Goal: Task Accomplishment & Management: Complete application form

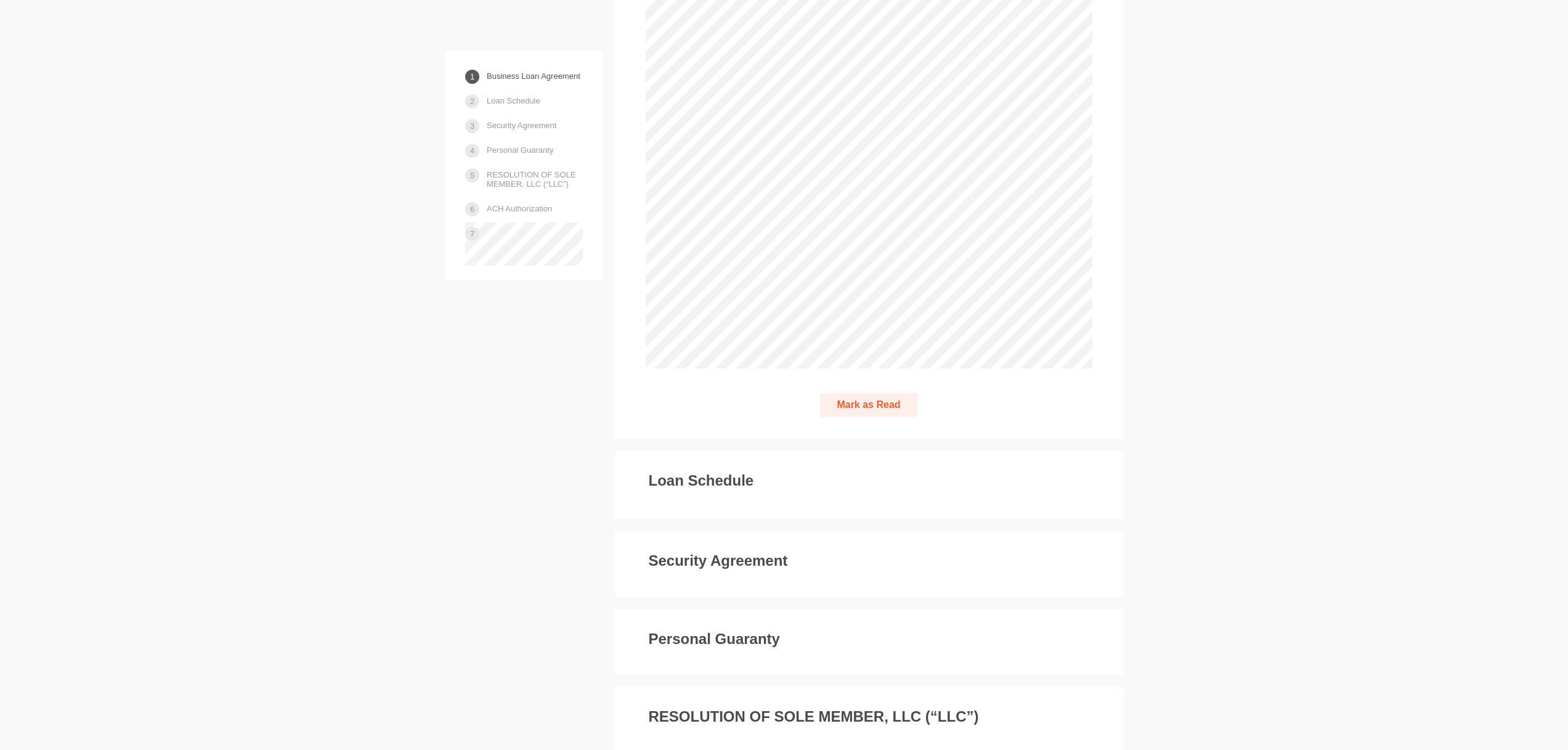
scroll to position [2731, 0]
click at [879, 416] on button "Mark as Read" at bounding box center [867, 404] width 97 height 24
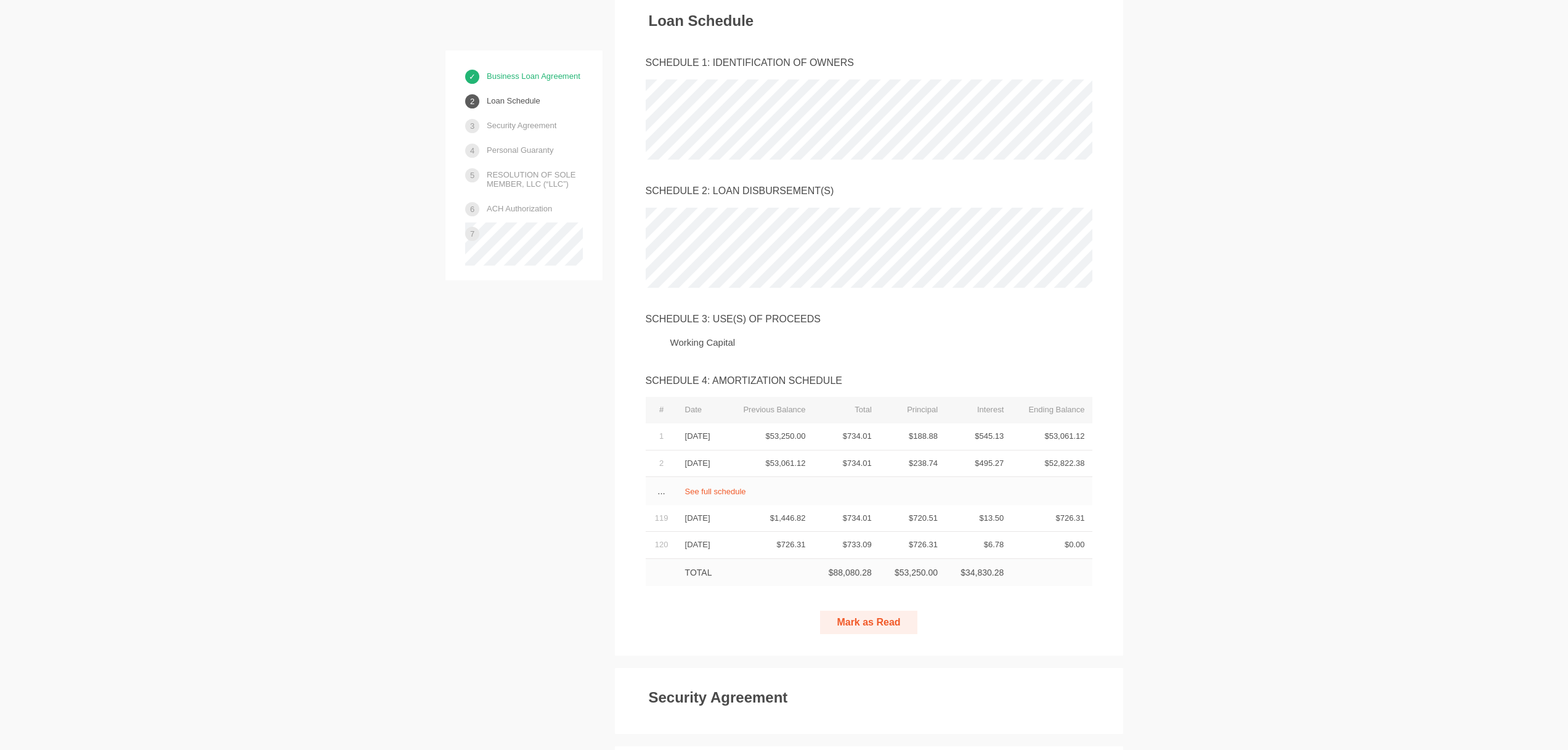
scroll to position [3168, 0]
click at [878, 632] on button "Mark as Read" at bounding box center [867, 620] width 97 height 24
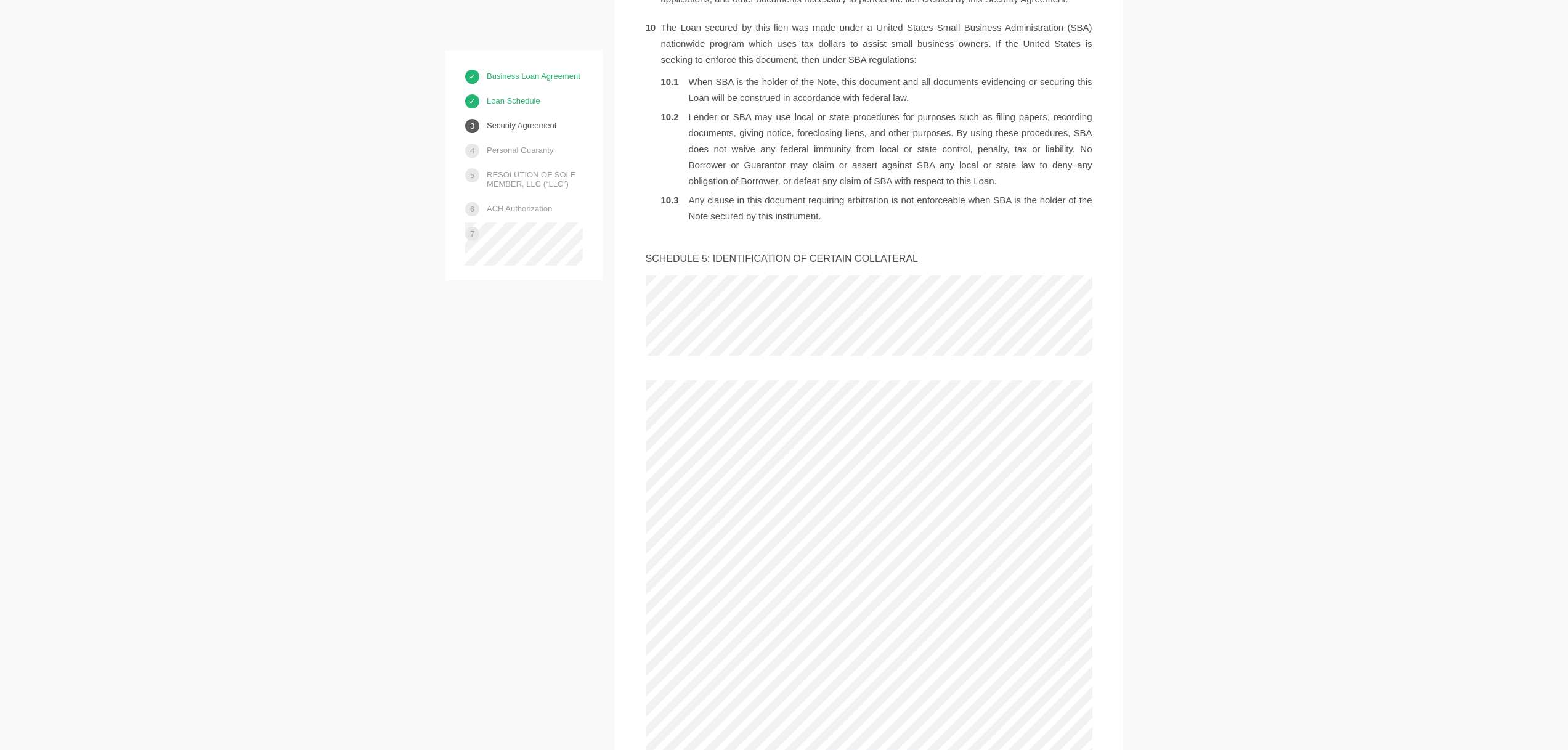
scroll to position [4951, 0]
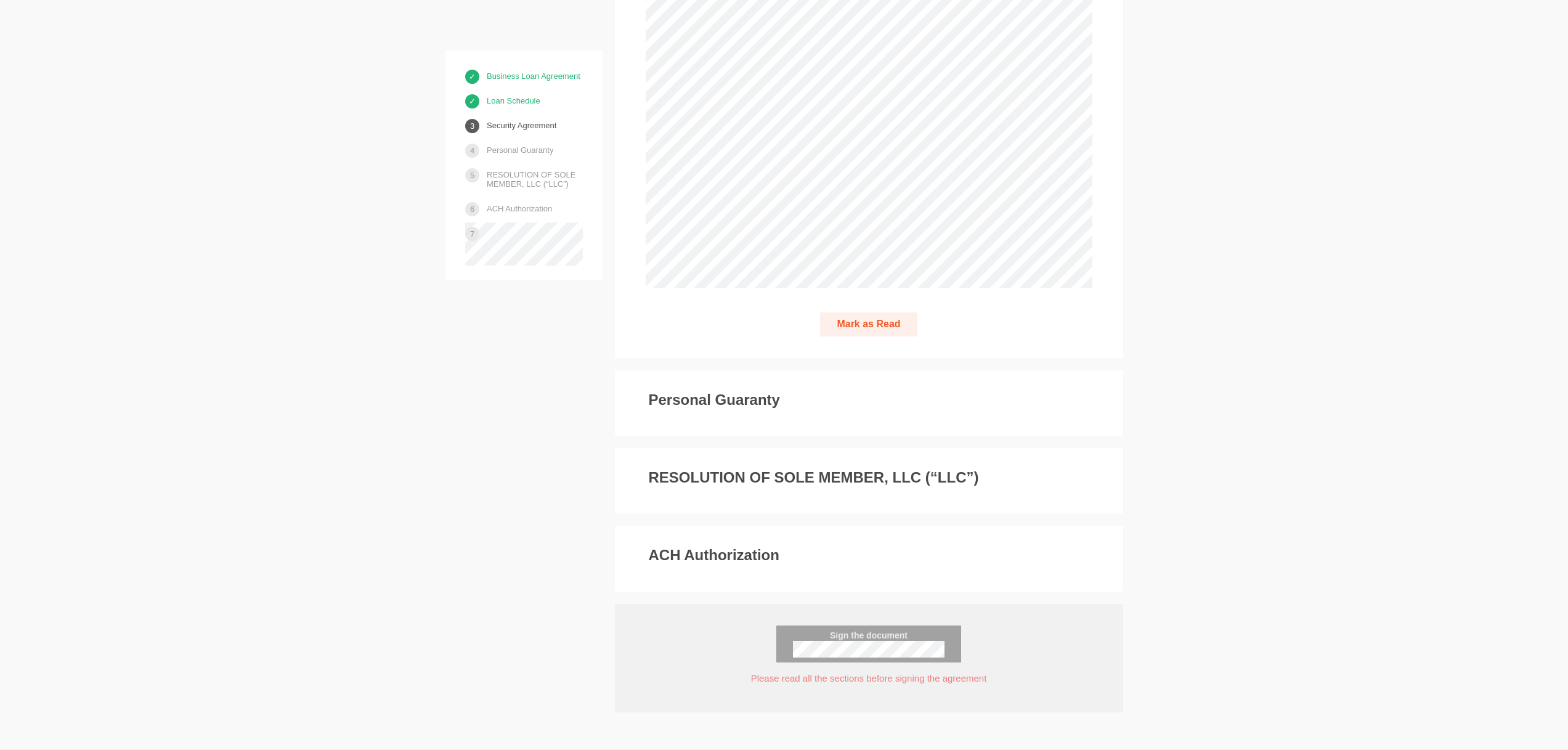
click at [859, 337] on button "Mark as Read" at bounding box center [867, 325] width 97 height 24
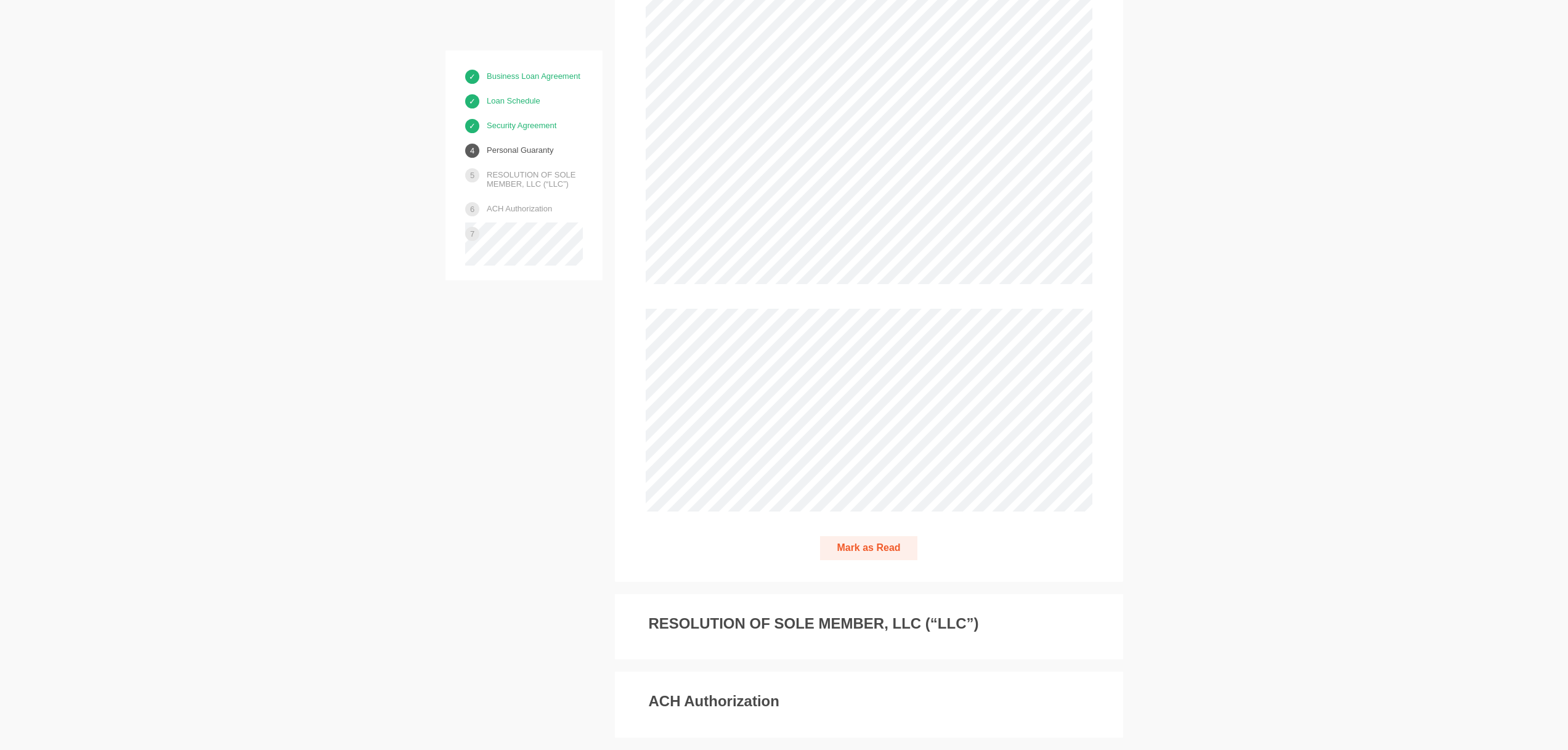
click at [862, 560] on button "Mark as Read" at bounding box center [867, 548] width 97 height 24
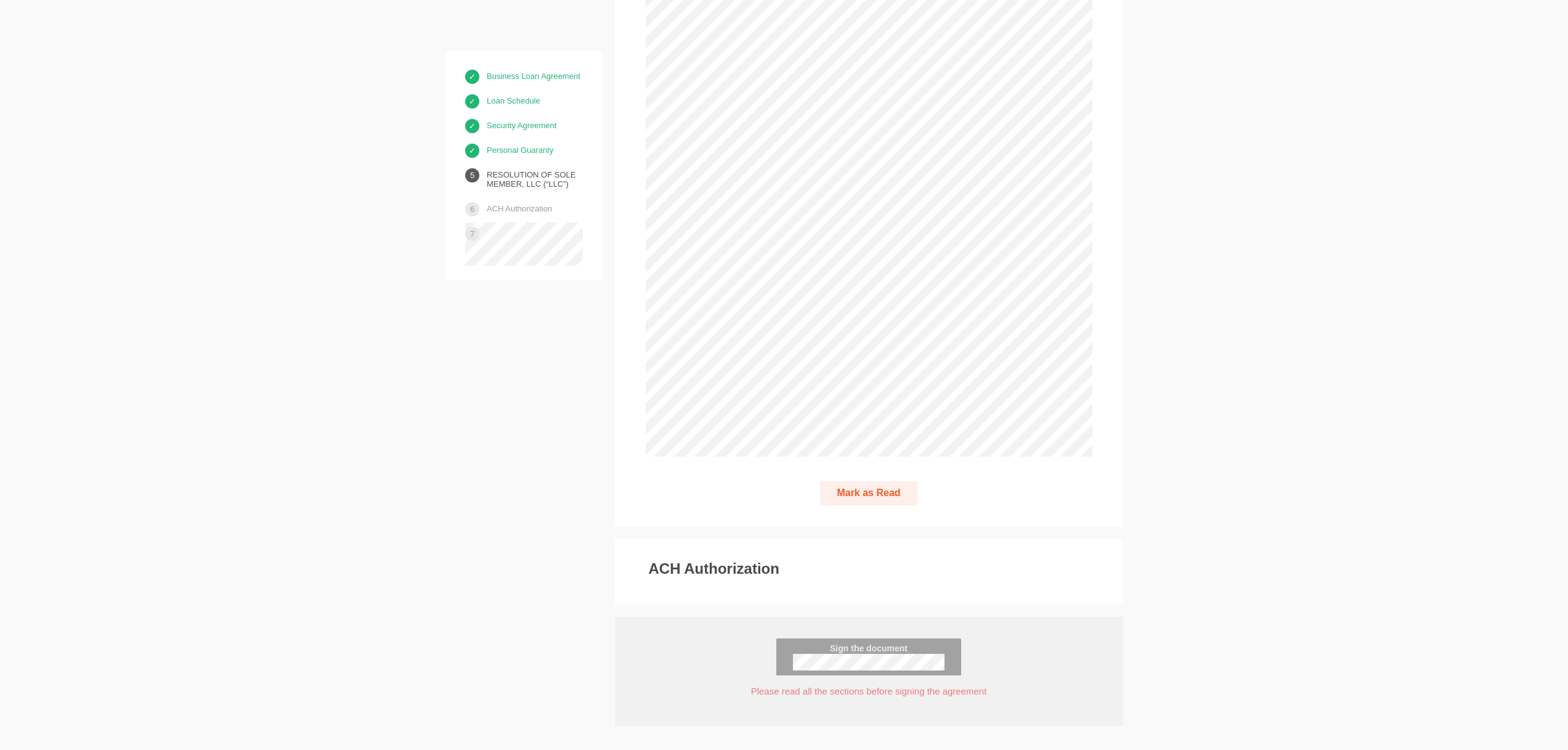
click at [866, 505] on button "Mark as Read" at bounding box center [867, 493] width 97 height 24
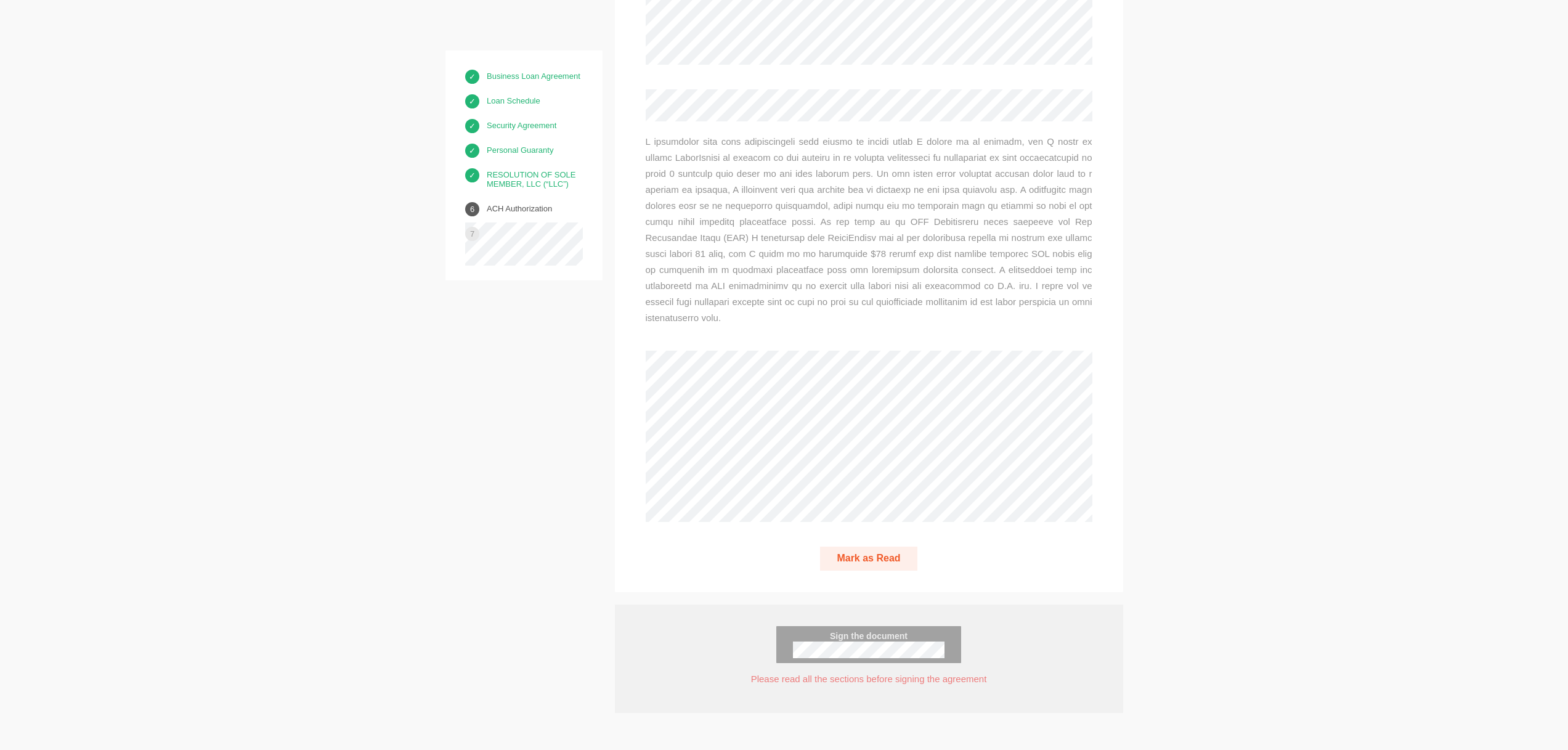
scroll to position [9843, 0]
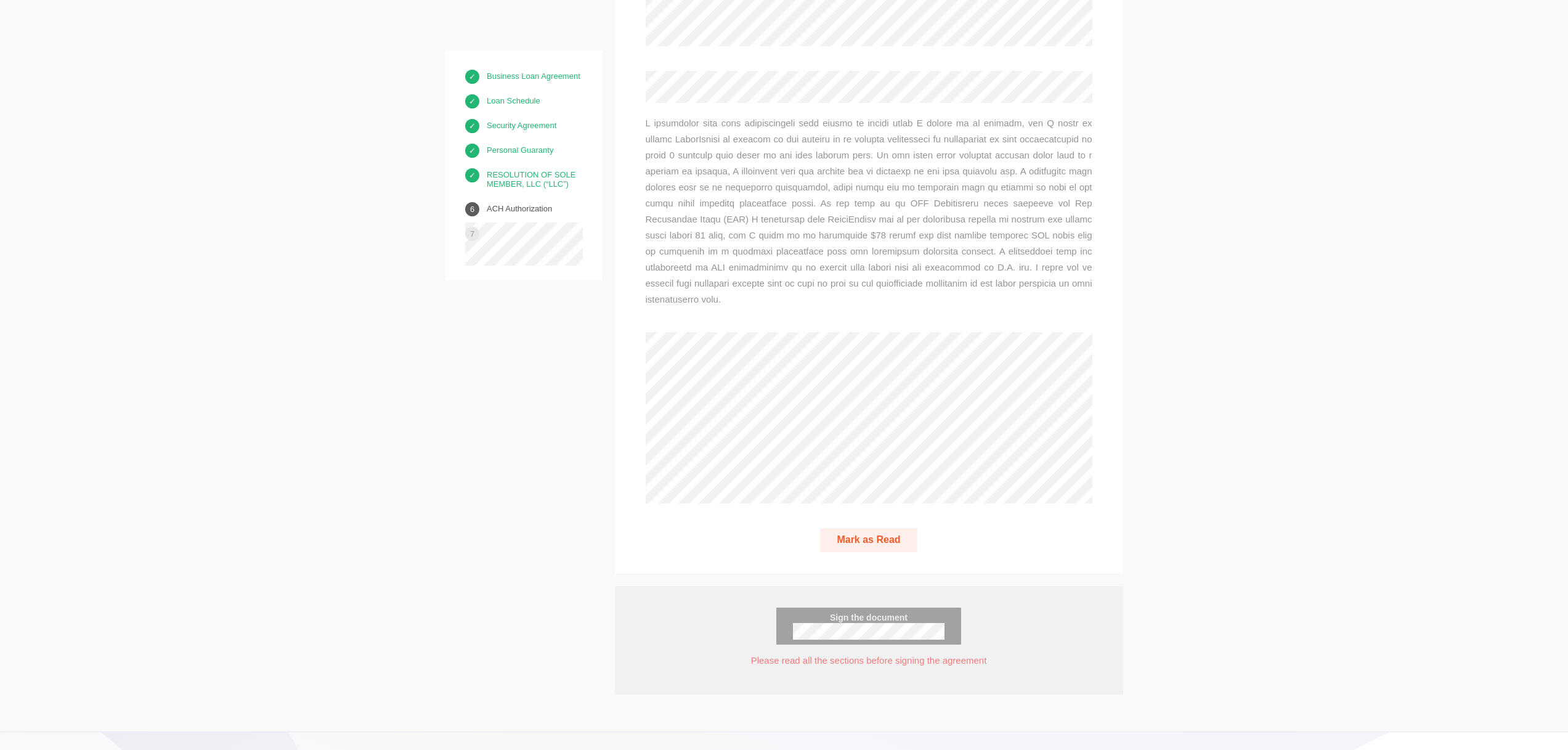
click at [876, 552] on button "Mark as Read" at bounding box center [867, 540] width 97 height 24
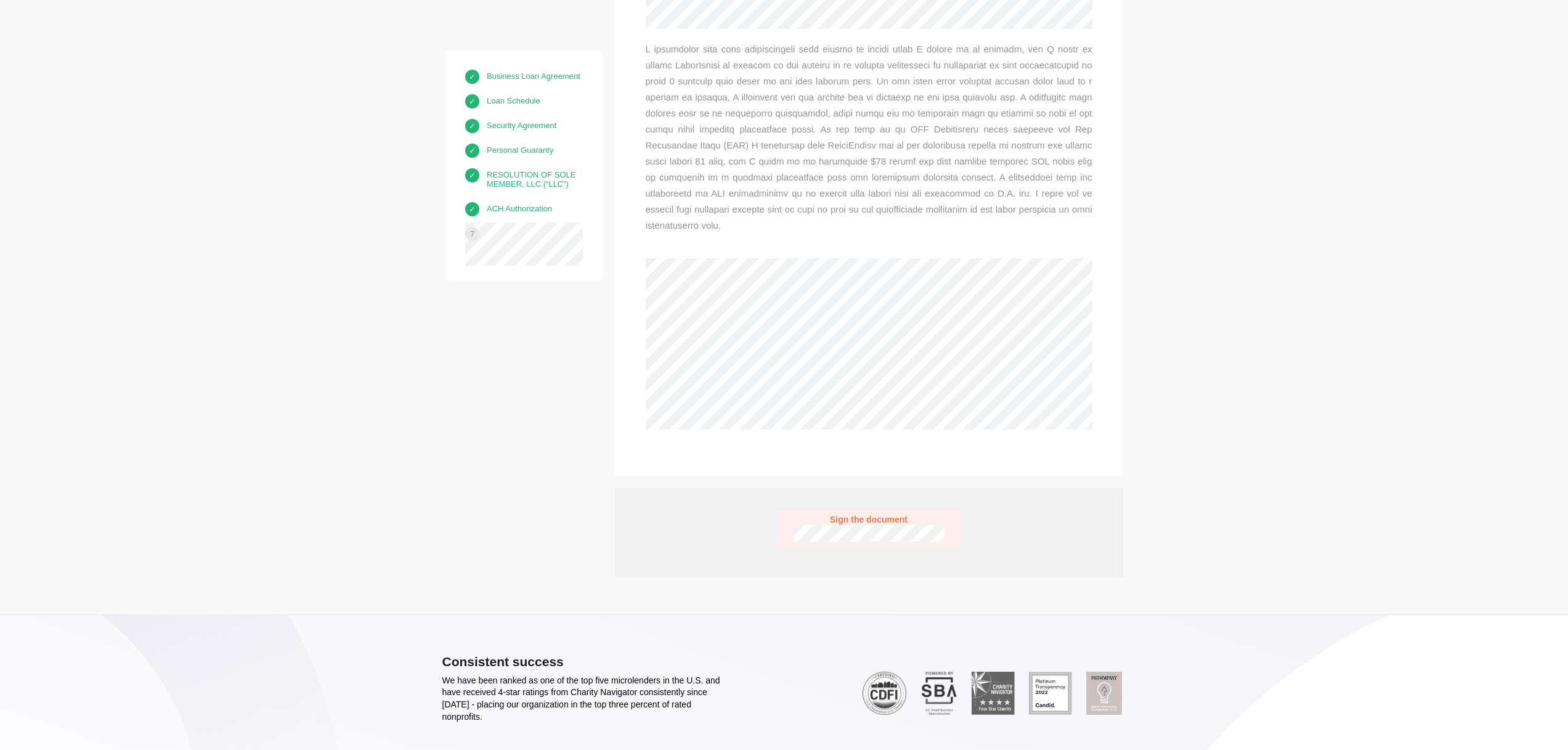
scroll to position [9938, 0]
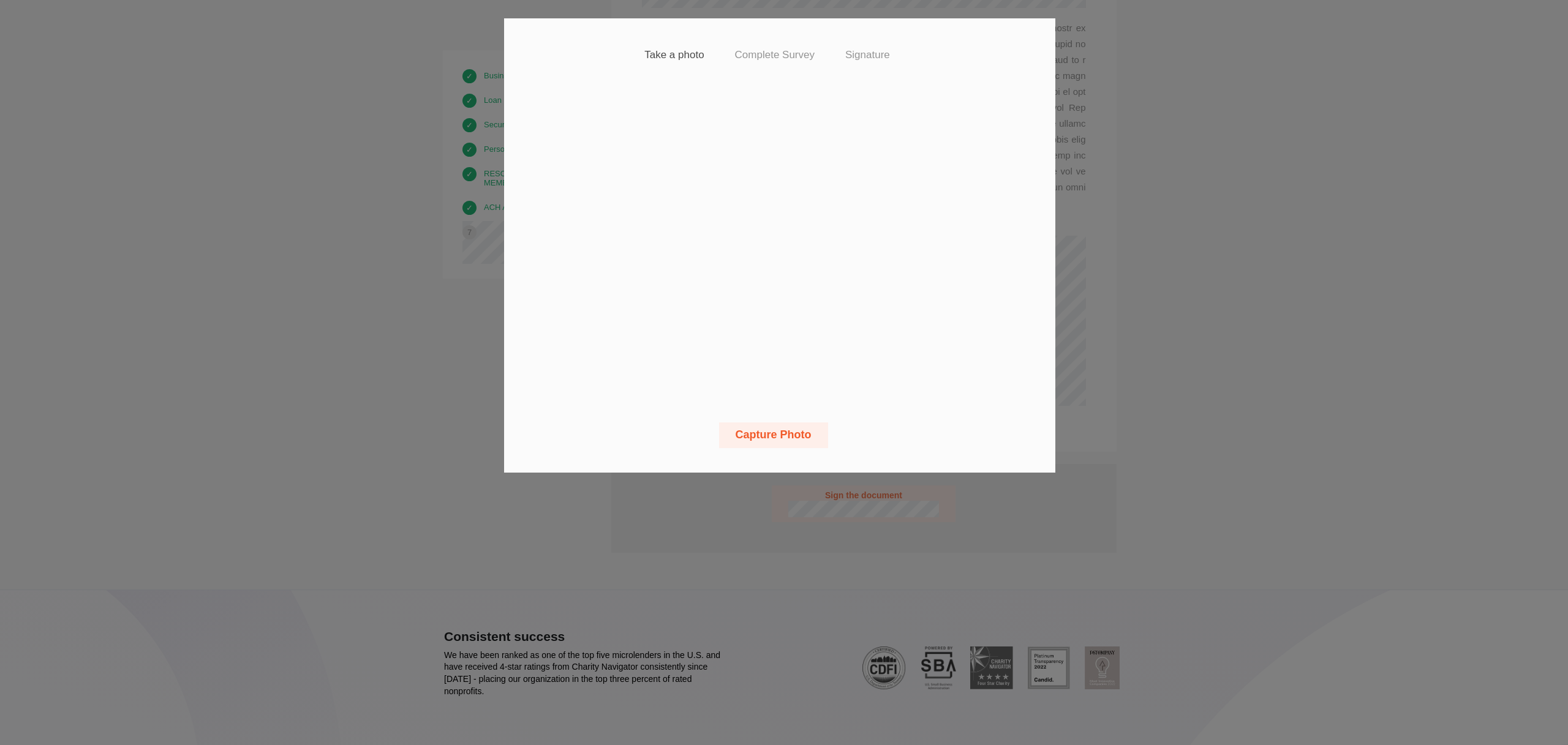
click at [878, 59] on h4 "Signature" at bounding box center [867, 55] width 45 height 12
click at [866, 59] on h4 "Signature" at bounding box center [867, 55] width 45 height 12
click at [859, 303] on img at bounding box center [780, 245] width 245 height 245
click at [787, 59] on h4 "Complete Survey" at bounding box center [774, 55] width 80 height 12
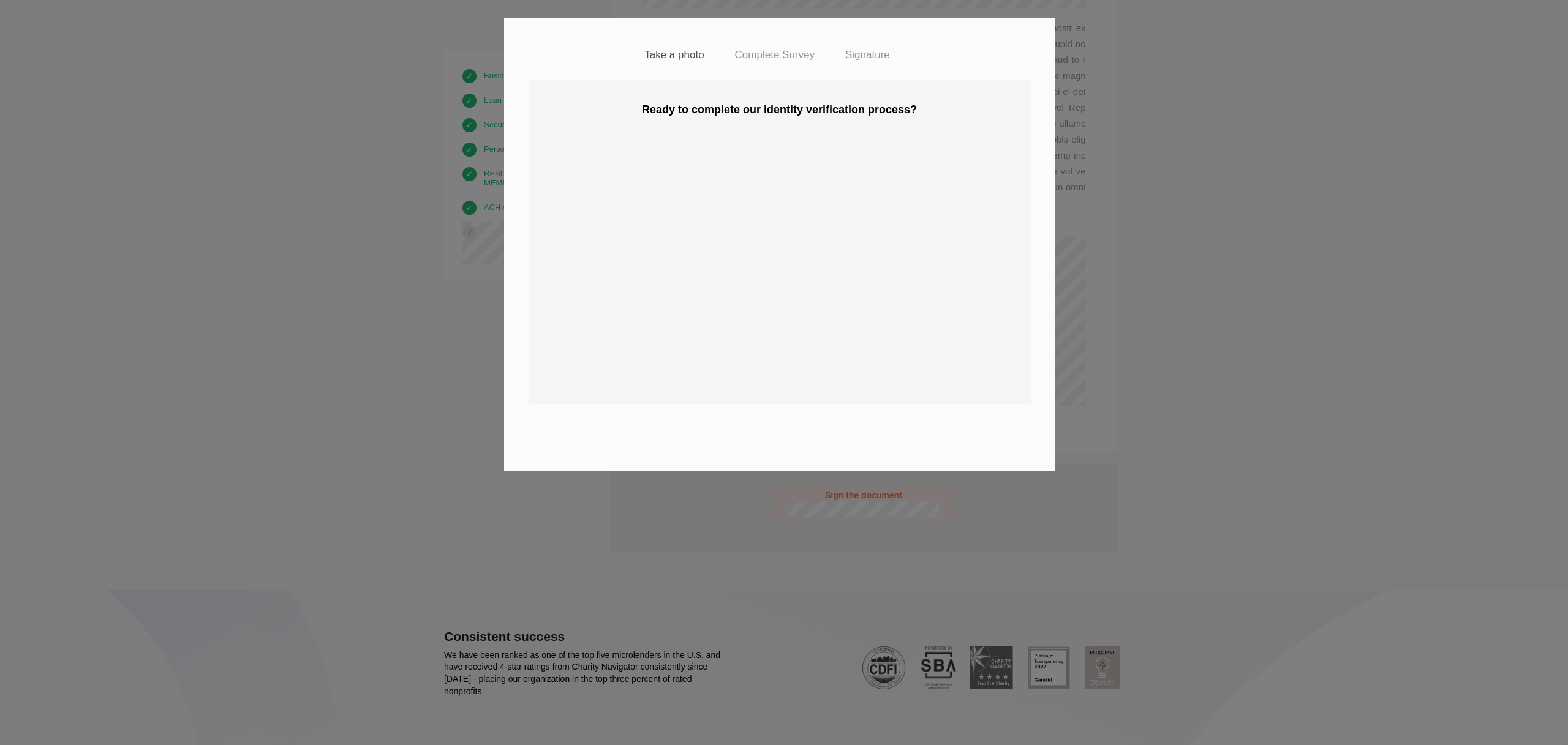
click at [885, 60] on h4 "Signature" at bounding box center [867, 55] width 45 height 12
click at [1101, 282] on div "Take a photo Complete Survey Signature Ready to complete our identity verificat…" at bounding box center [784, 372] width 1568 height 745
click at [826, 260] on video at bounding box center [779, 241] width 392 height 293
click at [780, 63] on div "Complete Survey" at bounding box center [786, 55] width 111 height 25
click at [709, 58] on div "Take a photo" at bounding box center [686, 55] width 90 height 25
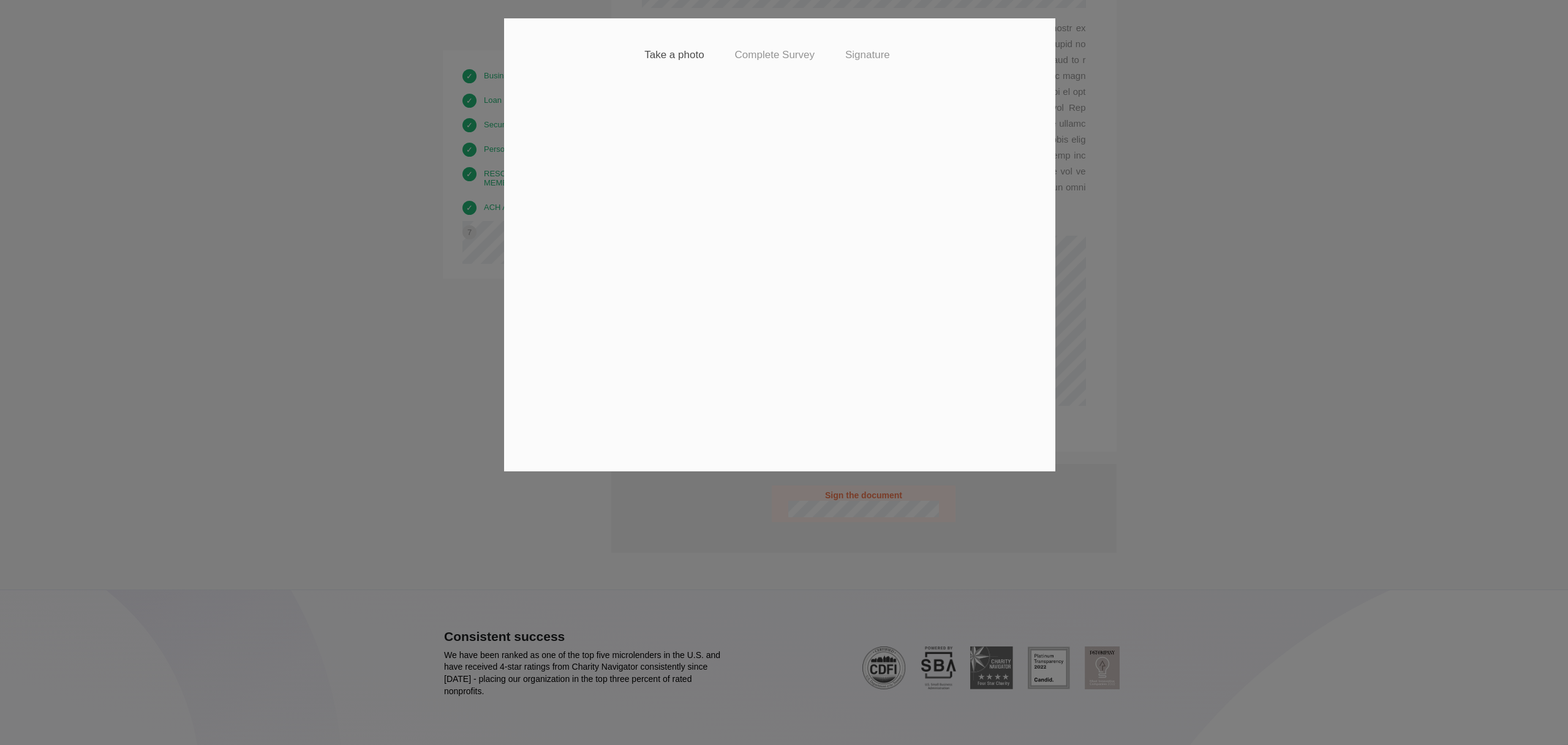
click at [774, 59] on h4 "Complete Survey" at bounding box center [774, 55] width 80 height 12
click at [926, 242] on video at bounding box center [779, 241] width 392 height 293
click at [914, 247] on video at bounding box center [779, 241] width 392 height 293
click at [775, 479] on div "Take a photo Complete Survey Signature Ready to complete our identity verificat…" at bounding box center [784, 372] width 1568 height 745
click at [769, 49] on h4 "Complete Survey" at bounding box center [774, 55] width 80 height 12
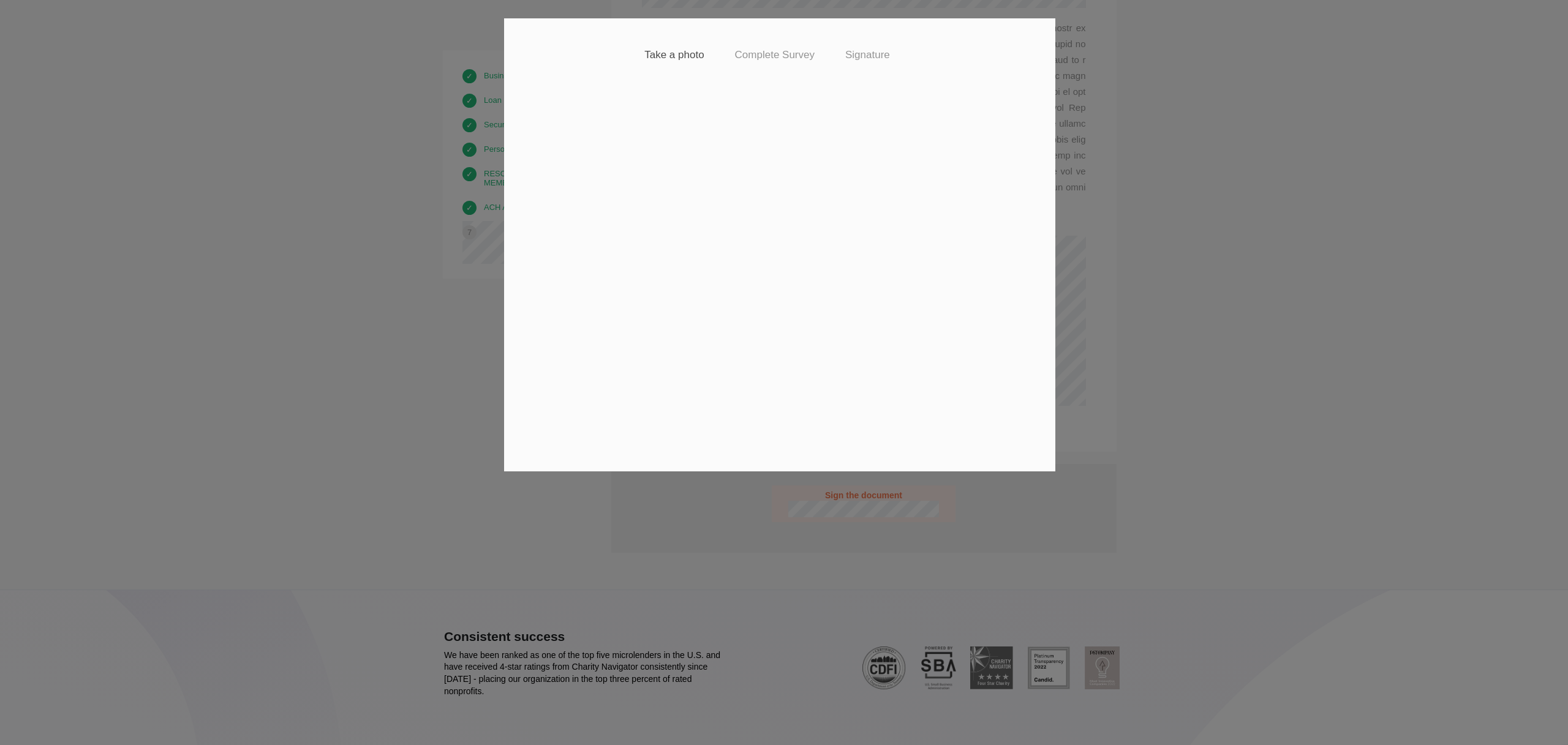
click at [793, 357] on video at bounding box center [779, 241] width 392 height 293
click at [783, 48] on div "Complete Survey" at bounding box center [786, 55] width 111 height 25
click at [868, 55] on h4 "Signature" at bounding box center [867, 55] width 45 height 12
click at [1174, 241] on div "Take a photo Complete Survey Signature Ready to complete our identity verificat…" at bounding box center [784, 372] width 1568 height 745
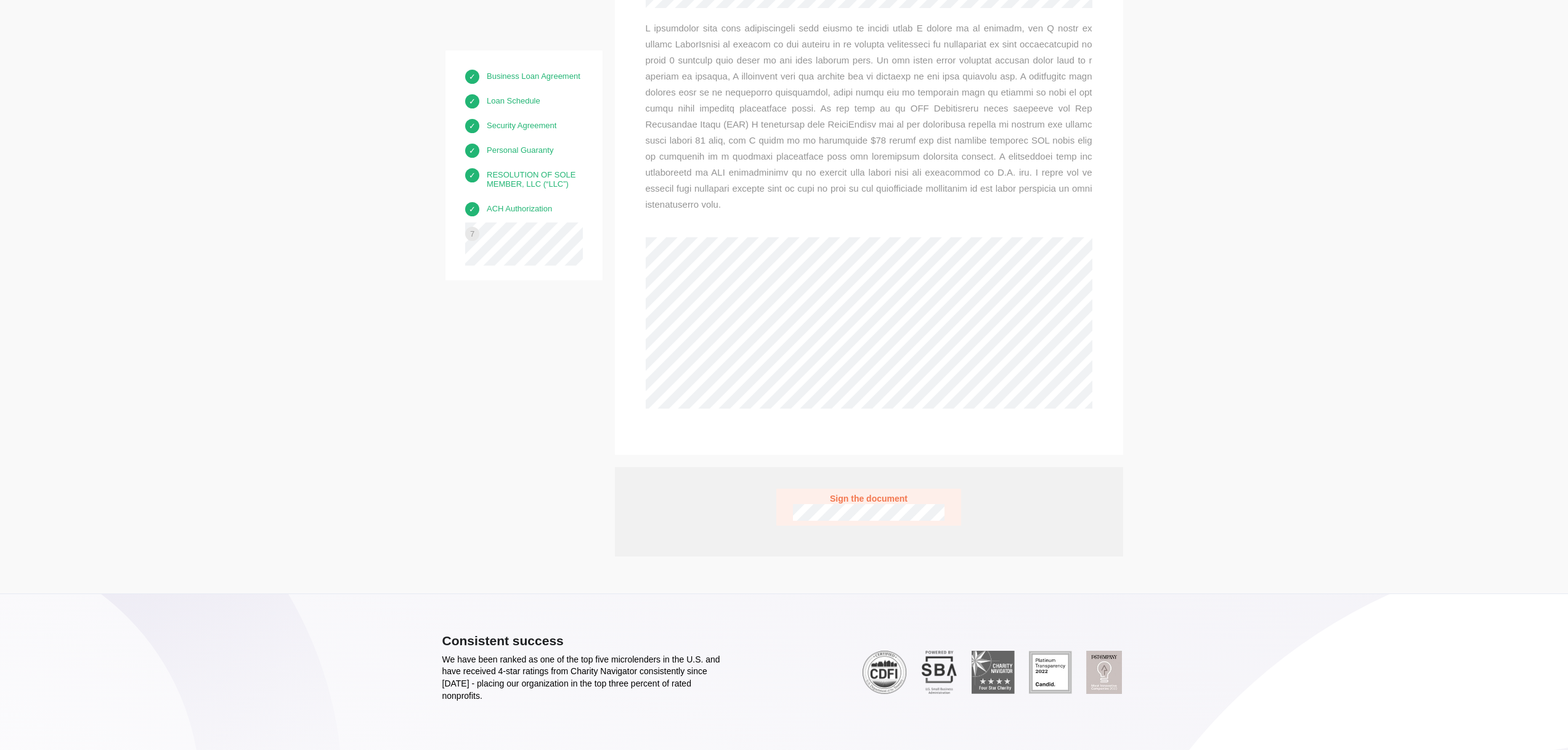
click at [880, 525] on button "Sign the document" at bounding box center [868, 507] width 185 height 37
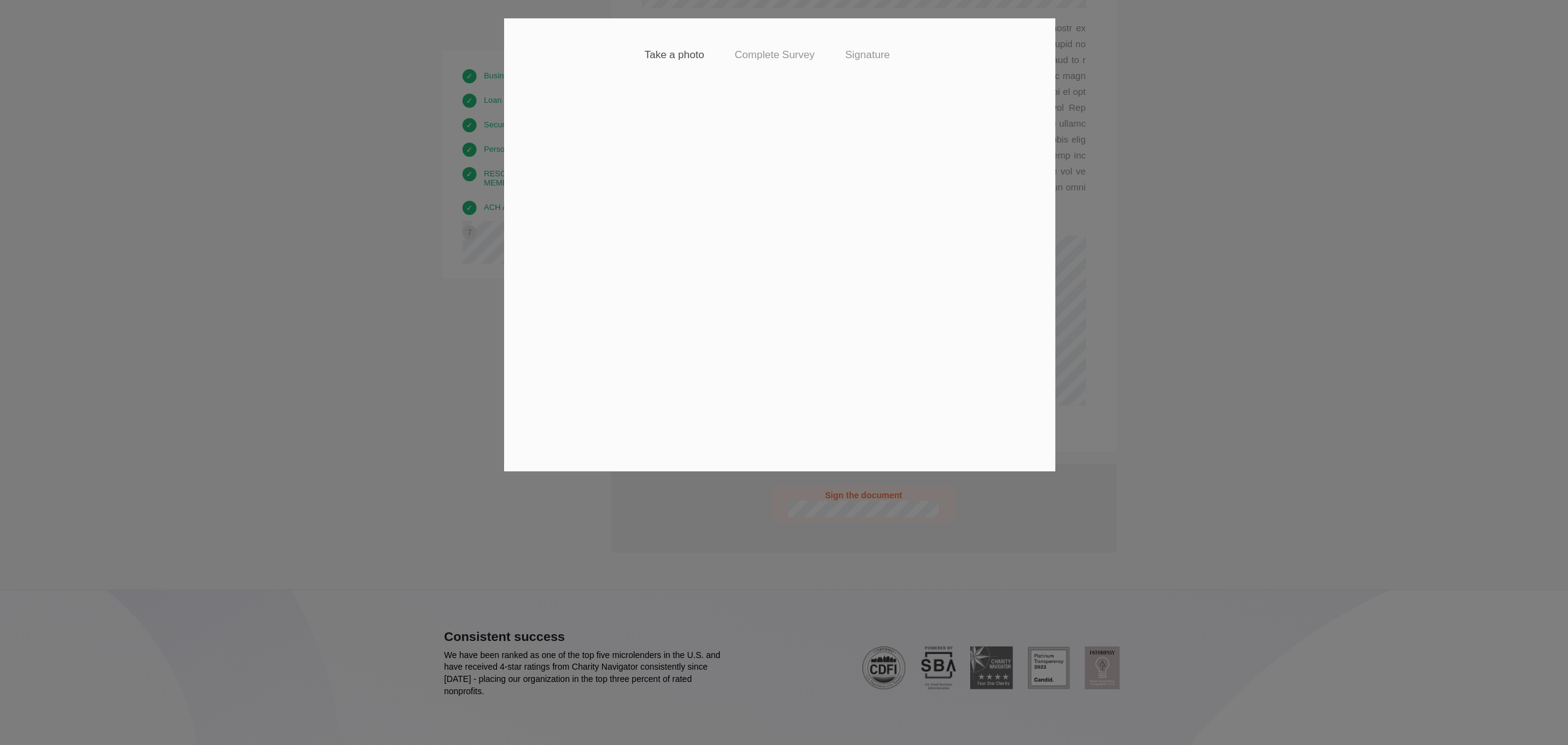
click at [791, 65] on div "Complete Survey" at bounding box center [786, 55] width 111 height 25
click at [791, 57] on h4 "Complete Survey" at bounding box center [774, 55] width 80 height 12
click at [862, 56] on h4 "Signature" at bounding box center [867, 55] width 45 height 12
drag, startPoint x: 940, startPoint y: 82, endPoint x: 902, endPoint y: 86, distance: 38.2
click at [908, 84] on div "Ready to complete our identity verification process? Scan the QR code below to …" at bounding box center [779, 241] width 551 height 325
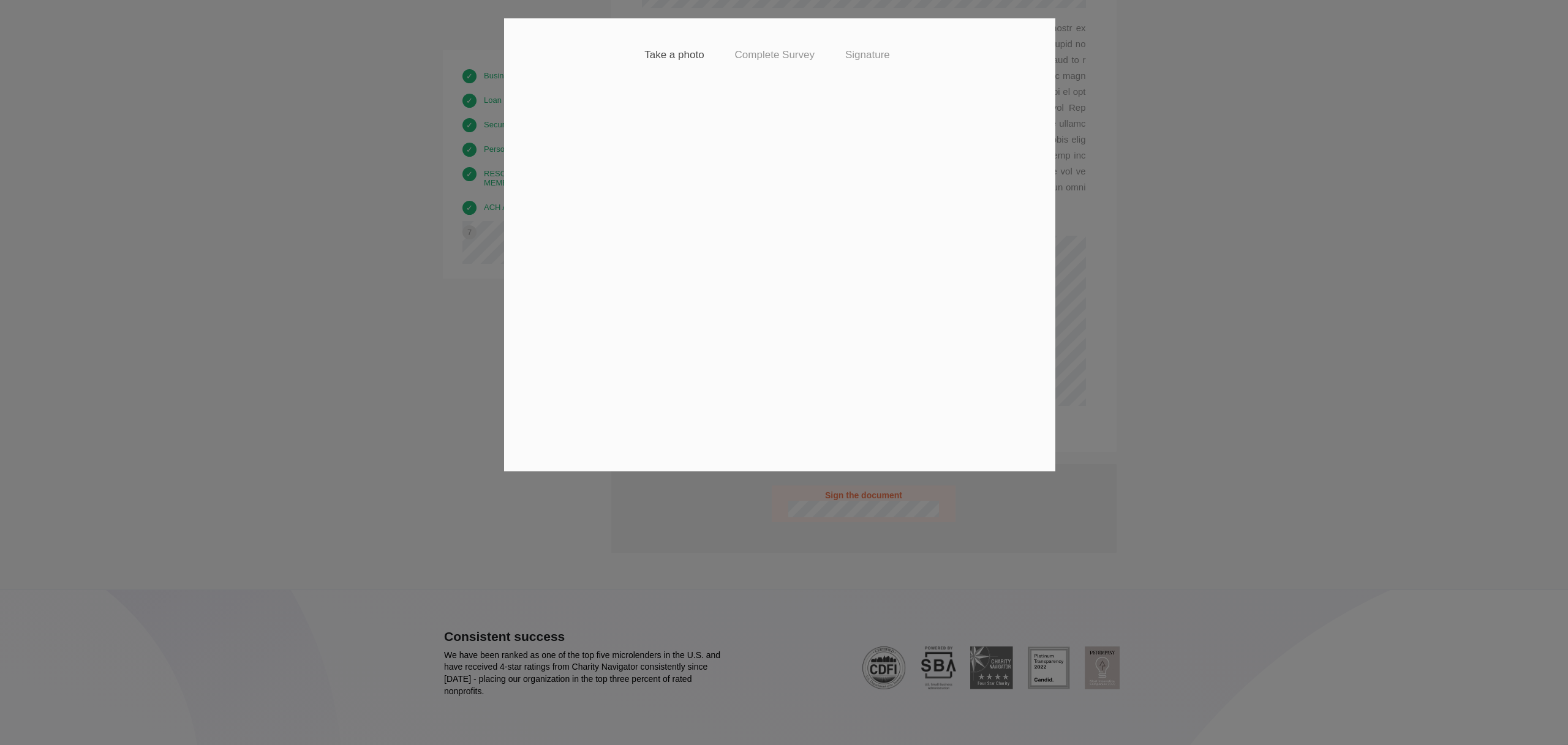
drag, startPoint x: 798, startPoint y: 160, endPoint x: 795, endPoint y: 171, distance: 11.4
click at [795, 170] on video at bounding box center [779, 241] width 392 height 293
click at [793, 210] on video at bounding box center [779, 241] width 392 height 293
drag, startPoint x: 795, startPoint y: 239, endPoint x: 808, endPoint y: 334, distance: 95.9
click at [797, 279] on video at bounding box center [779, 241] width 392 height 293
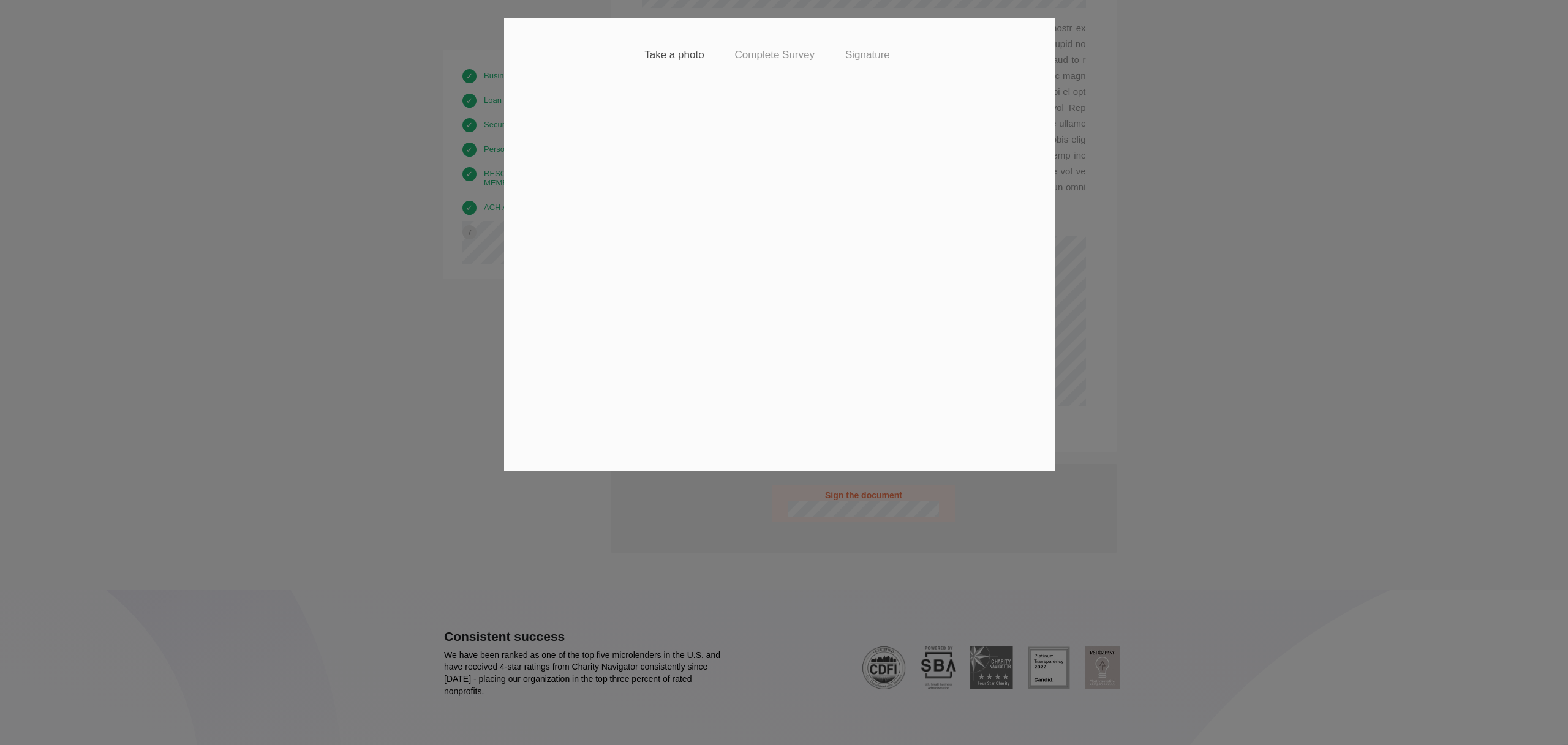
click at [821, 386] on video at bounding box center [779, 241] width 392 height 293
click at [787, 47] on div "Complete Survey" at bounding box center [786, 55] width 111 height 25
click at [786, 49] on h4 "Complete Survey" at bounding box center [774, 55] width 80 height 12
click at [876, 64] on div "Signature" at bounding box center [880, 55] width 75 height 25
drag, startPoint x: 821, startPoint y: 191, endPoint x: 835, endPoint y: 331, distance: 140.7
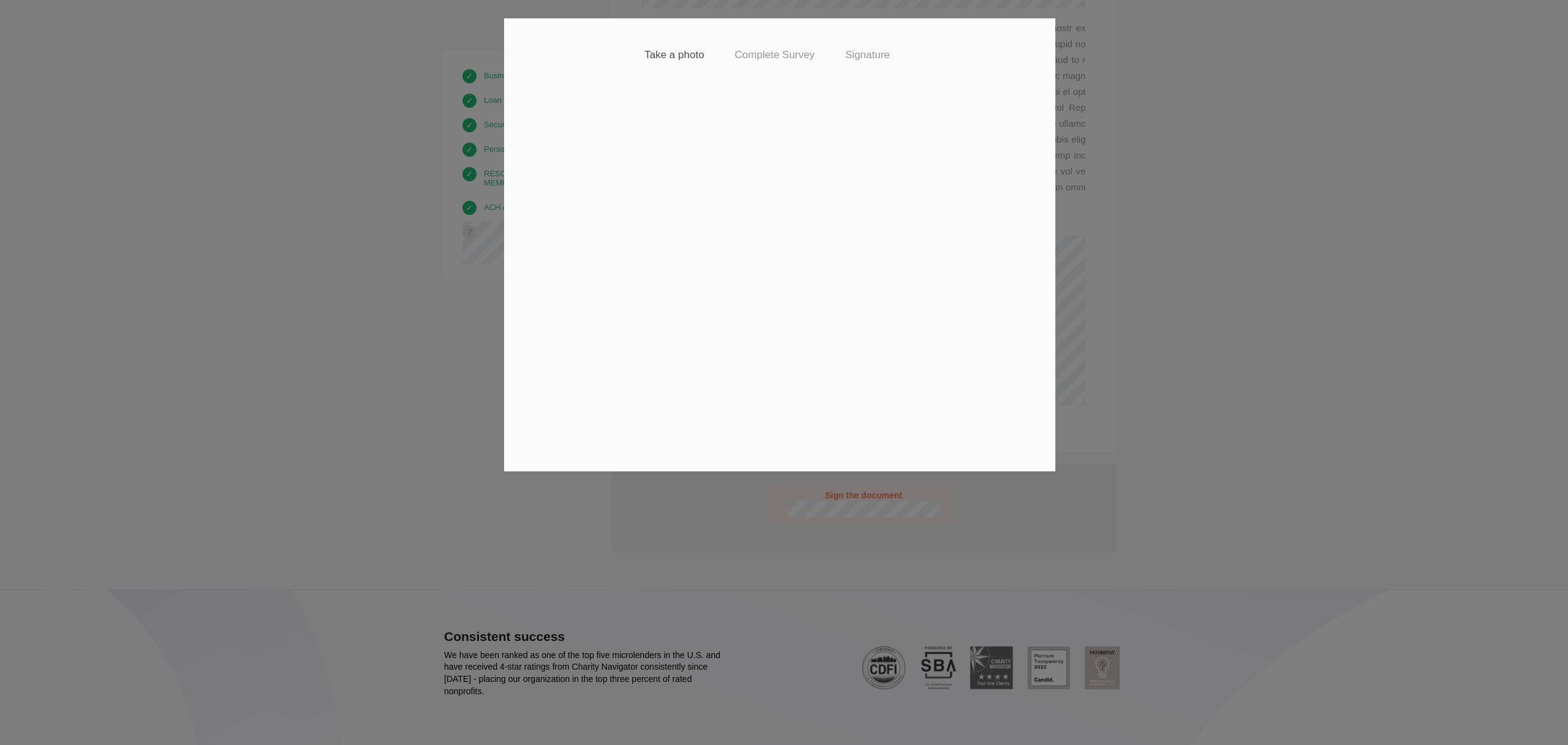
click at [823, 350] on video at bounding box center [779, 241] width 392 height 293
click at [830, 320] on video at bounding box center [779, 241] width 392 height 293
click at [1114, 185] on div "Take a photo Complete Survey Signature Ready to complete our identity verificat…" at bounding box center [784, 372] width 1568 height 745
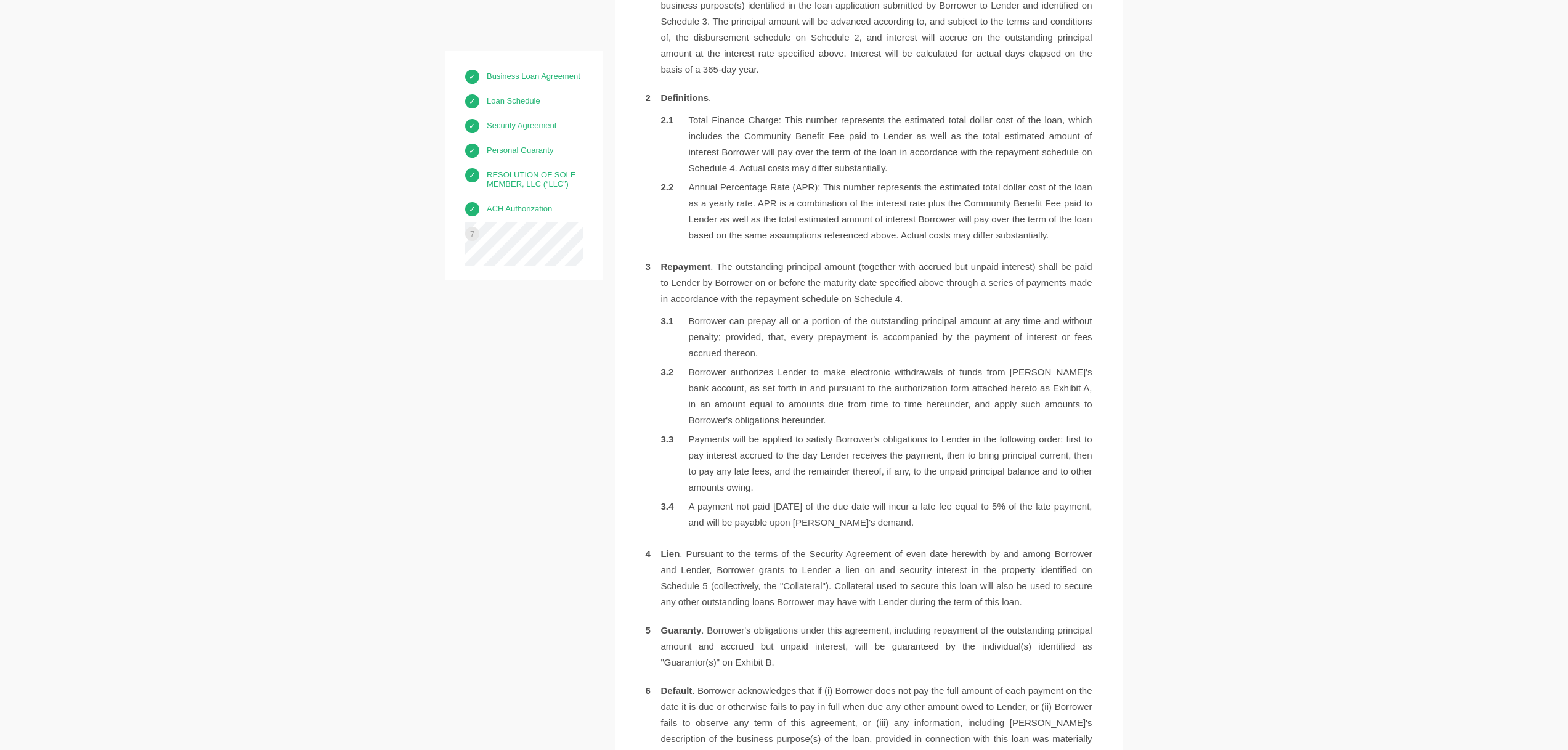
scroll to position [0, 0]
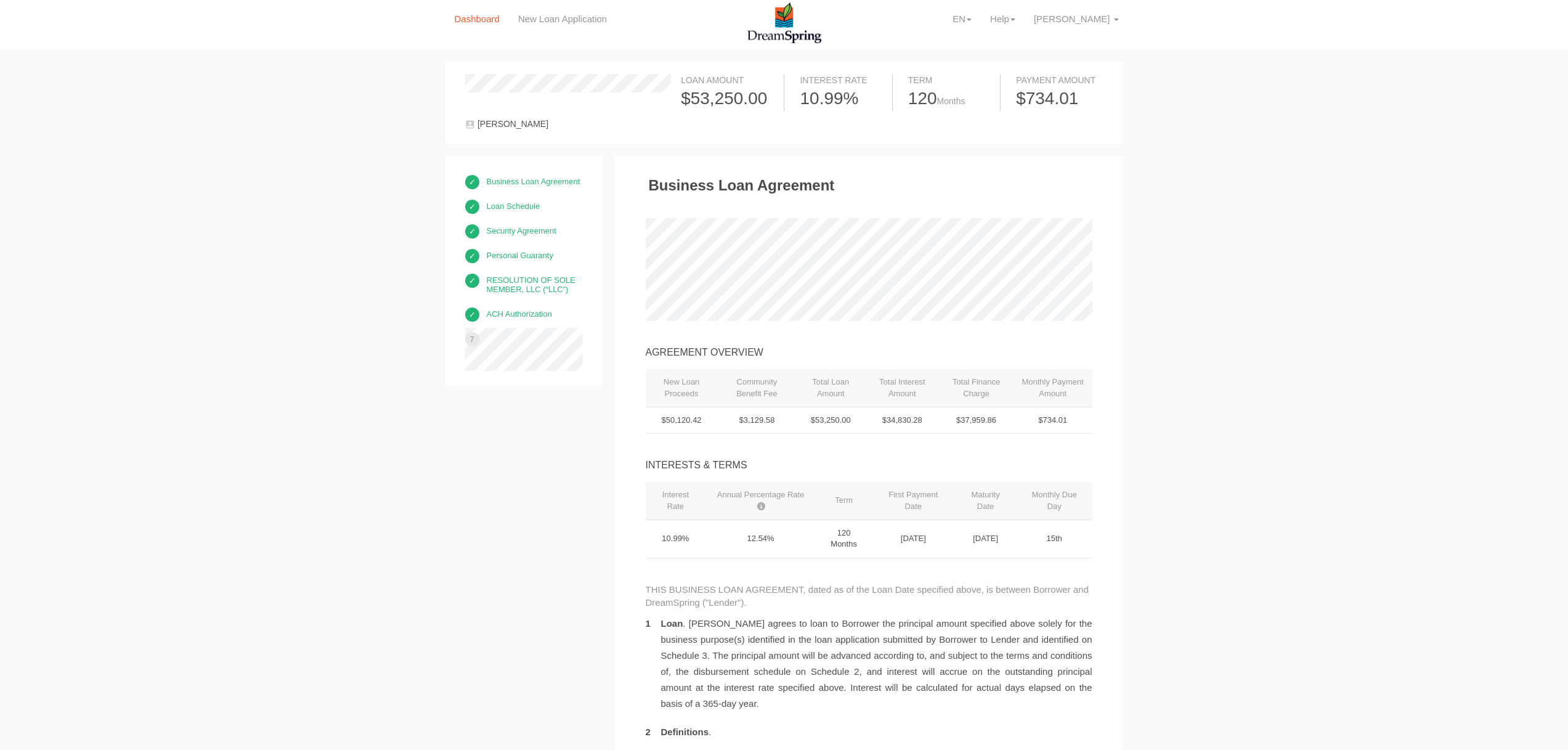
click at [482, 23] on link "Dashboard" at bounding box center [476, 19] width 63 height 39
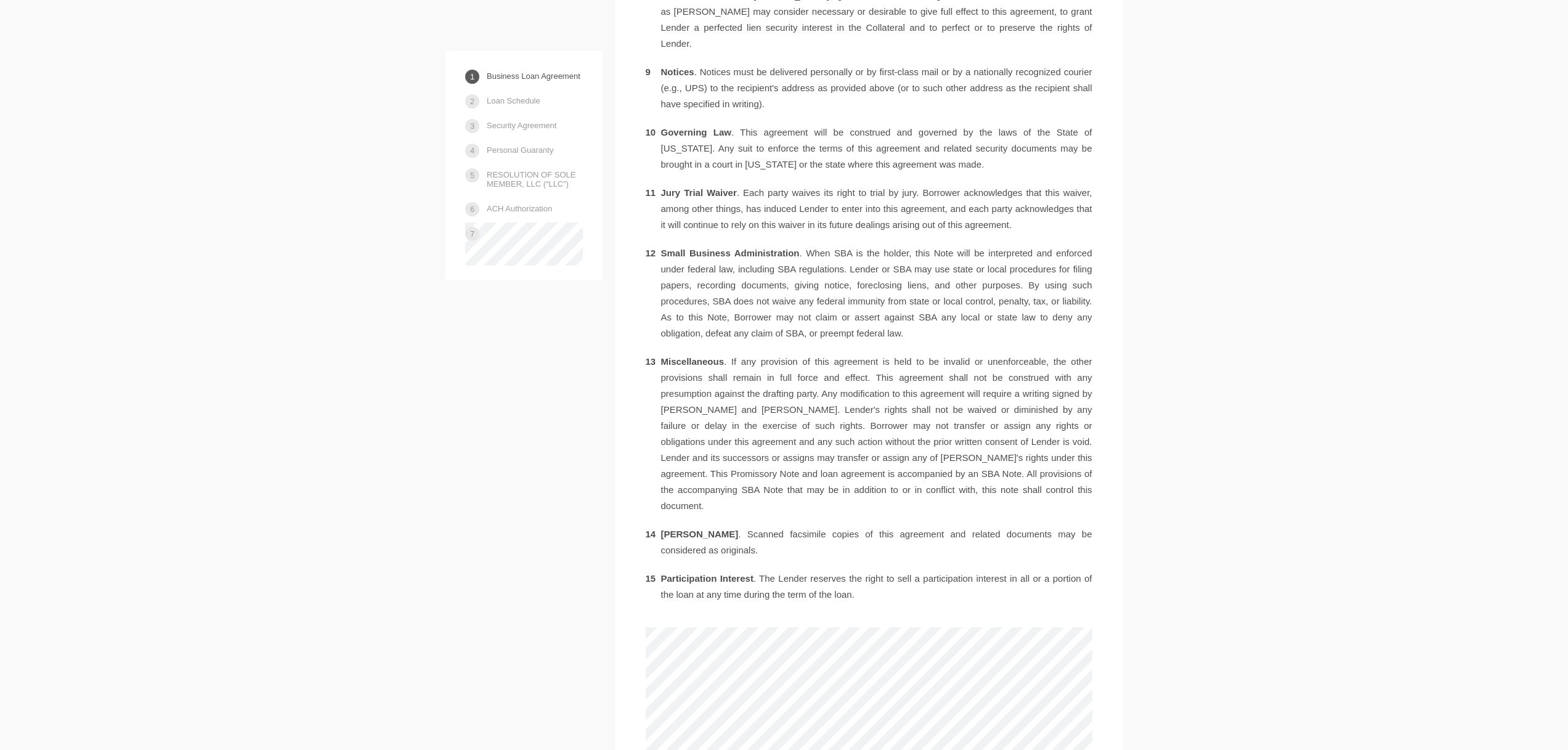
scroll to position [2504, 0]
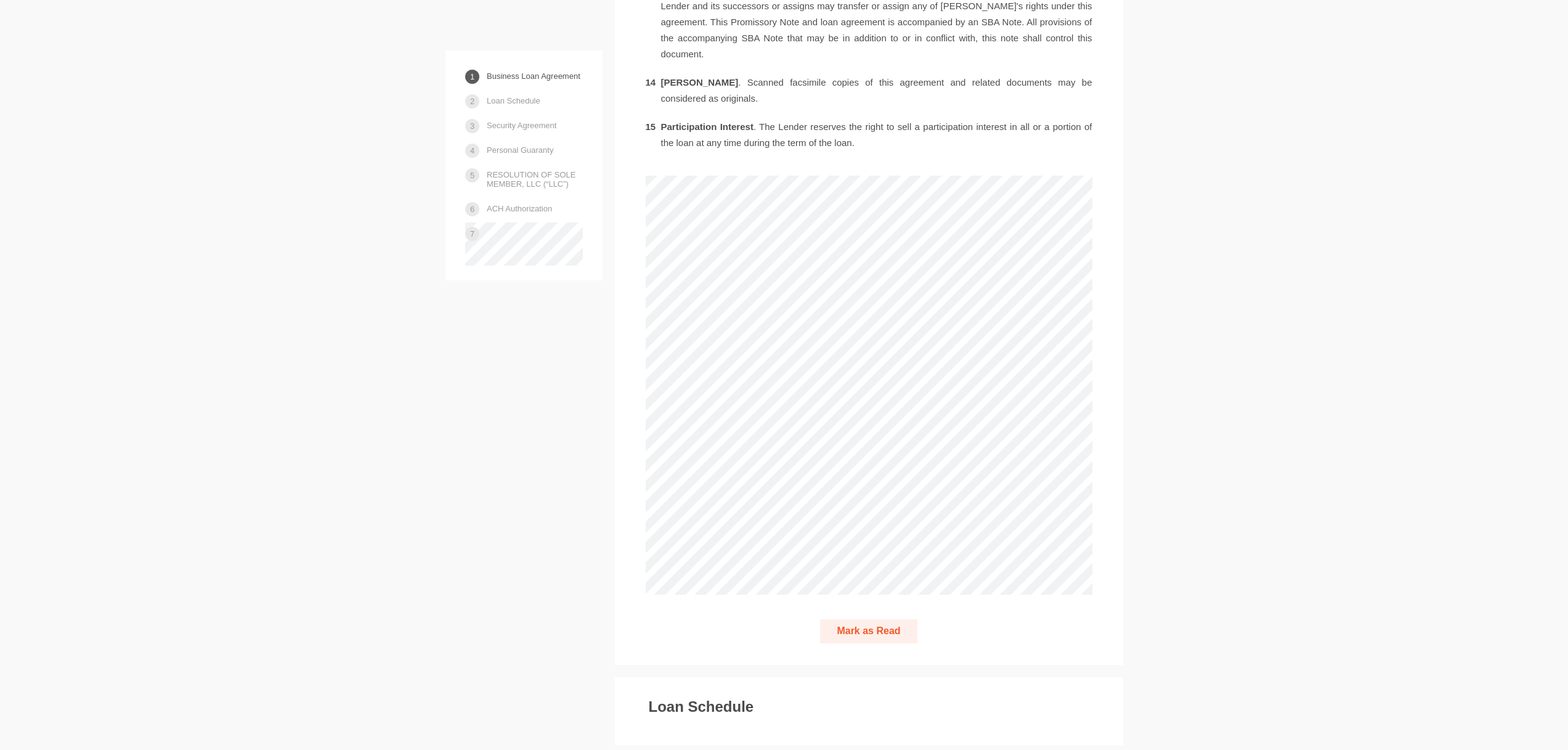
click at [866, 643] on button "Mark as Read" at bounding box center [867, 631] width 97 height 24
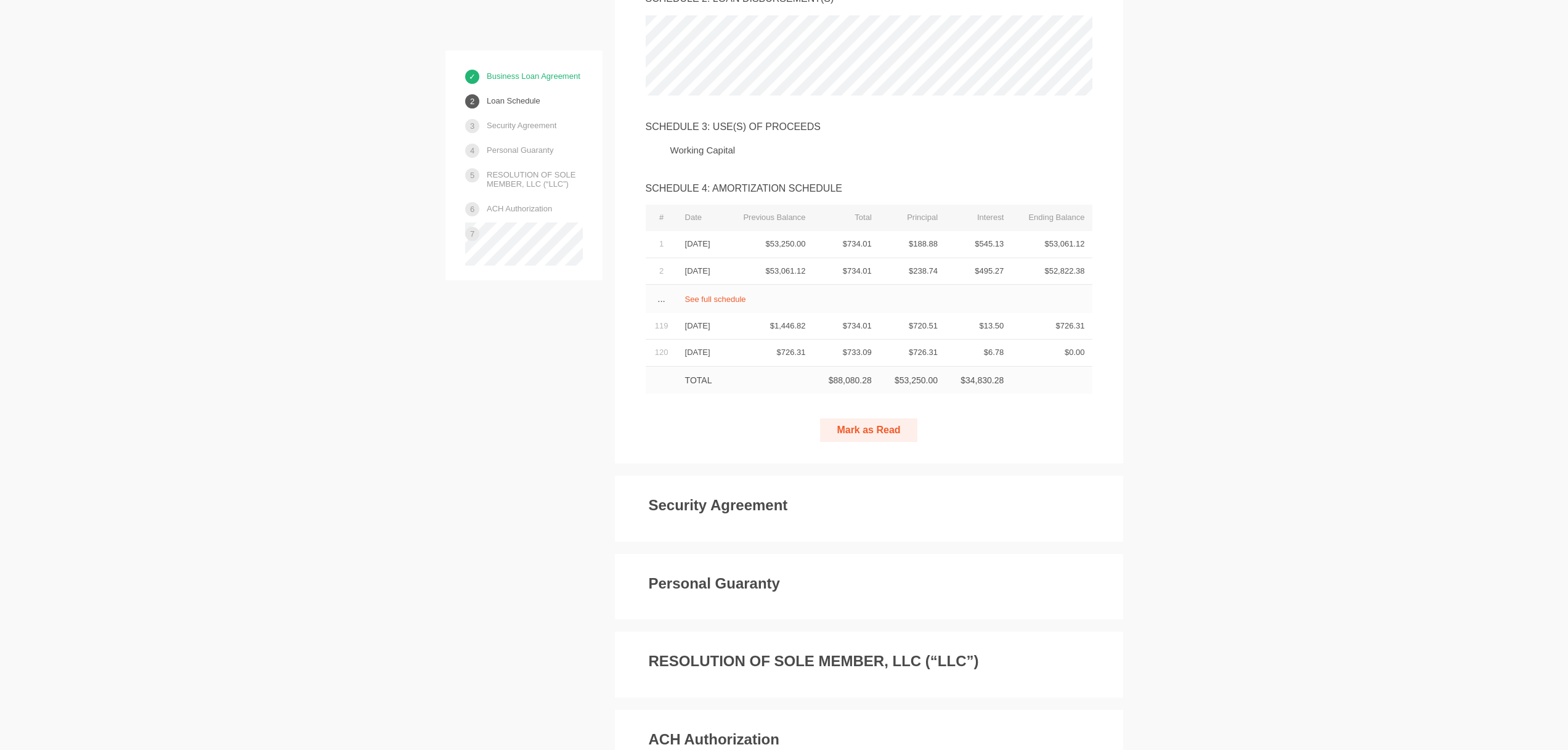
click at [876, 443] on button "Mark as Read" at bounding box center [867, 431] width 97 height 24
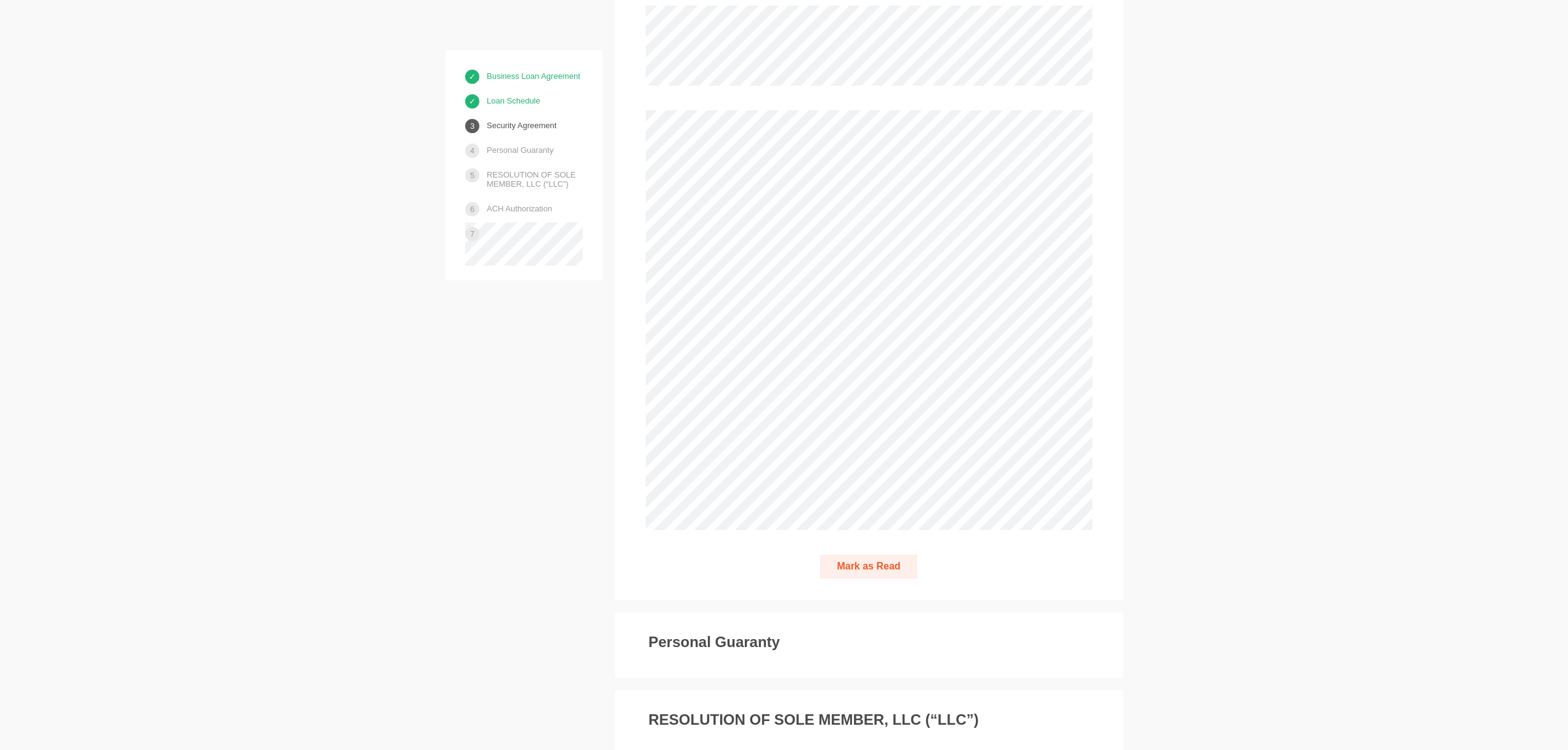
click at [882, 579] on button "Mark as Read" at bounding box center [867, 567] width 97 height 24
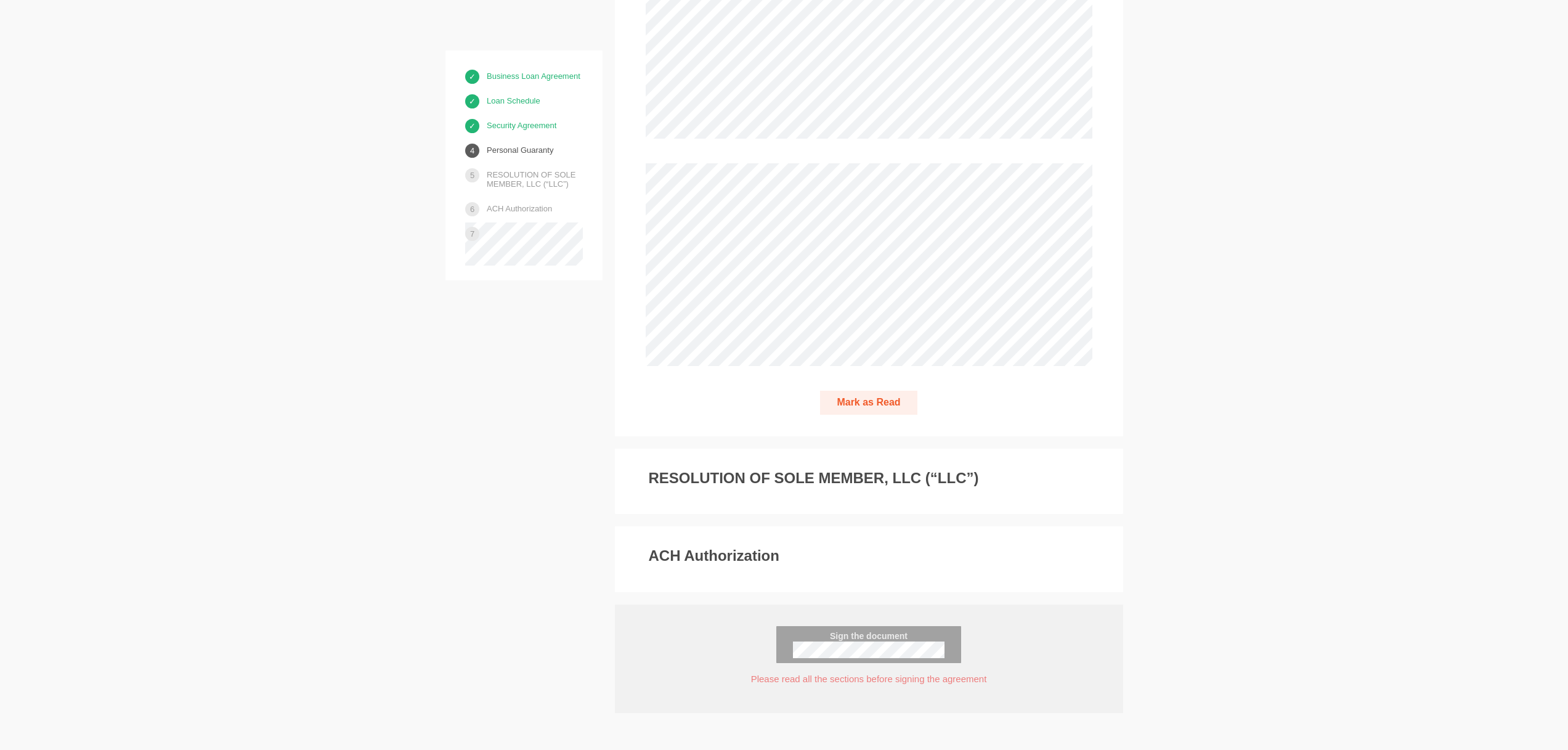
click at [864, 415] on button "Mark as Read" at bounding box center [867, 403] width 97 height 24
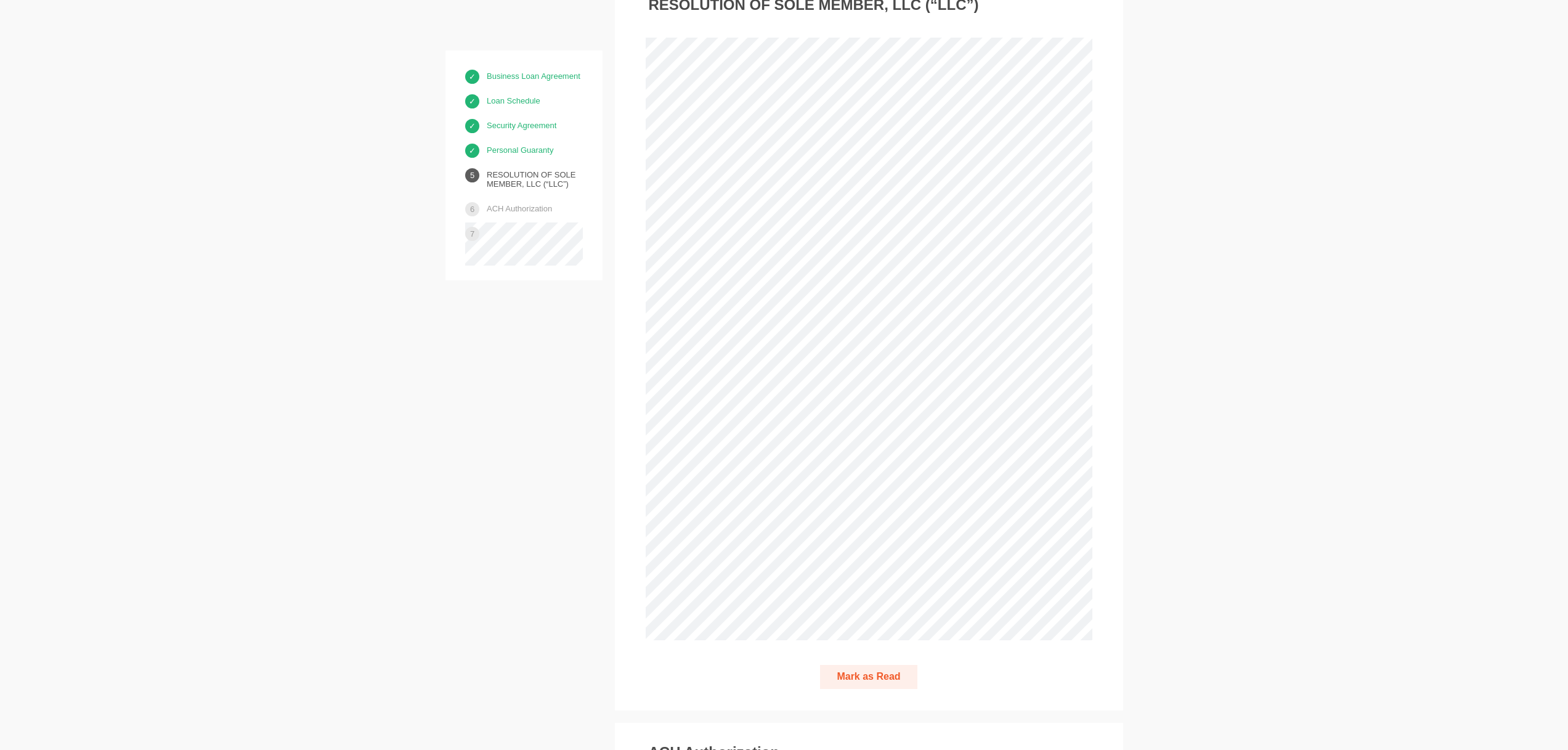
scroll to position [9678, 0]
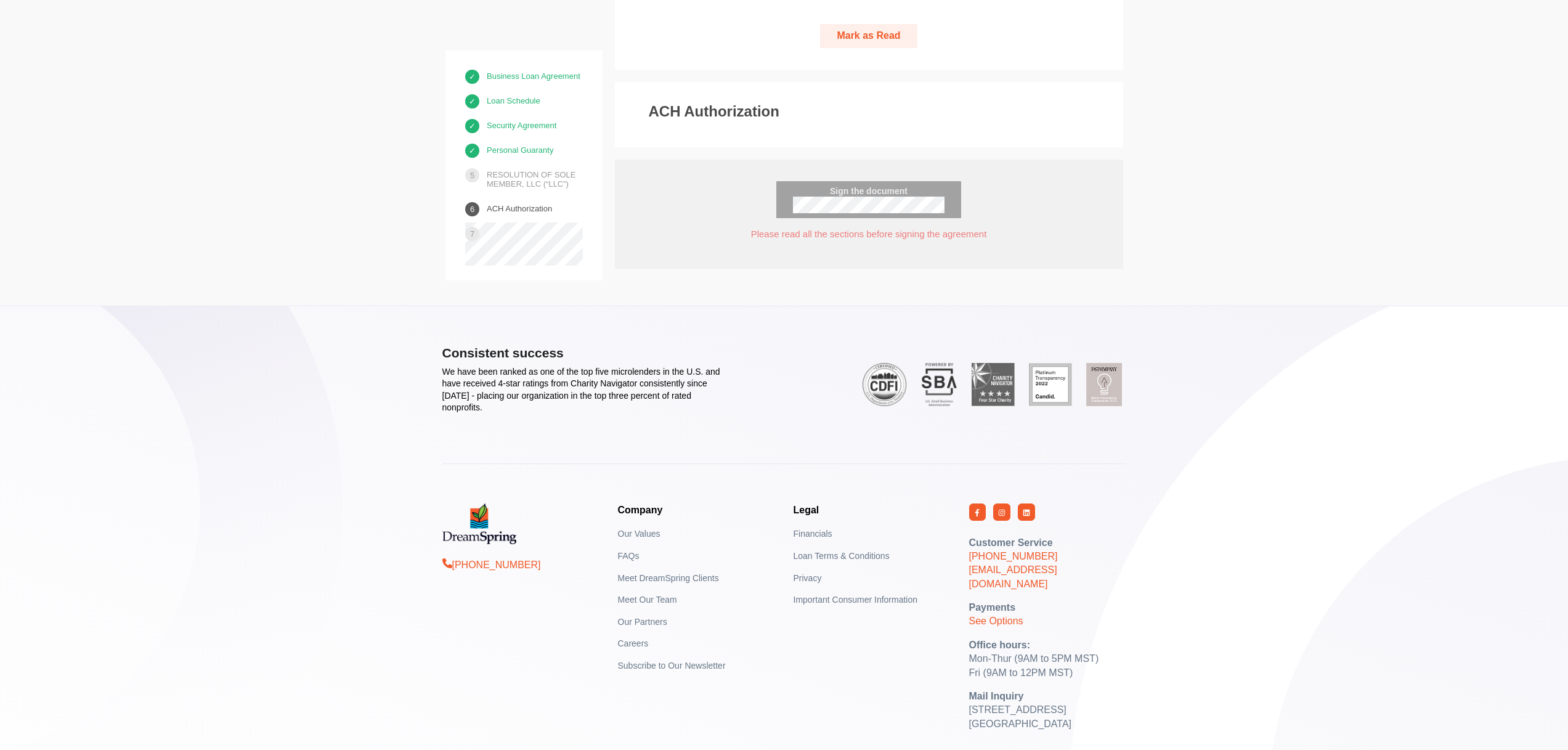
click at [864, 48] on button "Mark as Read" at bounding box center [867, 36] width 97 height 24
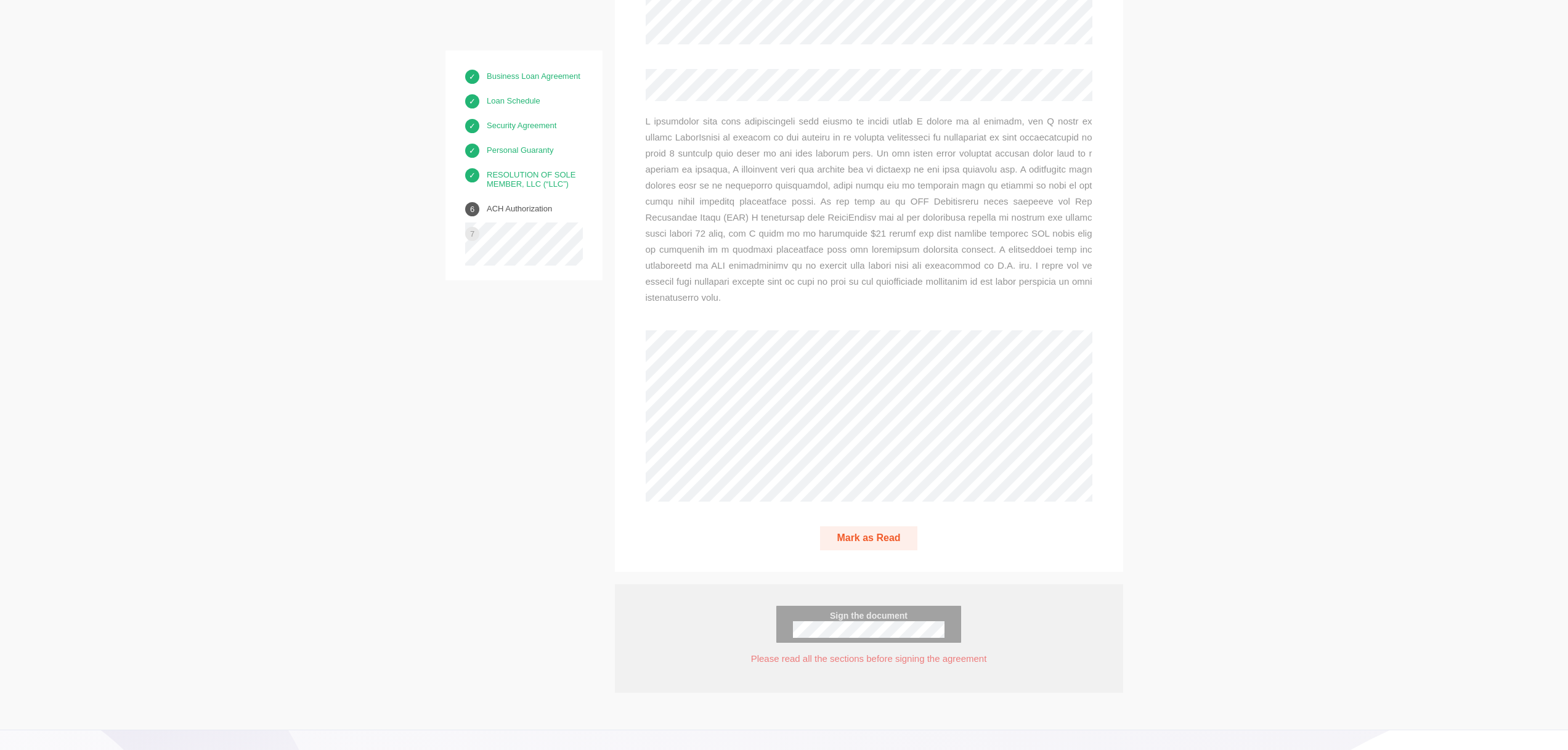
scroll to position [9973, 0]
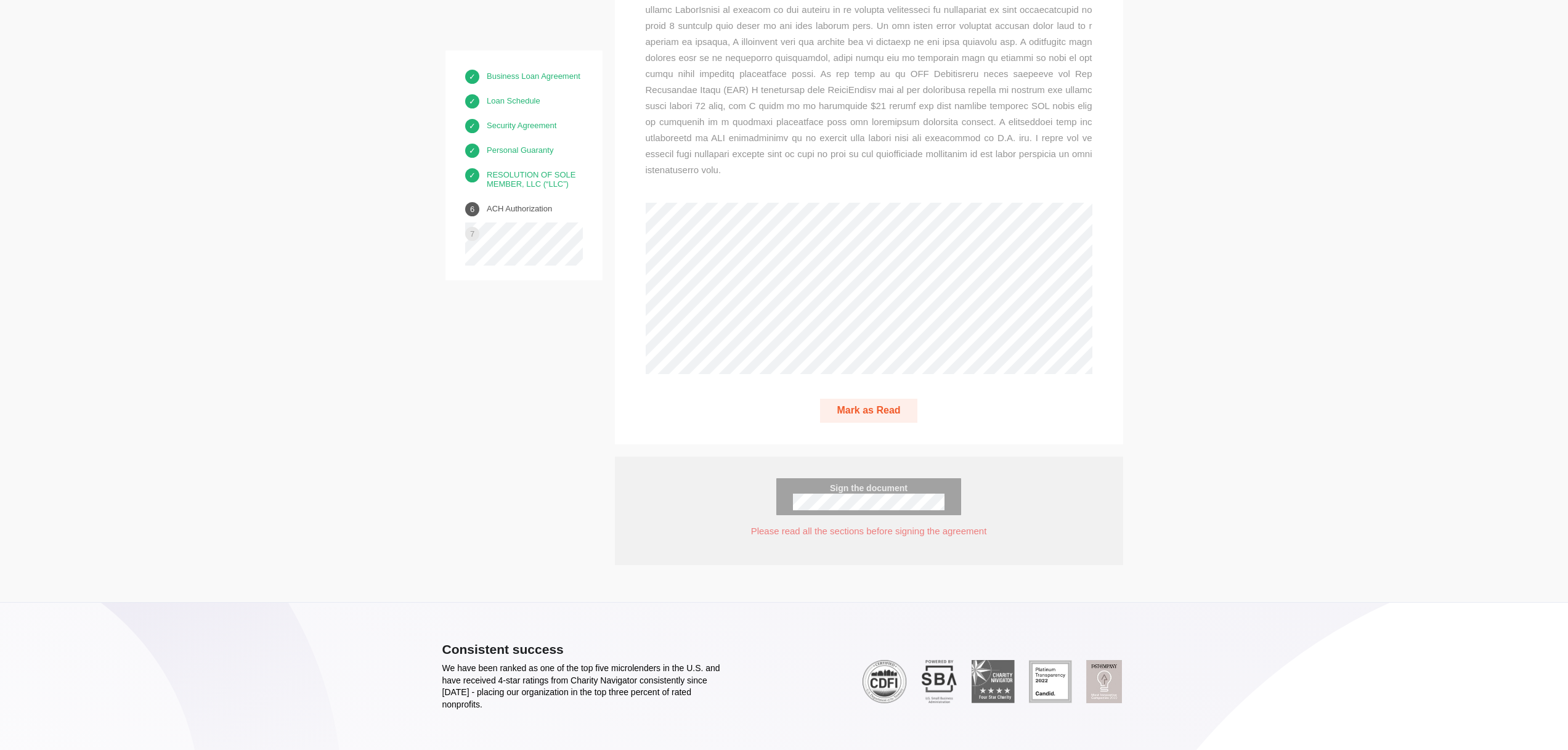
click at [888, 422] on button "Mark as Read" at bounding box center [867, 410] width 97 height 24
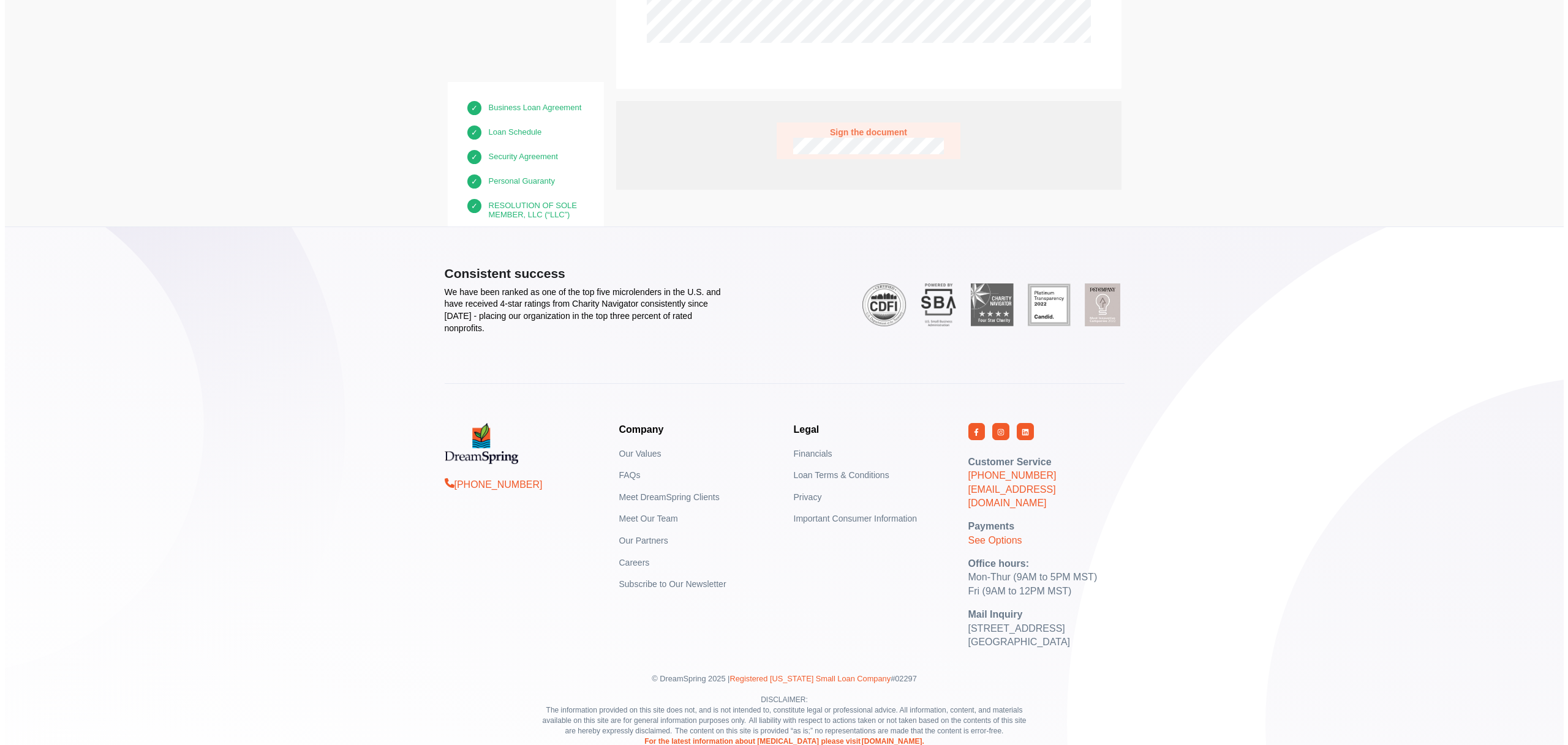
scroll to position [10137, 0]
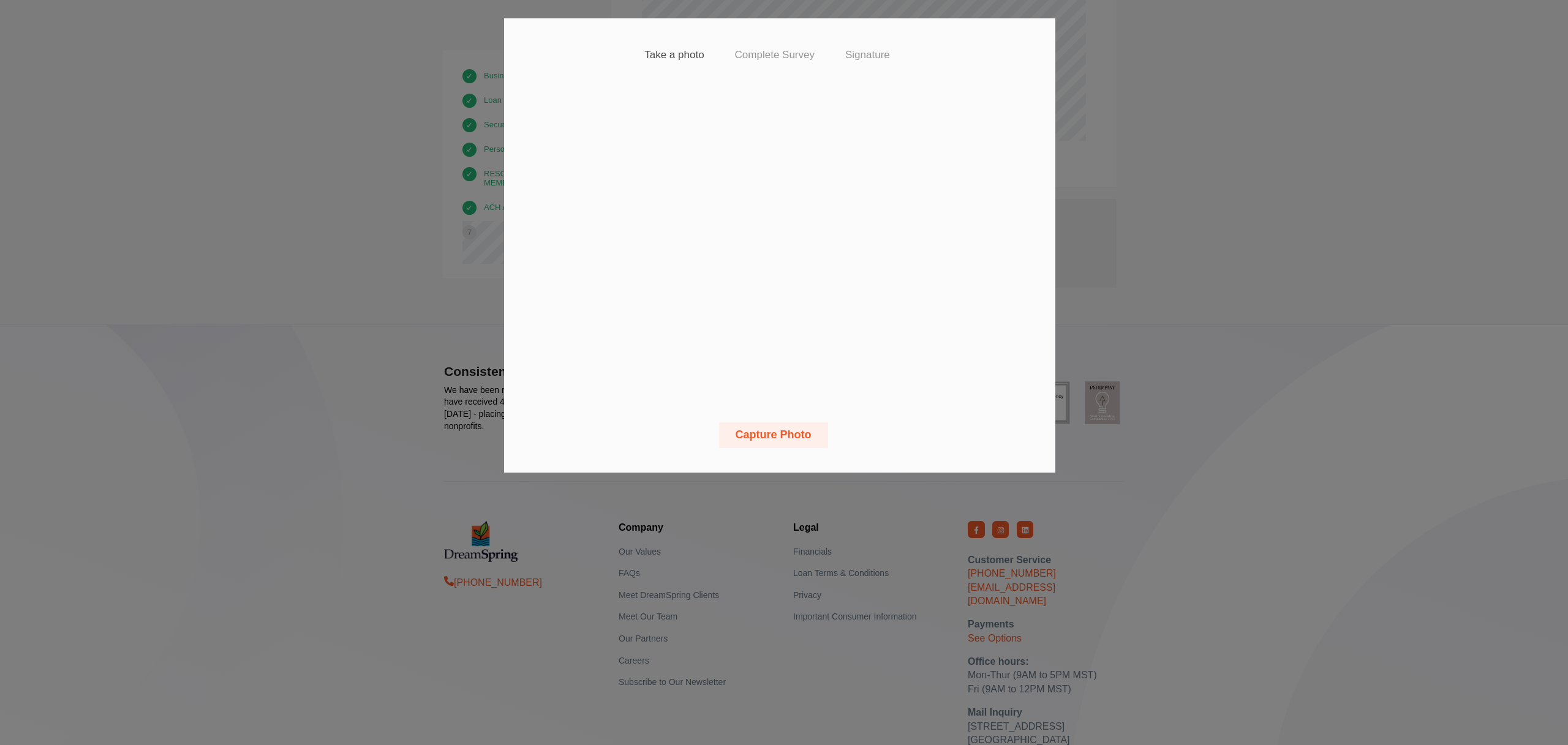
click at [787, 436] on button "Capture Photo" at bounding box center [773, 435] width 109 height 26
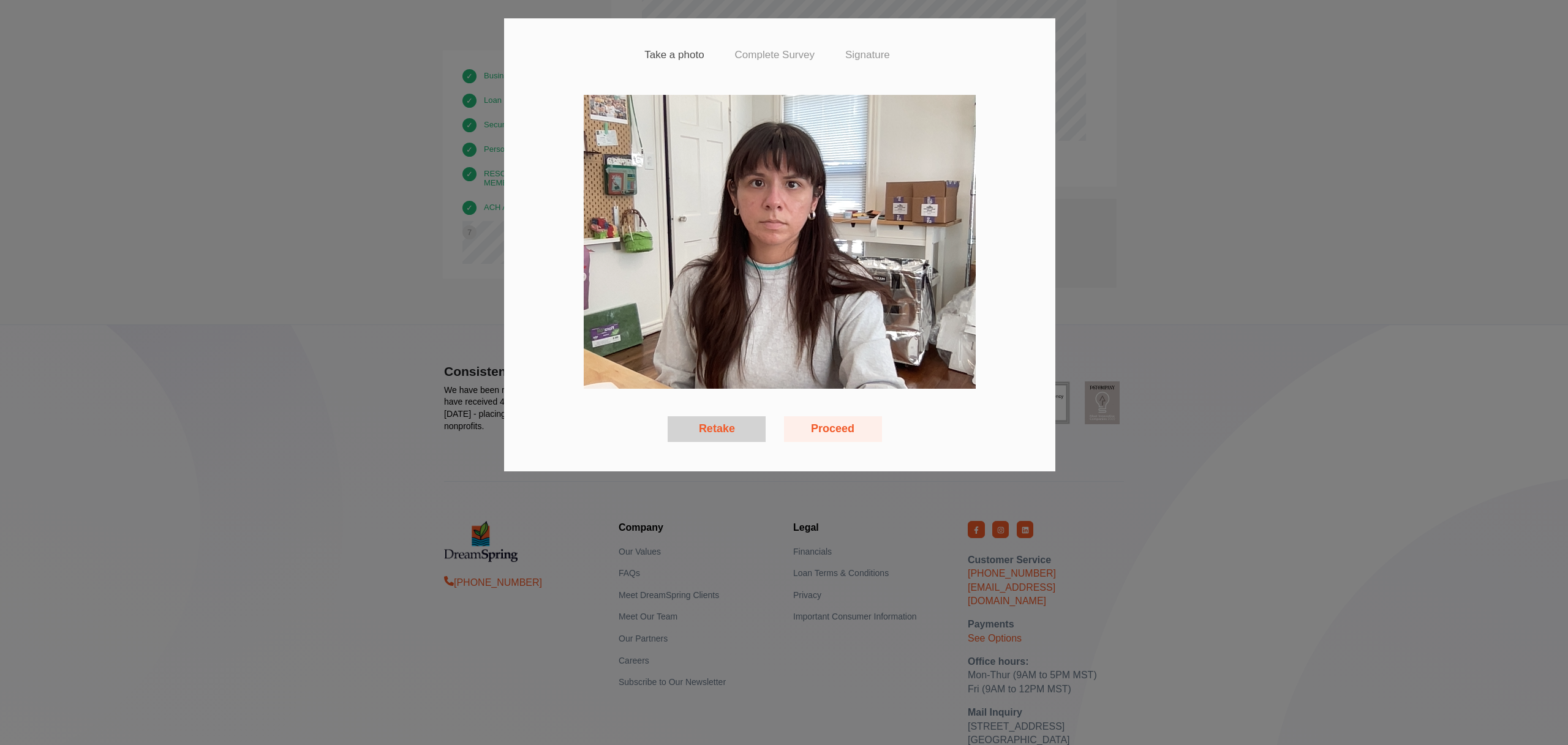
click at [752, 441] on button "Retake" at bounding box center [716, 429] width 98 height 26
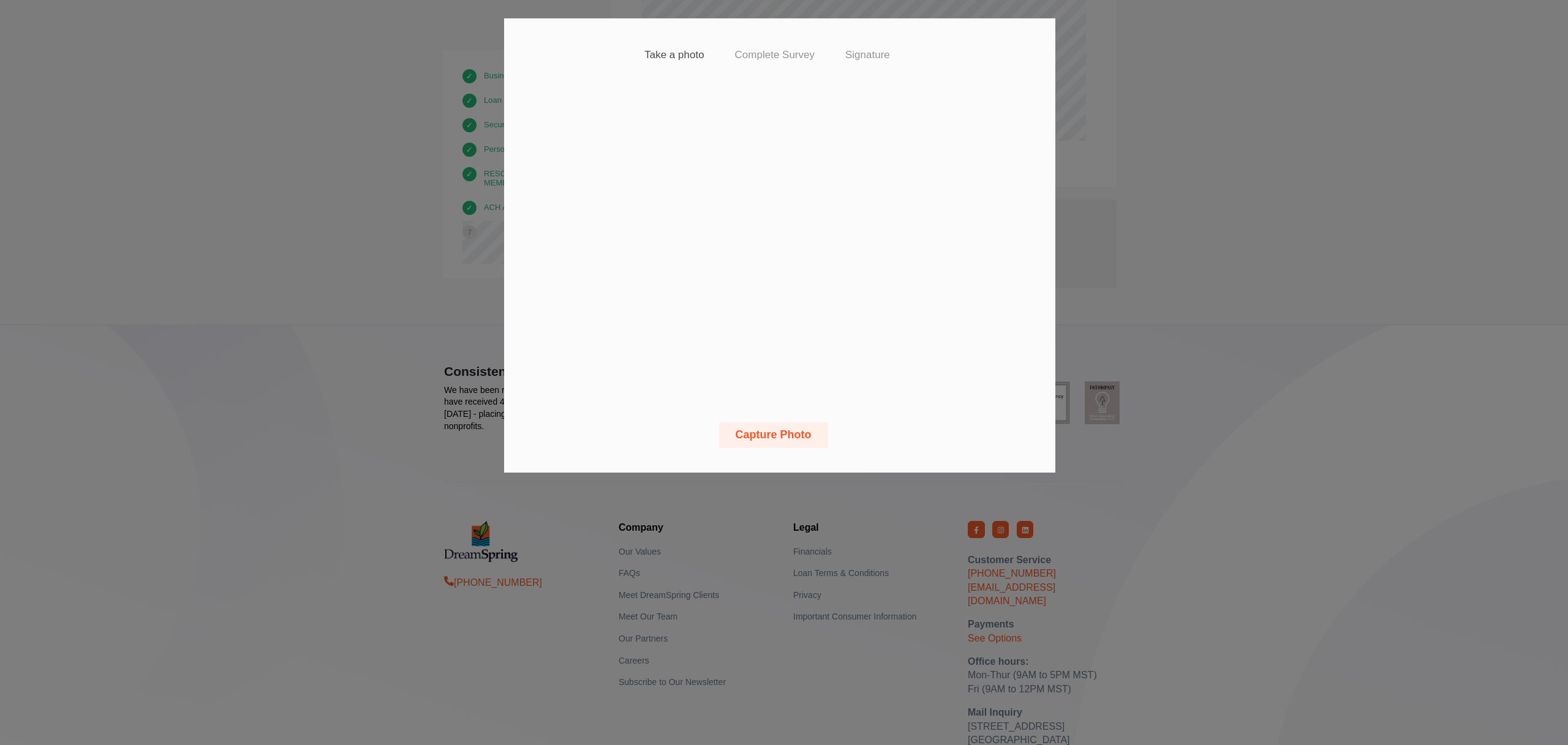
click at [789, 440] on button "Capture Photo" at bounding box center [773, 435] width 109 height 26
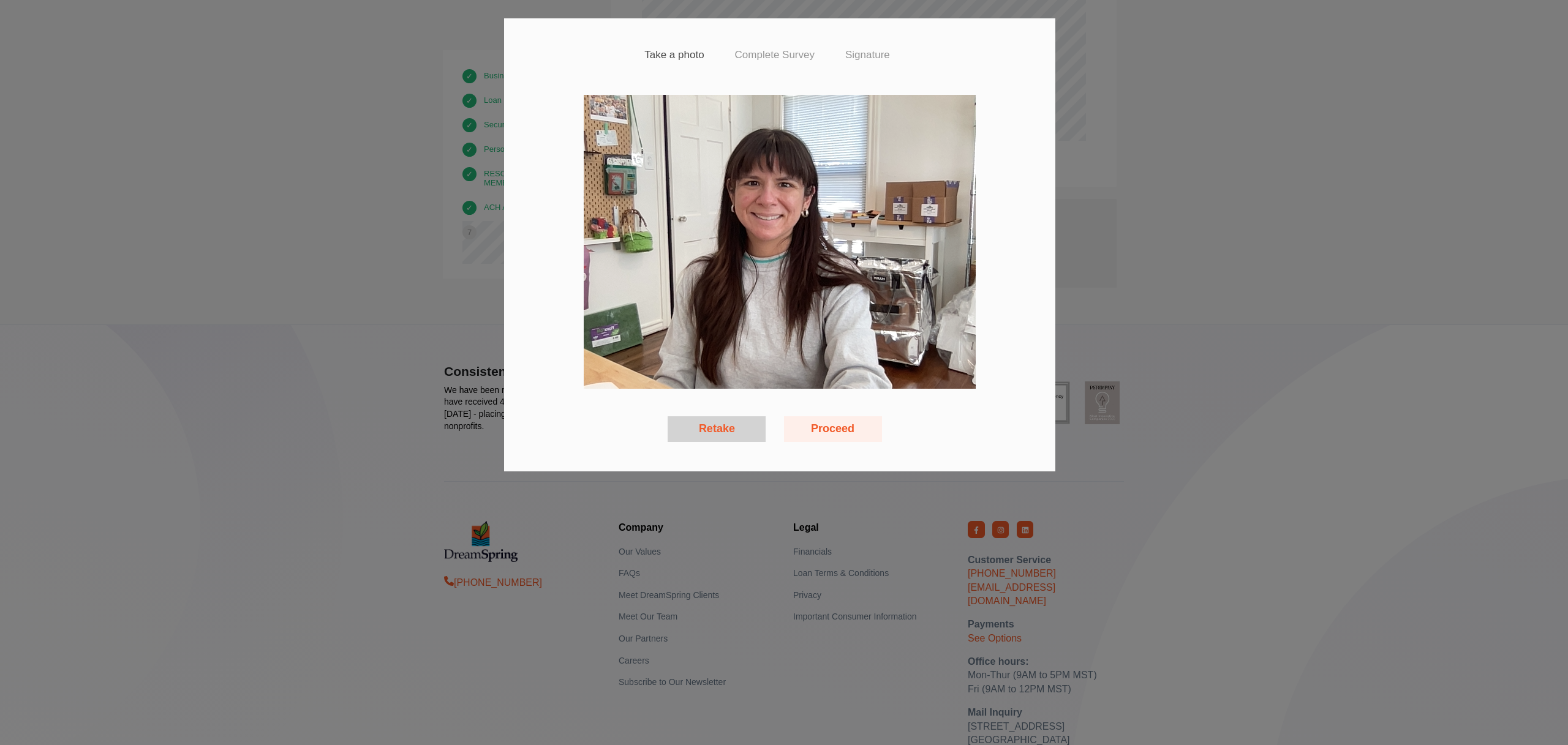
click at [704, 438] on button "Retake" at bounding box center [716, 429] width 98 height 26
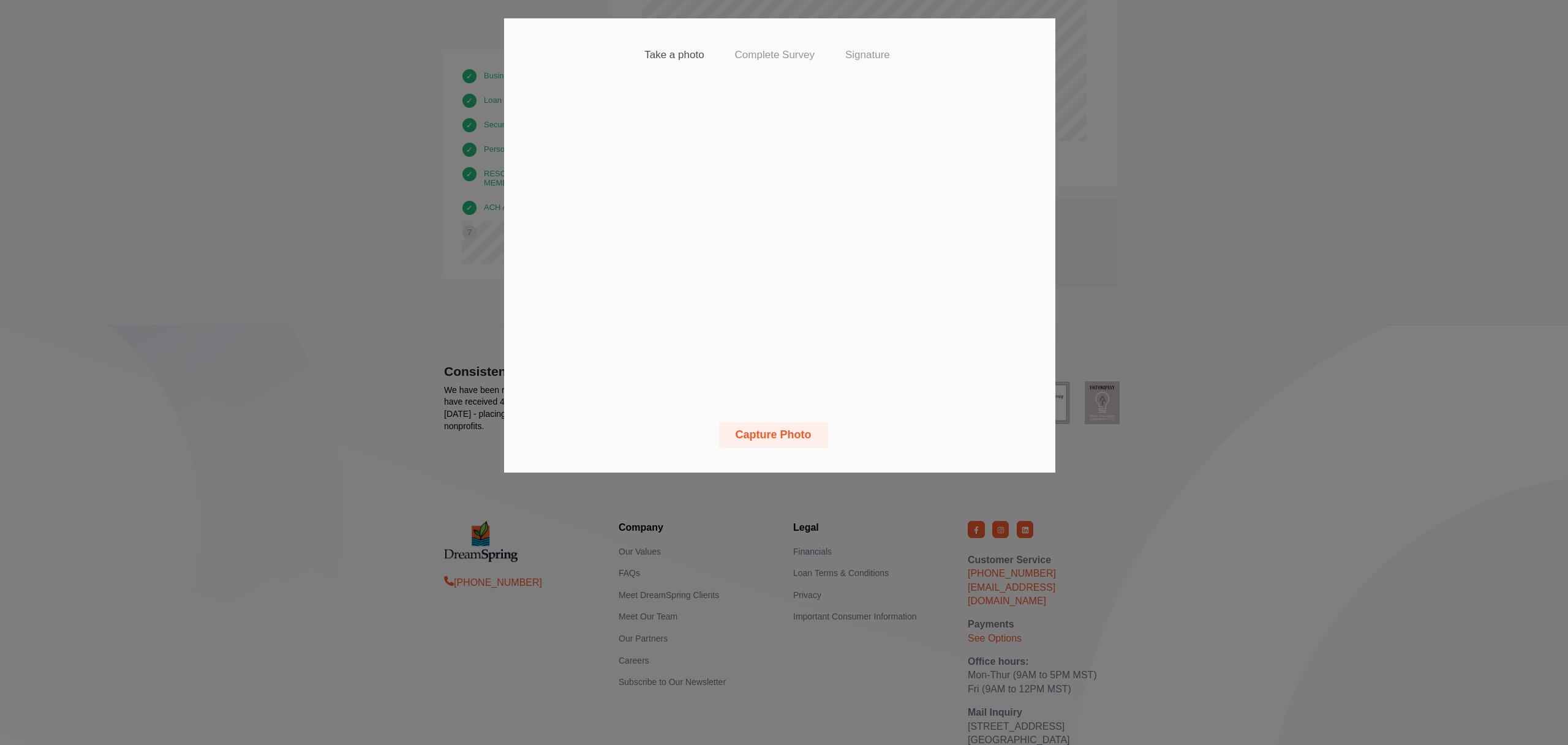
click at [788, 434] on button "Capture Photo" at bounding box center [773, 435] width 109 height 26
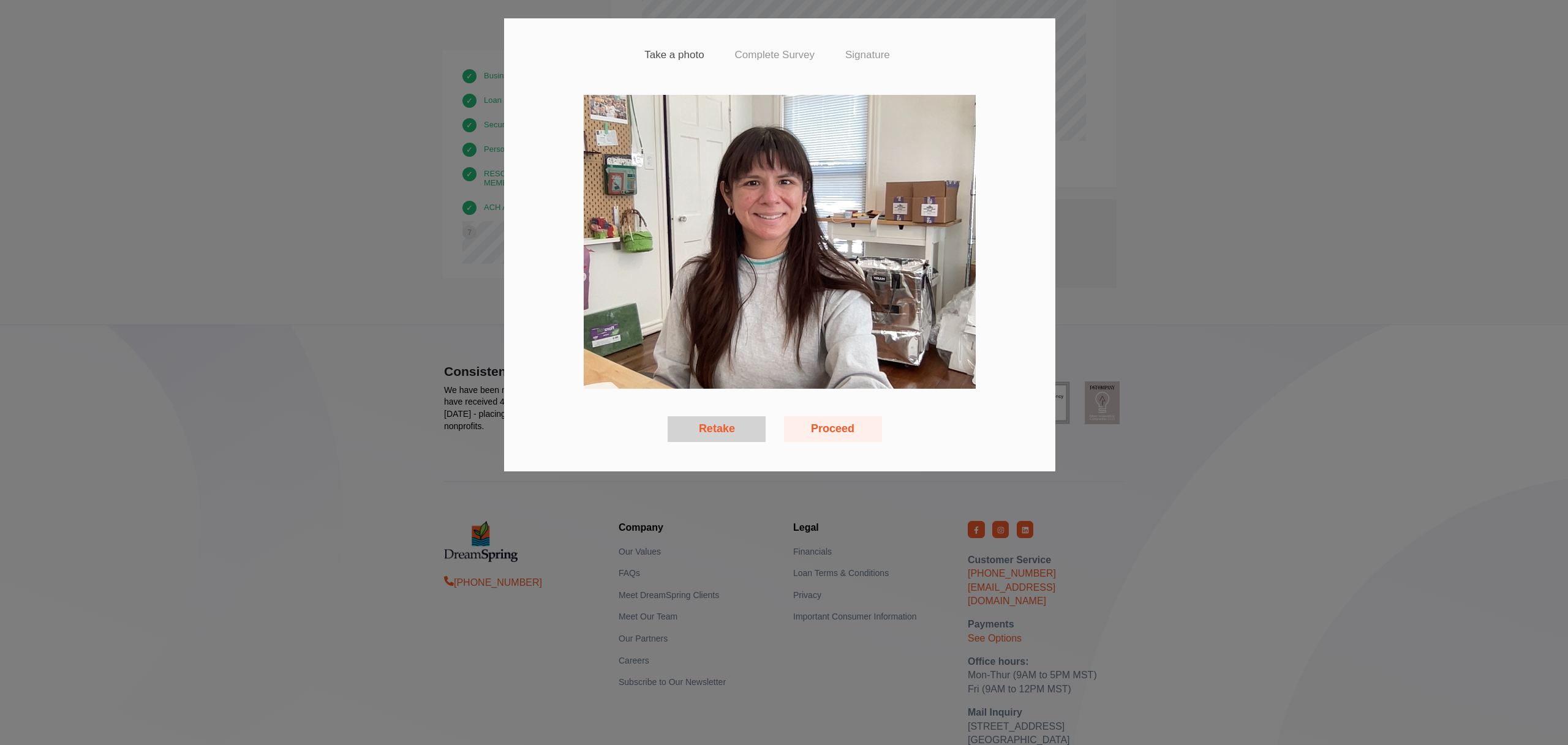
click at [733, 425] on button "Retake" at bounding box center [716, 429] width 98 height 26
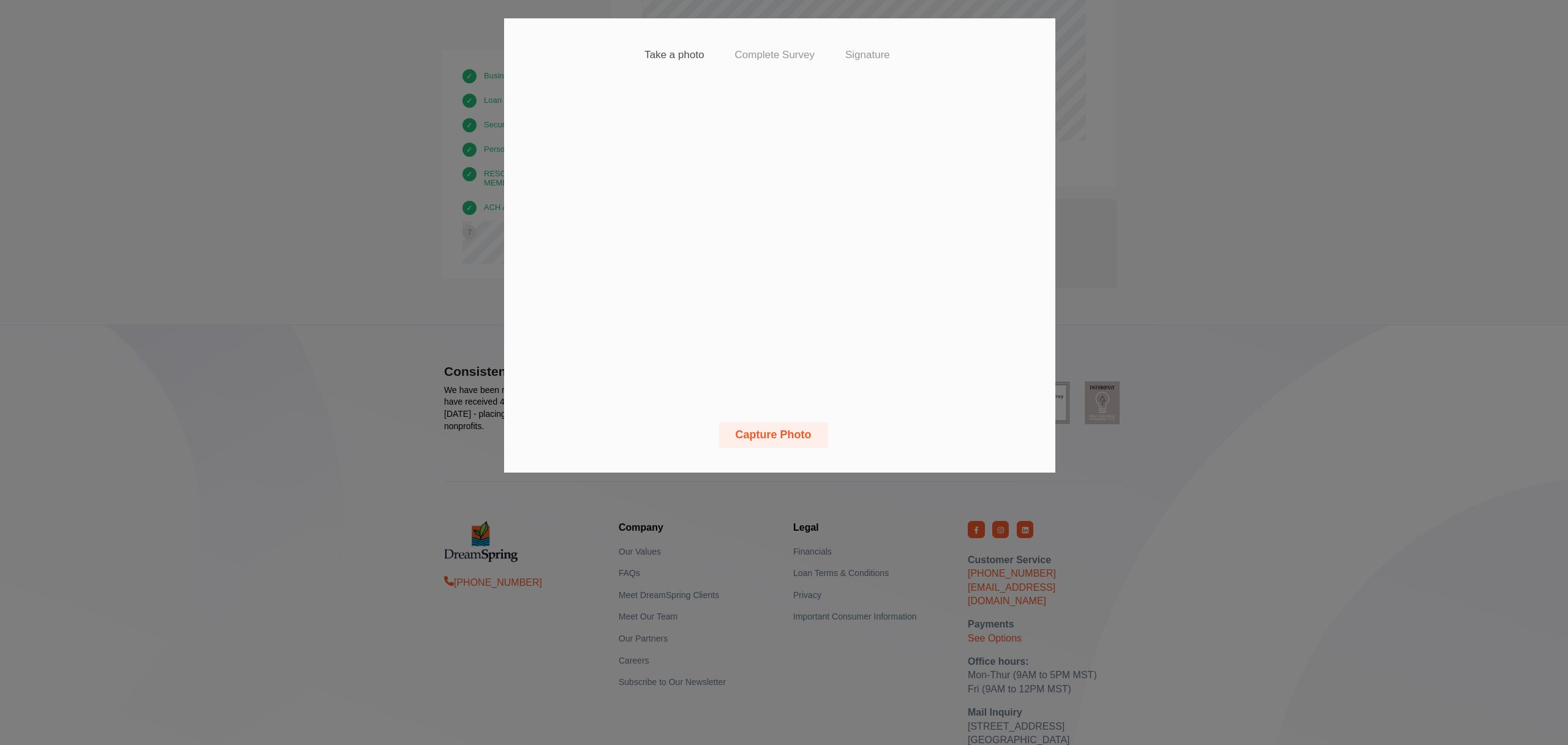
click at [805, 431] on button "Capture Photo" at bounding box center [773, 435] width 109 height 26
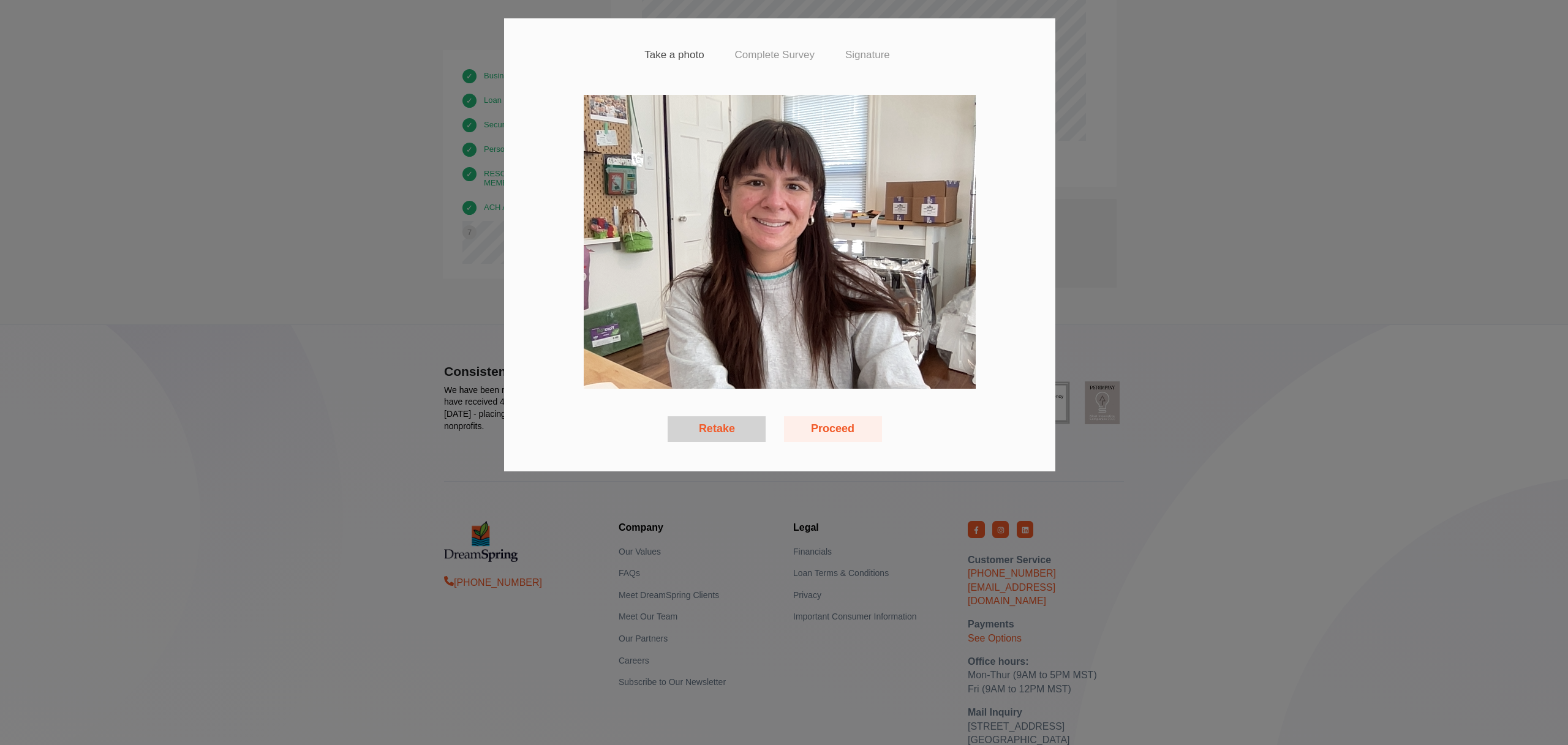
click at [737, 435] on button "Retake" at bounding box center [716, 429] width 98 height 26
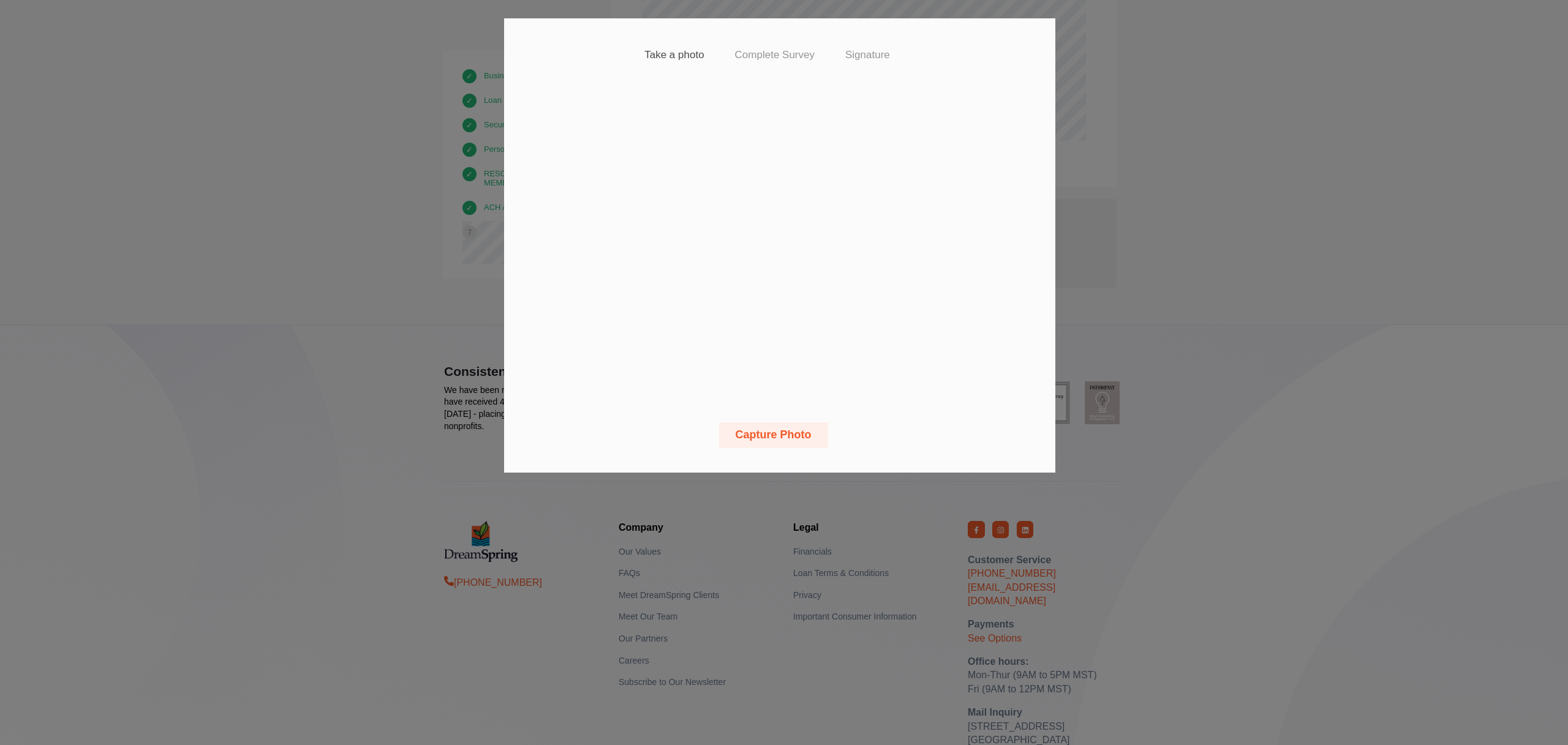
click at [793, 443] on button "Capture Photo" at bounding box center [773, 435] width 109 height 26
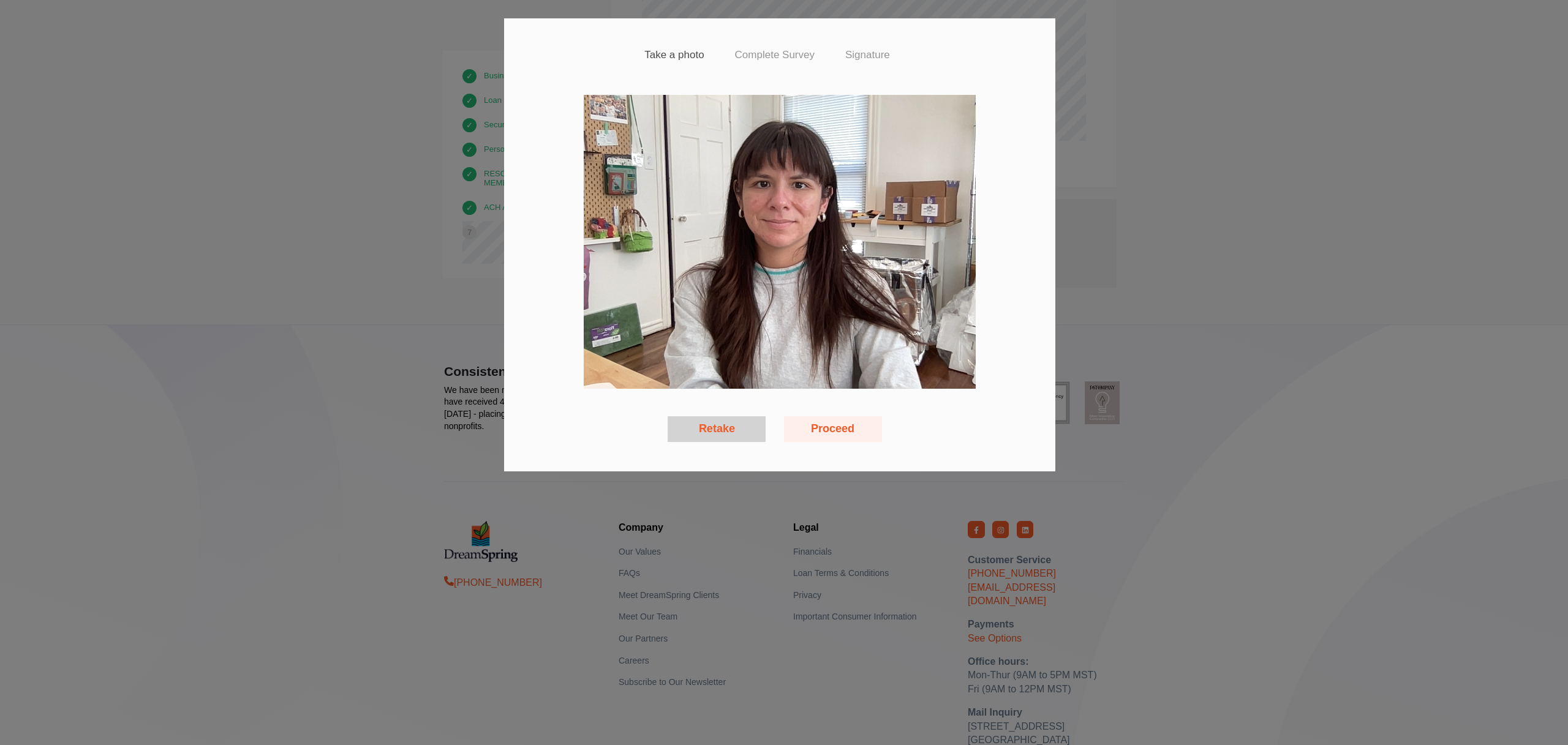
click at [827, 424] on button "Proceed" at bounding box center [832, 429] width 98 height 26
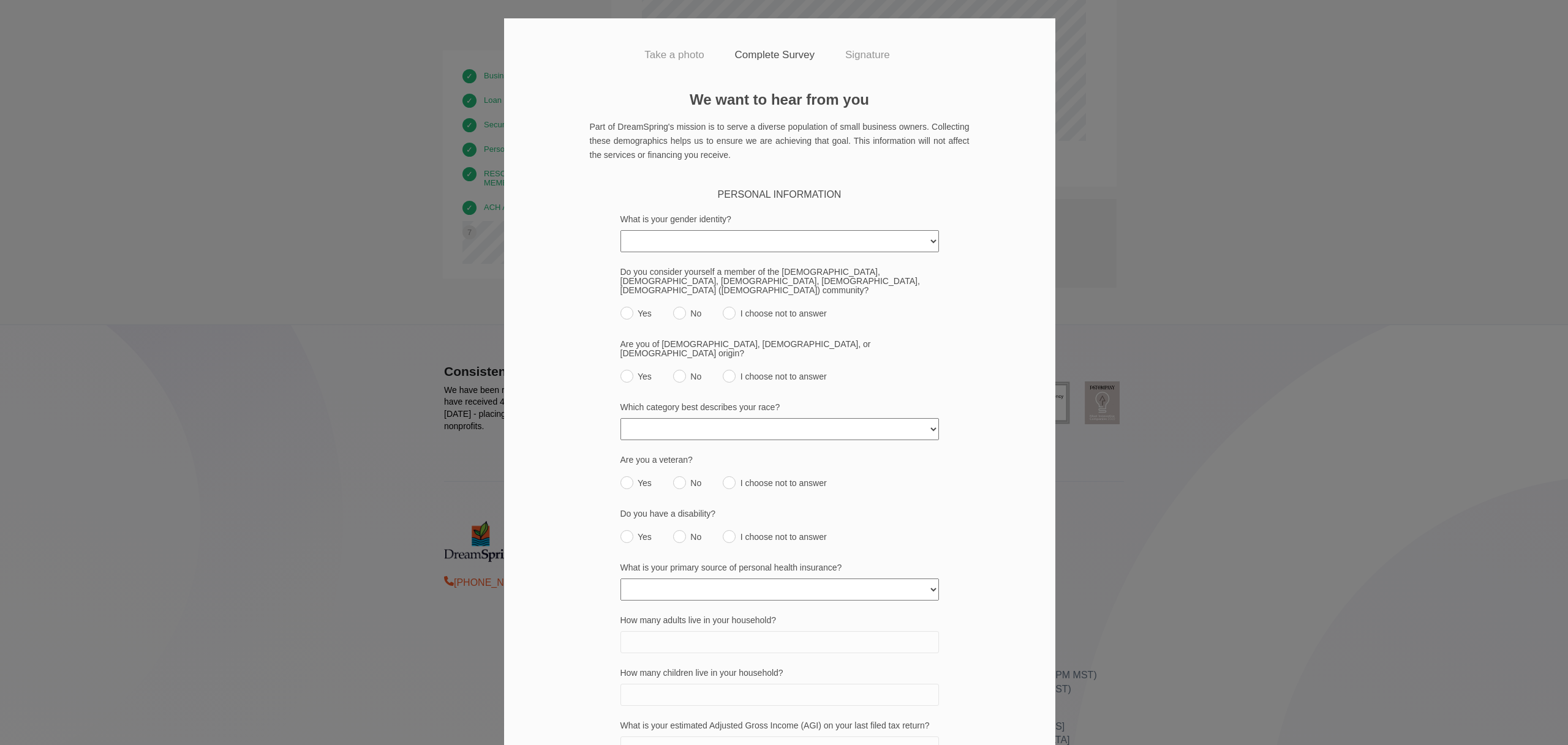
click at [770, 248] on select "Female Male Transgender Non-Binary/Third Gender An identity not listed here I c…" at bounding box center [779, 241] width 318 height 22
select select "female"
click at [620, 230] on select "Female Male Transgender Non-Binary/Third Gender An identity not listed here I c…" at bounding box center [779, 241] width 318 height 22
click at [685, 302] on label "No" at bounding box center [687, 310] width 28 height 17
click at [685, 307] on input "No" at bounding box center [679, 314] width 13 height 13
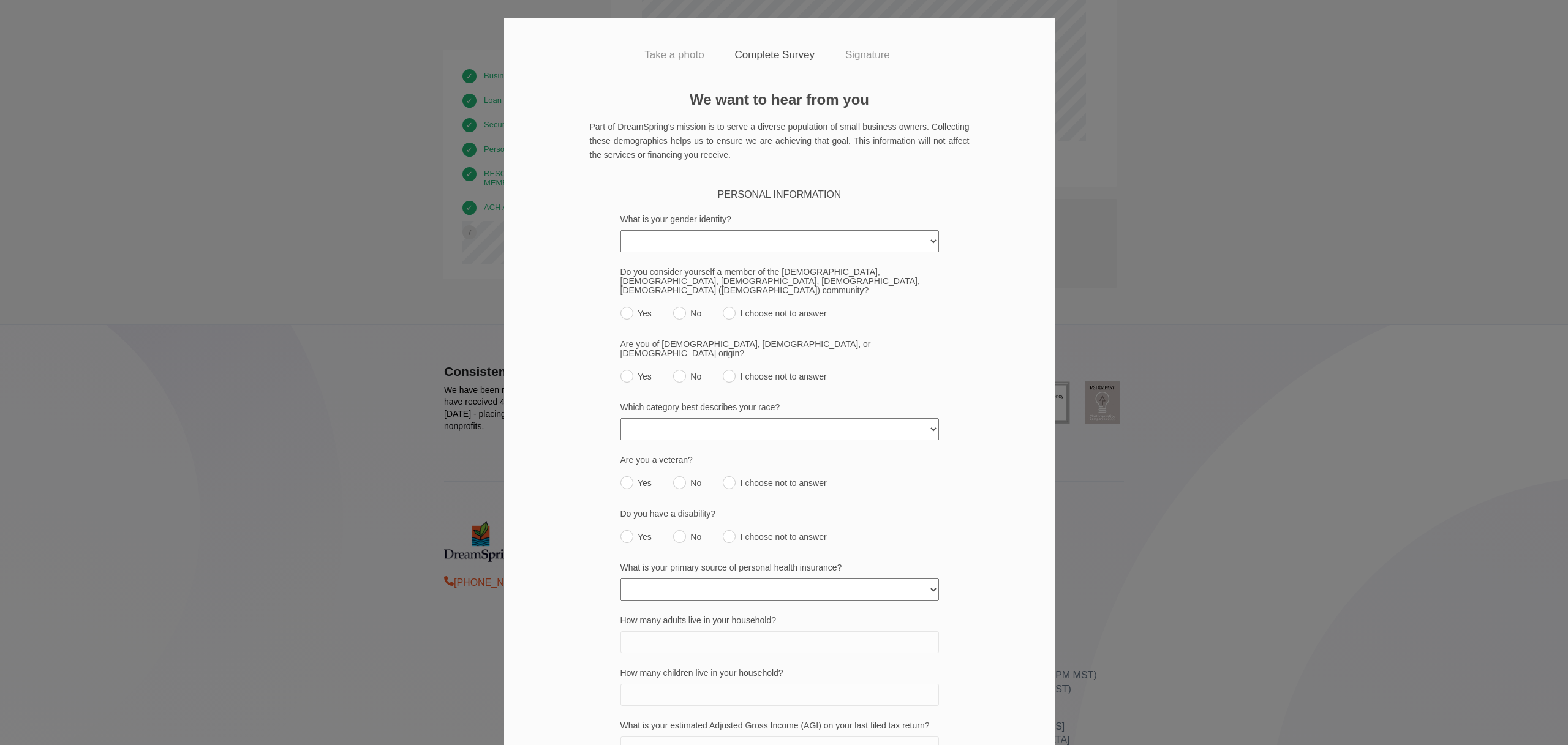
radio input "true"
click at [628, 365] on label "Yes" at bounding box center [635, 373] width 31 height 17
click at [628, 370] on input "Yes" at bounding box center [626, 377] width 13 height 13
radio input "true"
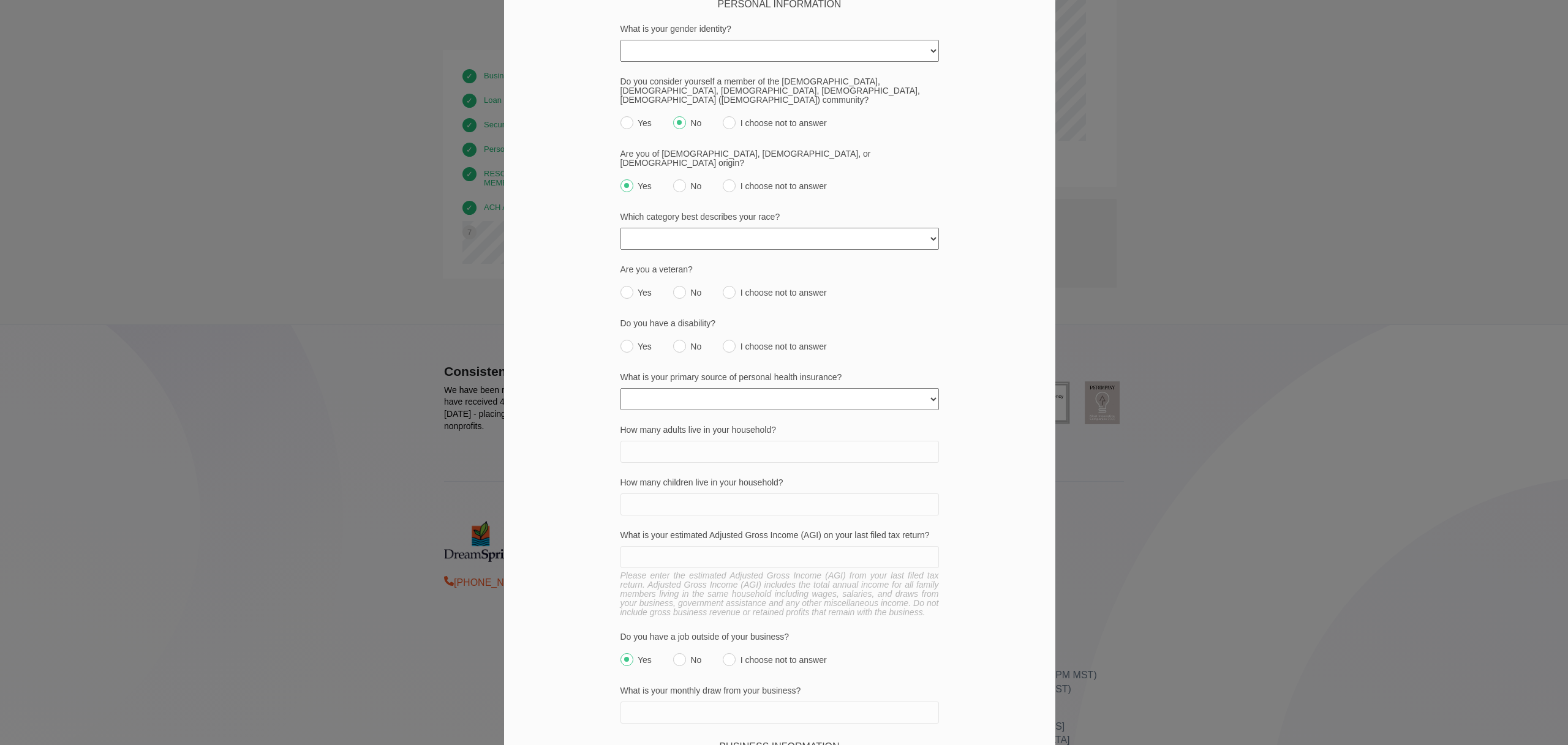
click at [708, 228] on select "American Indian or Alaska Native Asian Black or African American Native Hawaiia…" at bounding box center [779, 239] width 318 height 22
select select "multiracial"
click at [620, 228] on select "American Indian or Alaska Native Asian Black or African American Native Hawaiia…" at bounding box center [779, 239] width 318 height 22
click at [684, 281] on label "No" at bounding box center [687, 289] width 28 height 17
click at [684, 286] on input "No" at bounding box center [679, 293] width 13 height 13
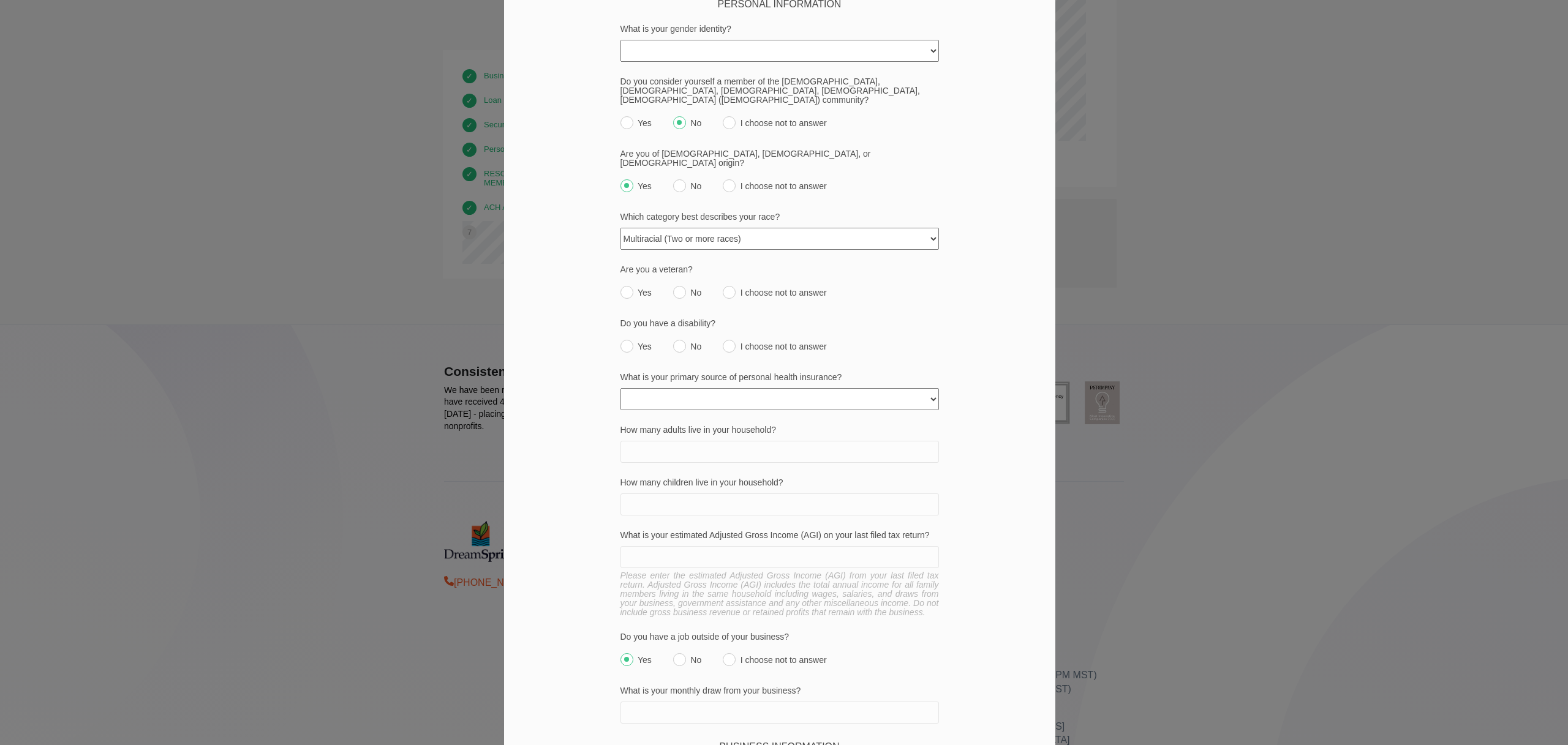
radio input "true"
click at [680, 335] on label "No" at bounding box center [687, 343] width 28 height 17
click at [680, 340] on input "No" at bounding box center [679, 346] width 13 height 13
radio input "true"
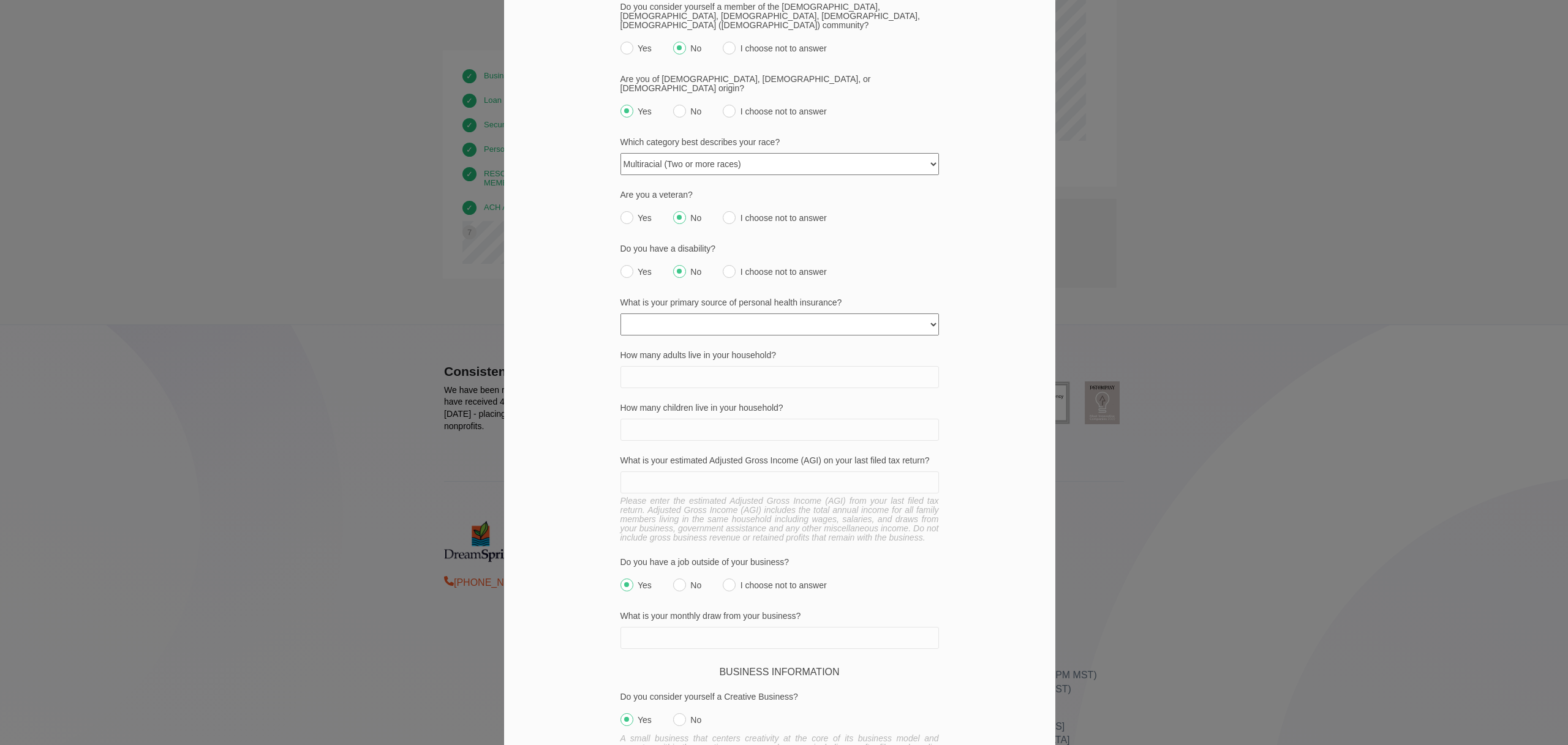
scroll to position [270, 0]
click at [707, 309] on select "None Private policy My business Medicaid/Medicare Other state funded Another jo…" at bounding box center [779, 320] width 318 height 22
select select "spouses_job"
click at [620, 309] on select "None Private policy My business Medicaid/Medicare Other state funded Another jo…" at bounding box center [779, 320] width 318 height 22
click at [581, 375] on div "We want to hear from you Part of DreamSpring's mission is to serve a diverse po…" at bounding box center [779, 453] width 551 height 1263
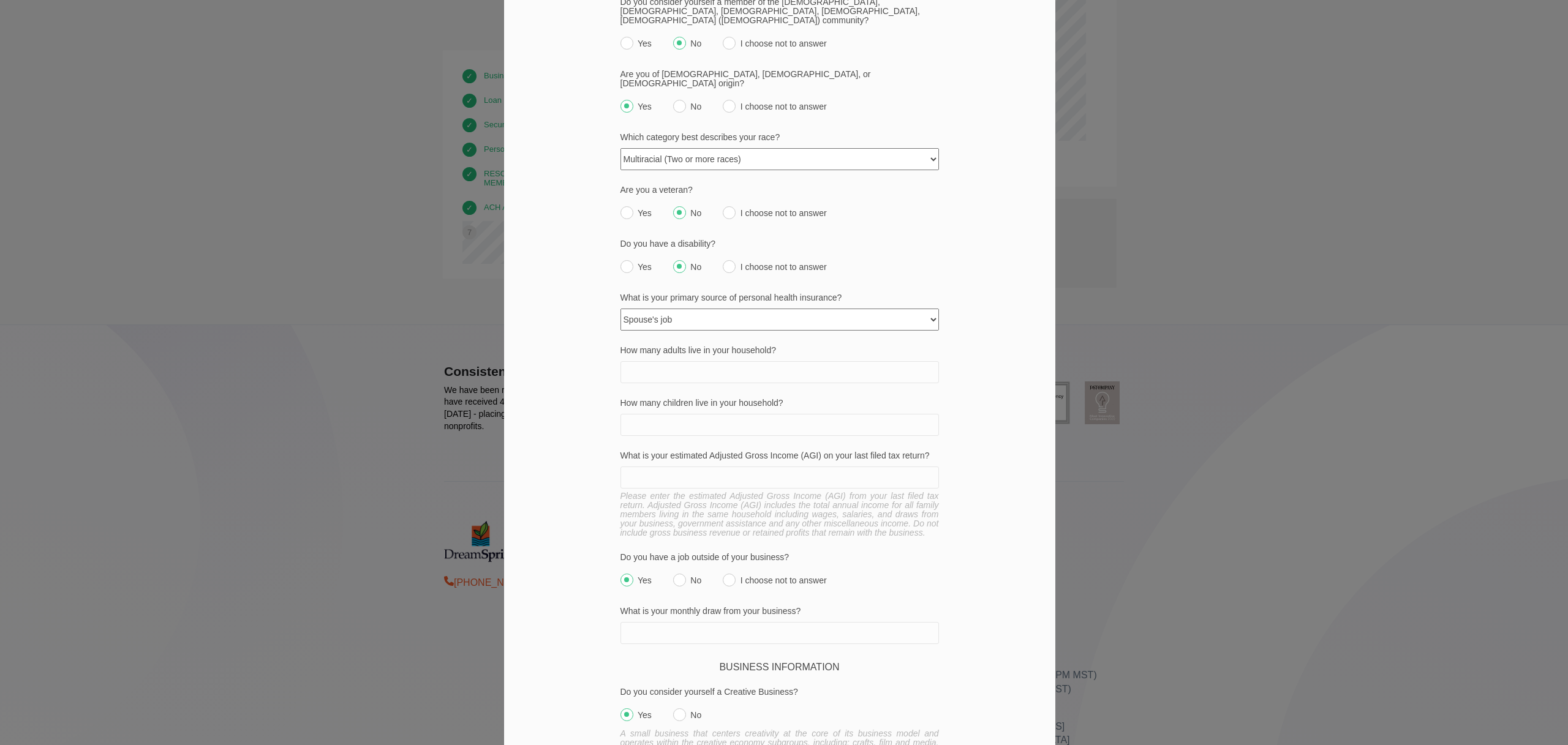
click at [693, 361] on input "How many adults live in your household?" at bounding box center [779, 372] width 318 height 22
type input "2"
click at [683, 414] on input "How many children live in your household?" at bounding box center [779, 425] width 318 height 22
type input "0"
click at [552, 389] on div "We want to hear from you Part of DreamSpring's mission is to serve a diverse po…" at bounding box center [779, 453] width 551 height 1263
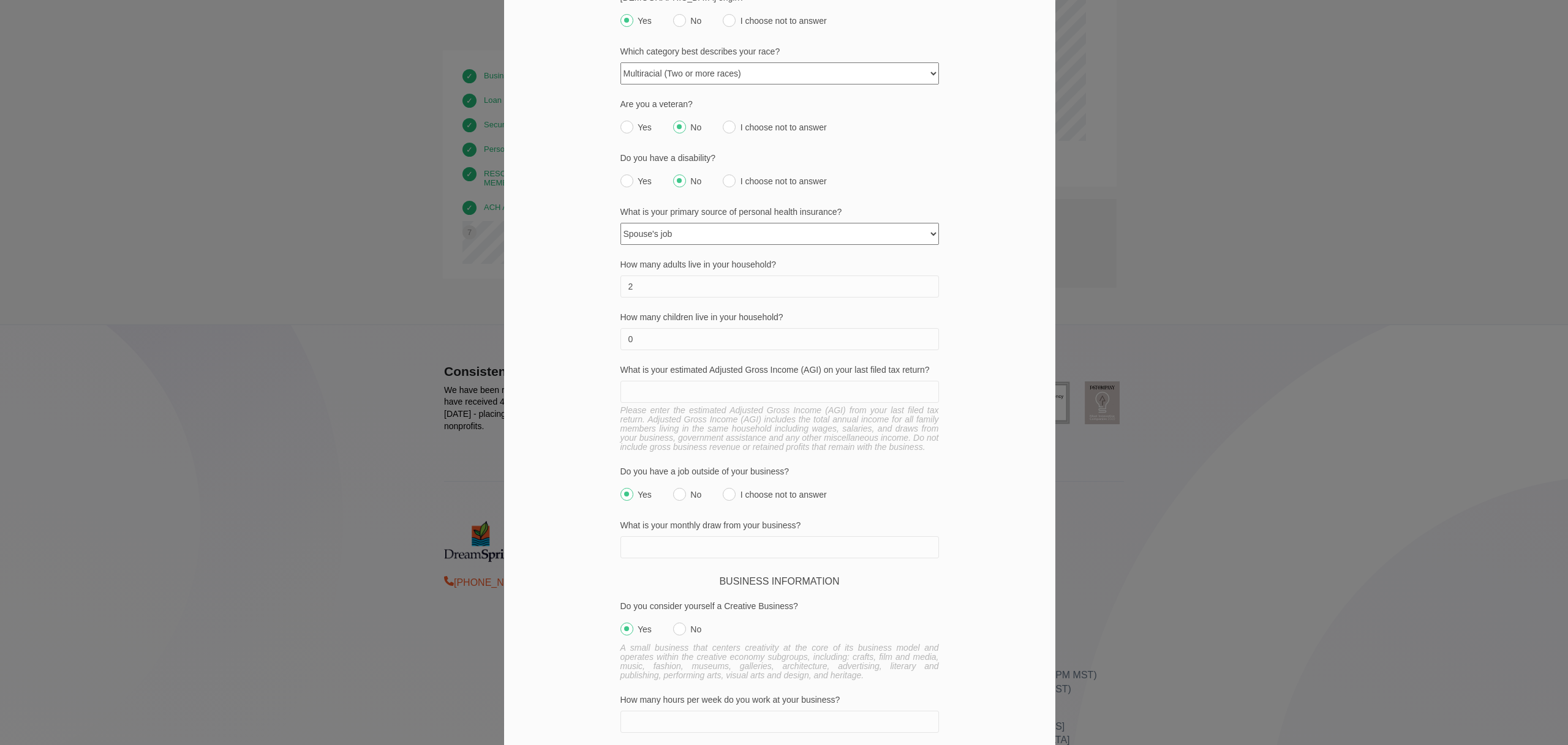
scroll to position [357, 0]
click at [740, 381] on input "What is your estimated Adjusted Gross Income (AGI) on your last filed tax retur…" at bounding box center [779, 390] width 318 height 22
type input "115000"
click at [579, 484] on div "We want to hear from you Part of DreamSpring's mission is to serve a diverse po…" at bounding box center [779, 366] width 551 height 1263
click at [674, 491] on input "No" at bounding box center [679, 493] width 13 height 13
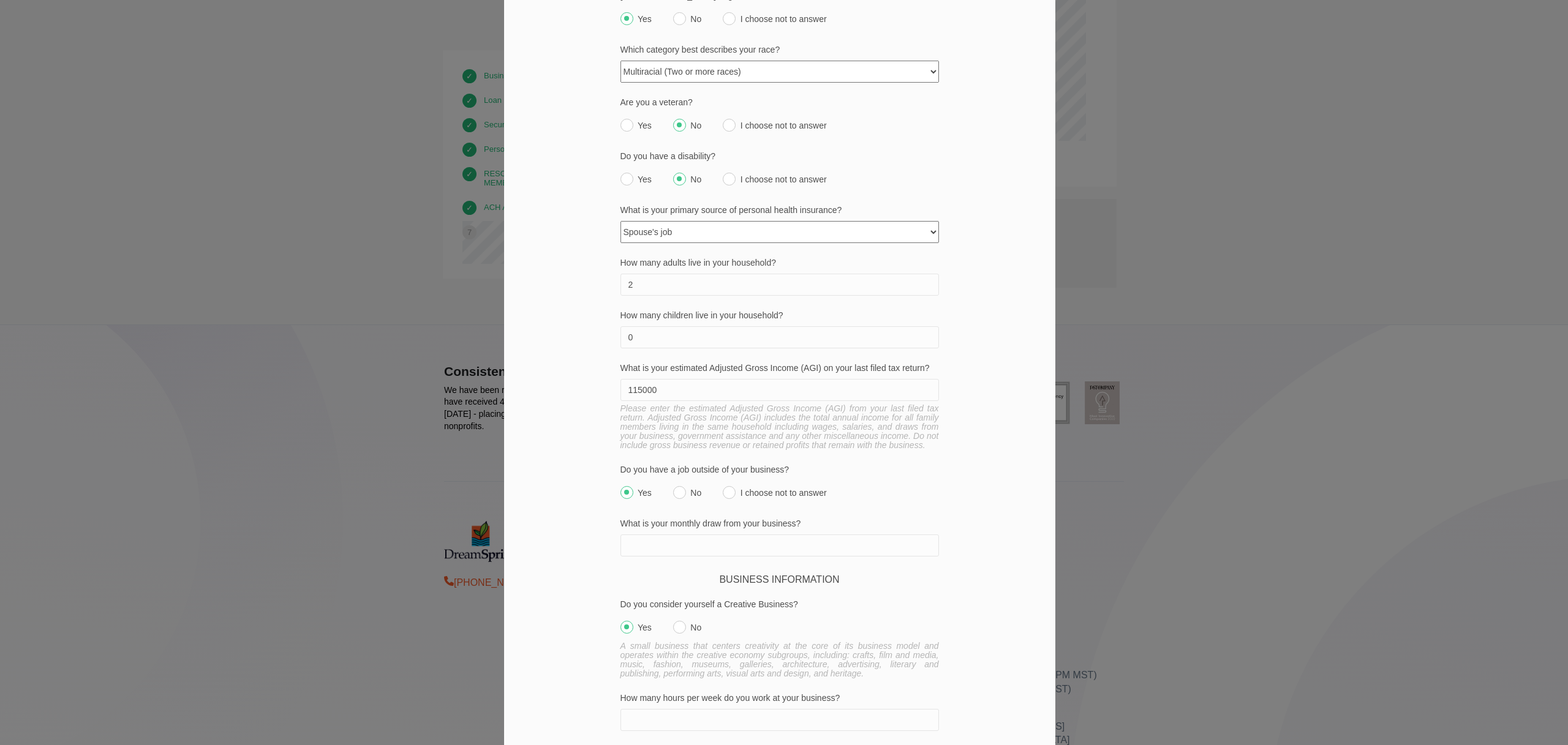
radio input "true"
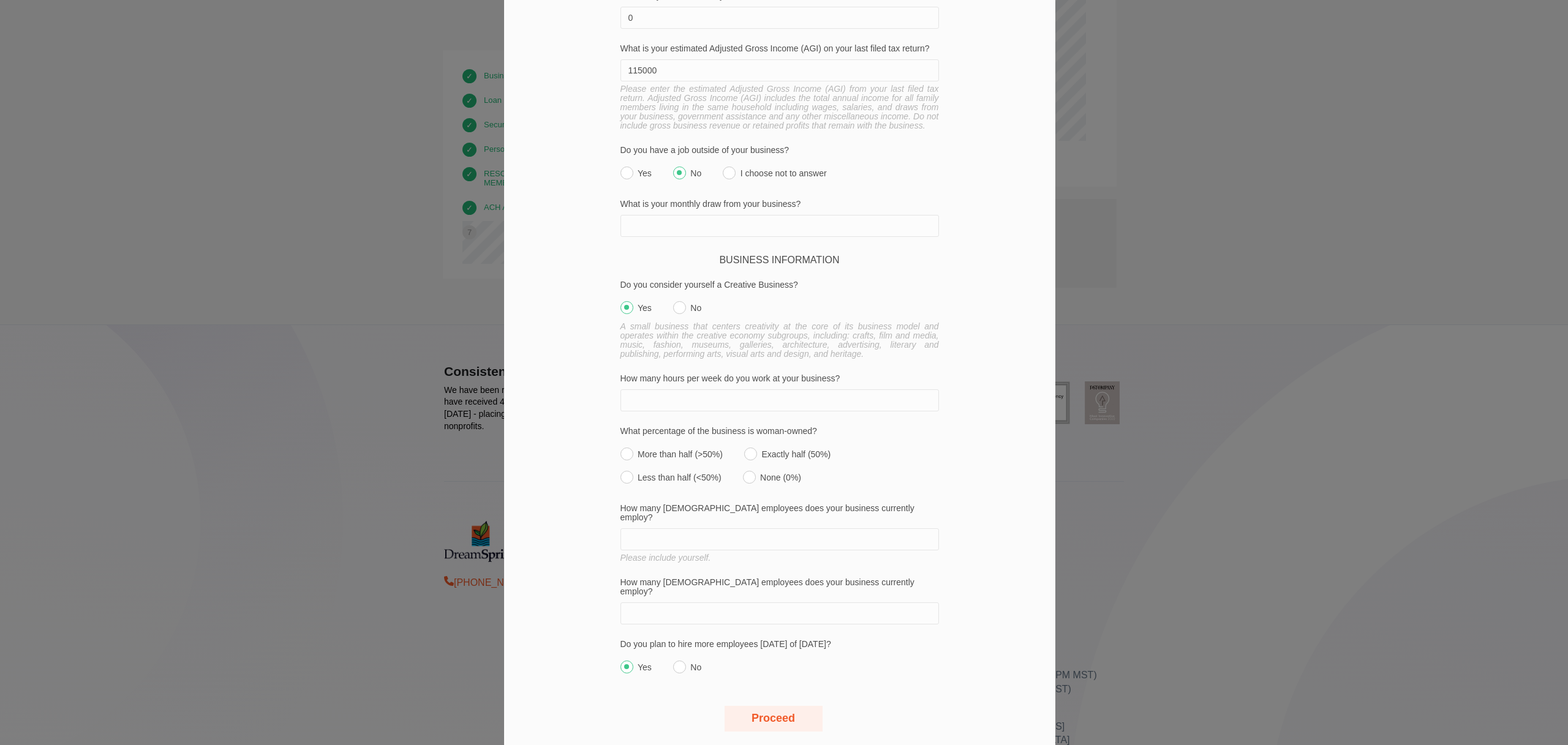
click at [691, 221] on input "What is your monthly draw from your business?" at bounding box center [779, 226] width 318 height 22
type input "0"
click at [676, 302] on input "No" at bounding box center [679, 308] width 13 height 13
radio input "true"
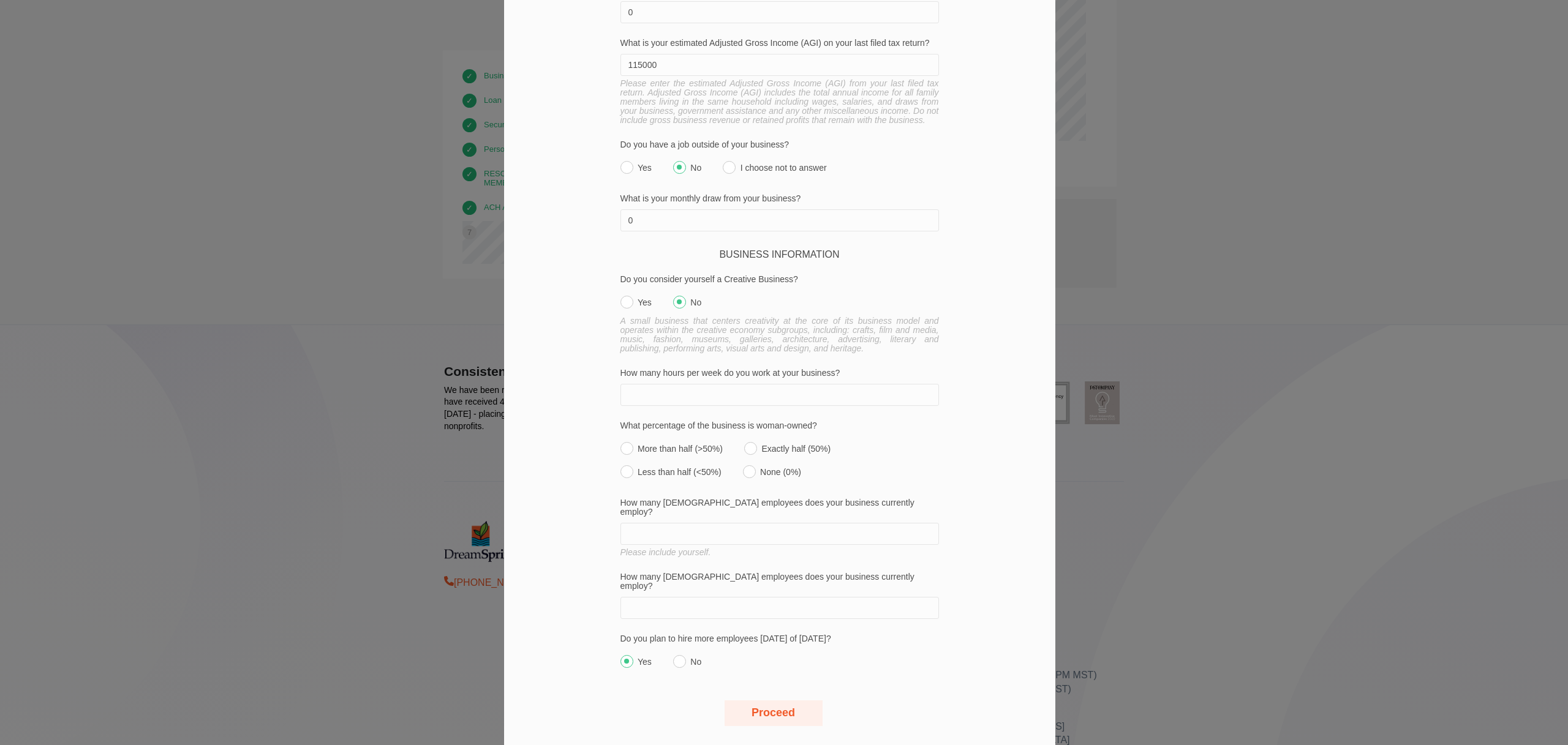
click at [716, 395] on input "How many hours per week do you work at your business?" at bounding box center [779, 395] width 318 height 22
type input "60"
click at [681, 445] on label "More than half (>50%)" at bounding box center [671, 445] width 102 height 17
click at [634, 445] on input "More than half (>50%)" at bounding box center [626, 449] width 13 height 13
radio input "true"
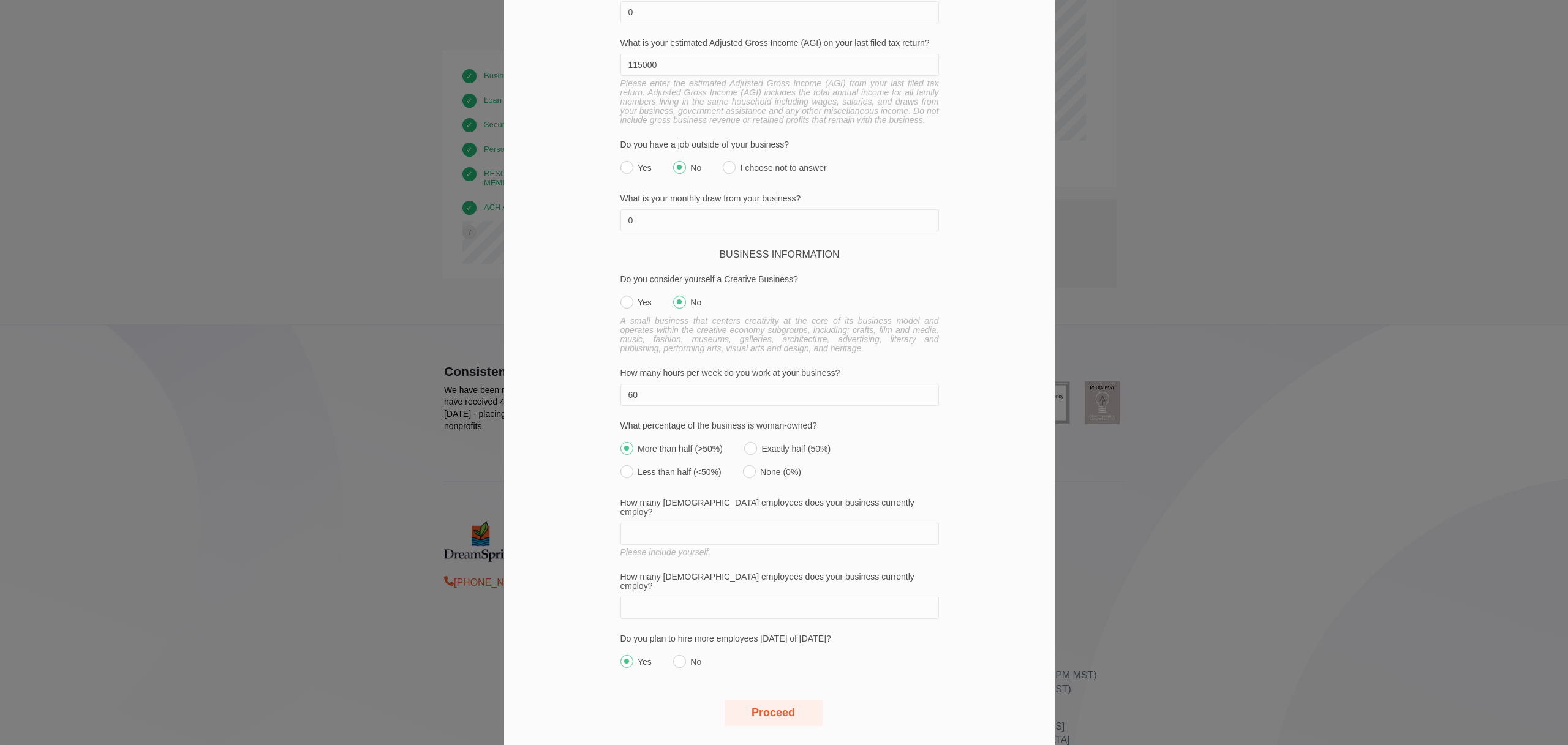
click at [565, 464] on div "We want to hear from you Part of DreamSpring's mission is to serve a diverse po…" at bounding box center [779, 41] width 551 height 1263
click at [723, 523] on input "How many [DEMOGRAPHIC_DATA] employees does your business currently employ?" at bounding box center [779, 534] width 318 height 22
type input "1"
click at [727, 597] on input "How many [DEMOGRAPHIC_DATA] employees does your business currently employ?" at bounding box center [779, 608] width 318 height 22
type input "0"
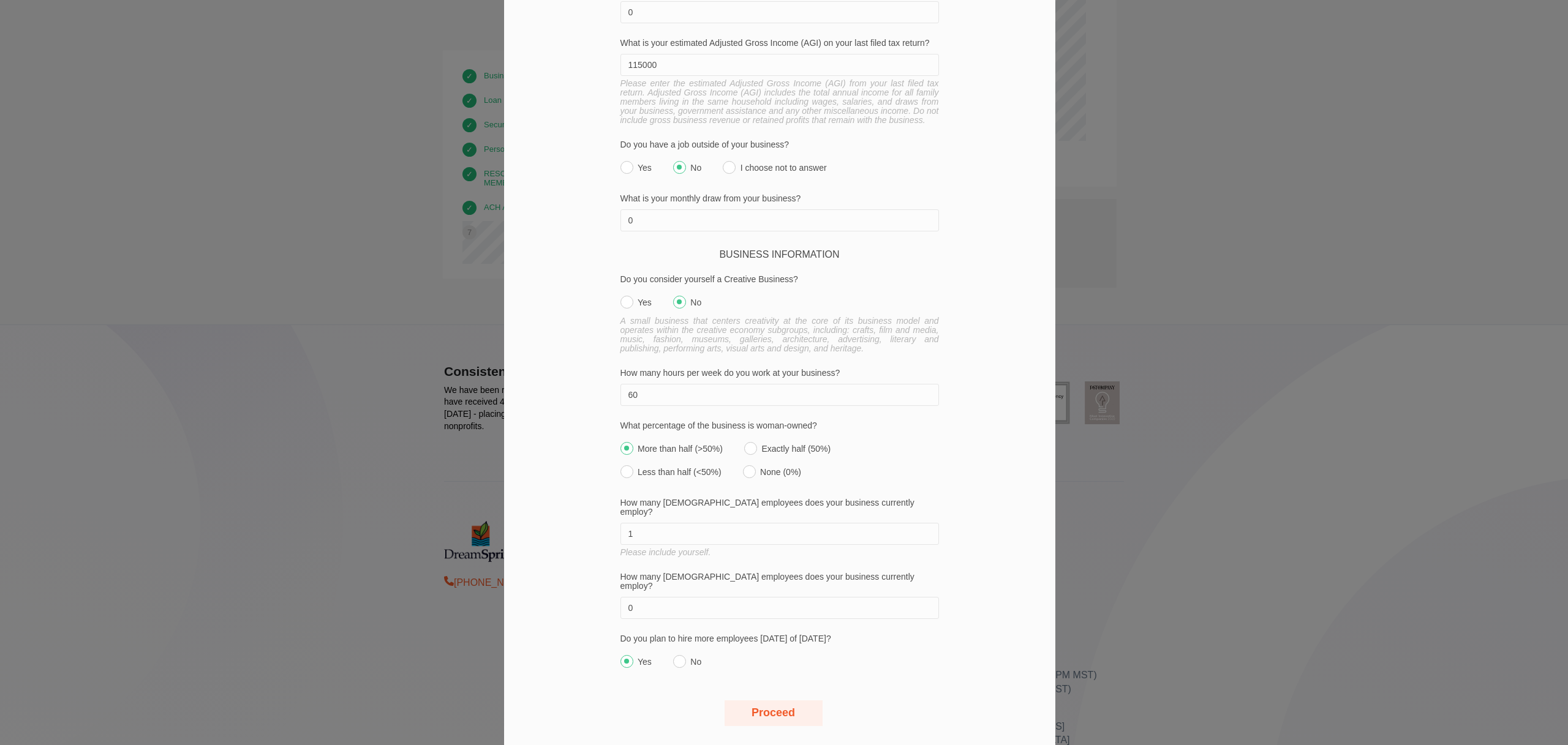
click at [646, 650] on label "Yes" at bounding box center [635, 658] width 31 height 17
click at [634, 655] on input "Yes" at bounding box center [626, 662] width 13 height 13
radio input "true"
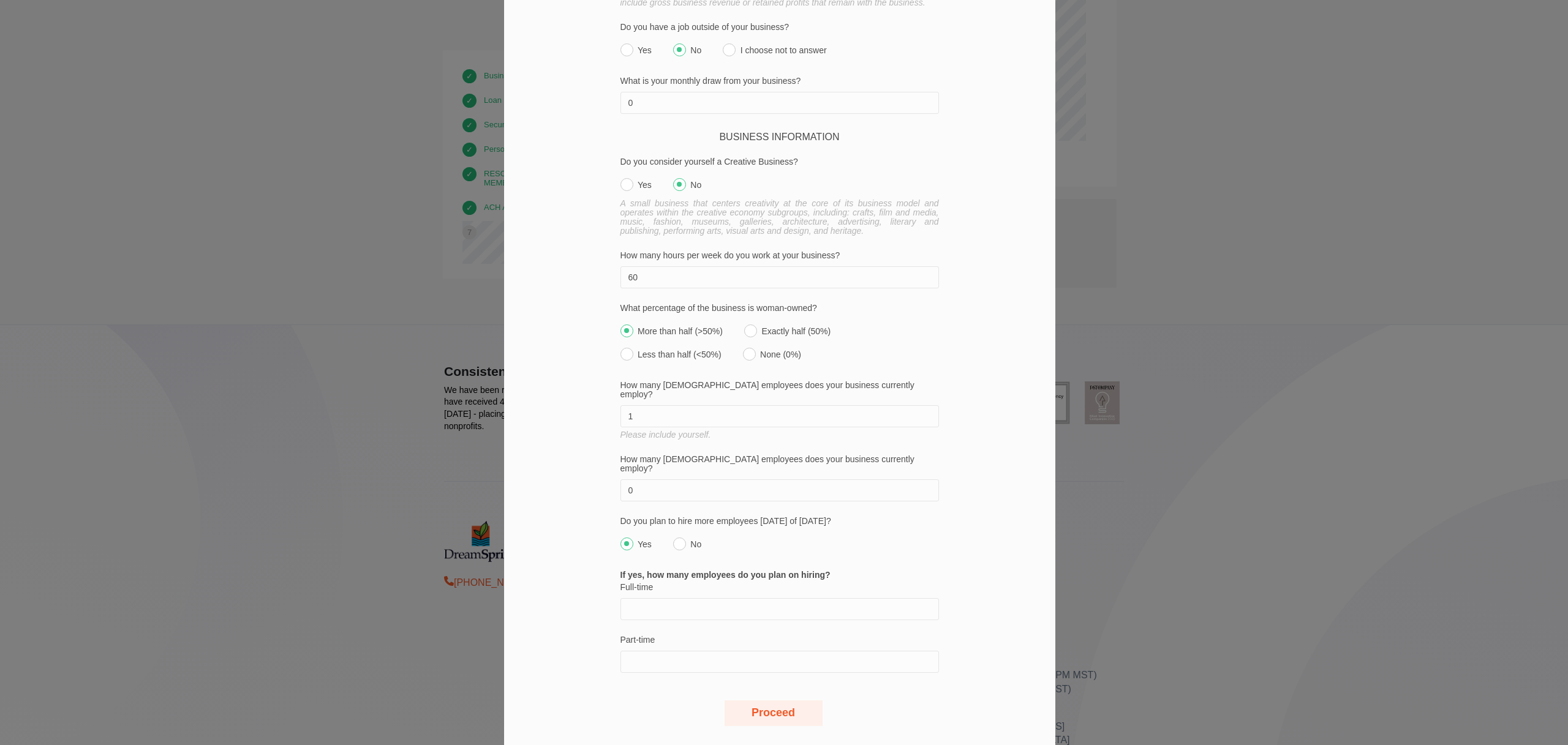
click at [688, 532] on label "No" at bounding box center [687, 540] width 28 height 17
click at [686, 537] on input "No" at bounding box center [679, 544] width 13 height 13
radio input "true"
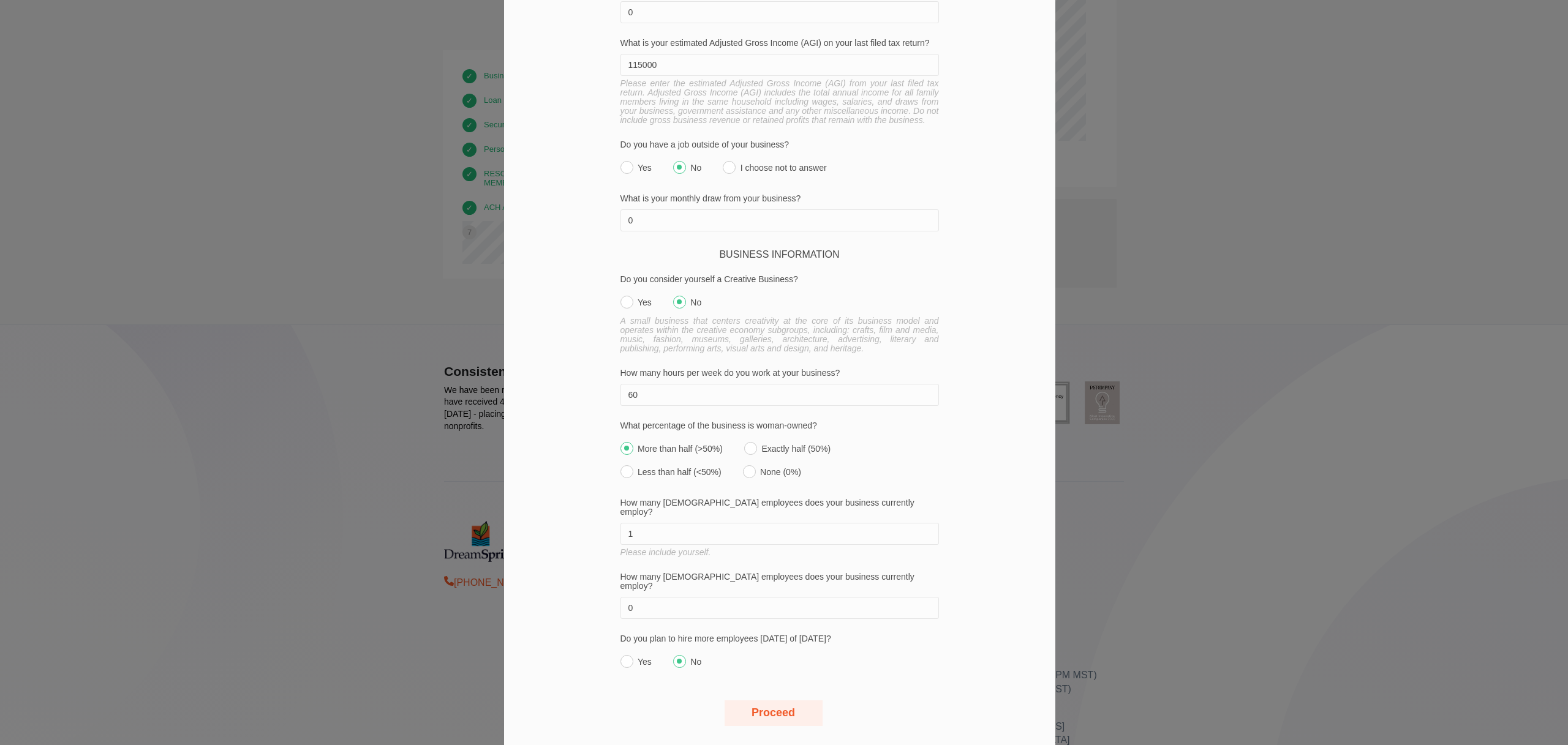
click at [782, 700] on button "Proceed" at bounding box center [773, 713] width 98 height 26
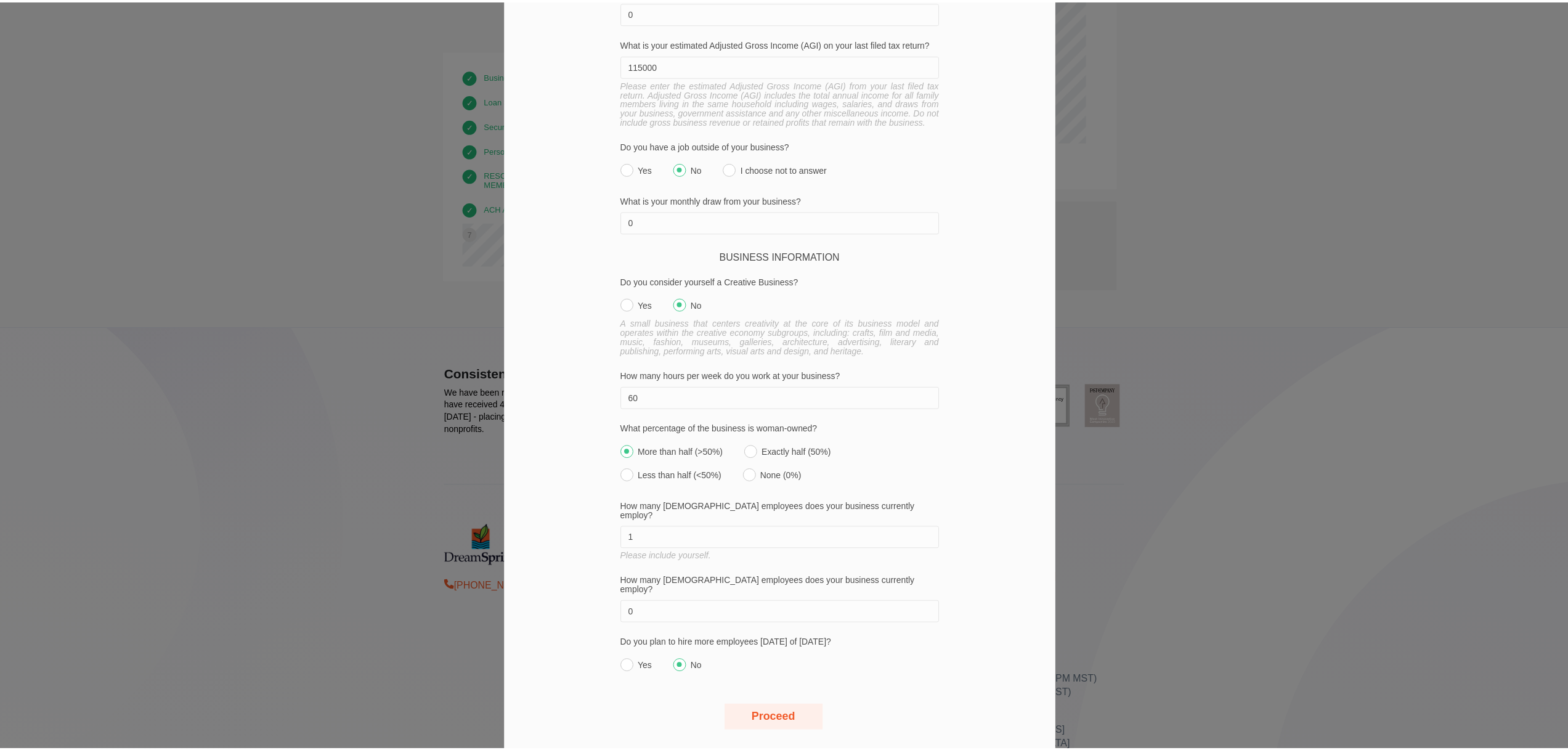
scroll to position [0, 0]
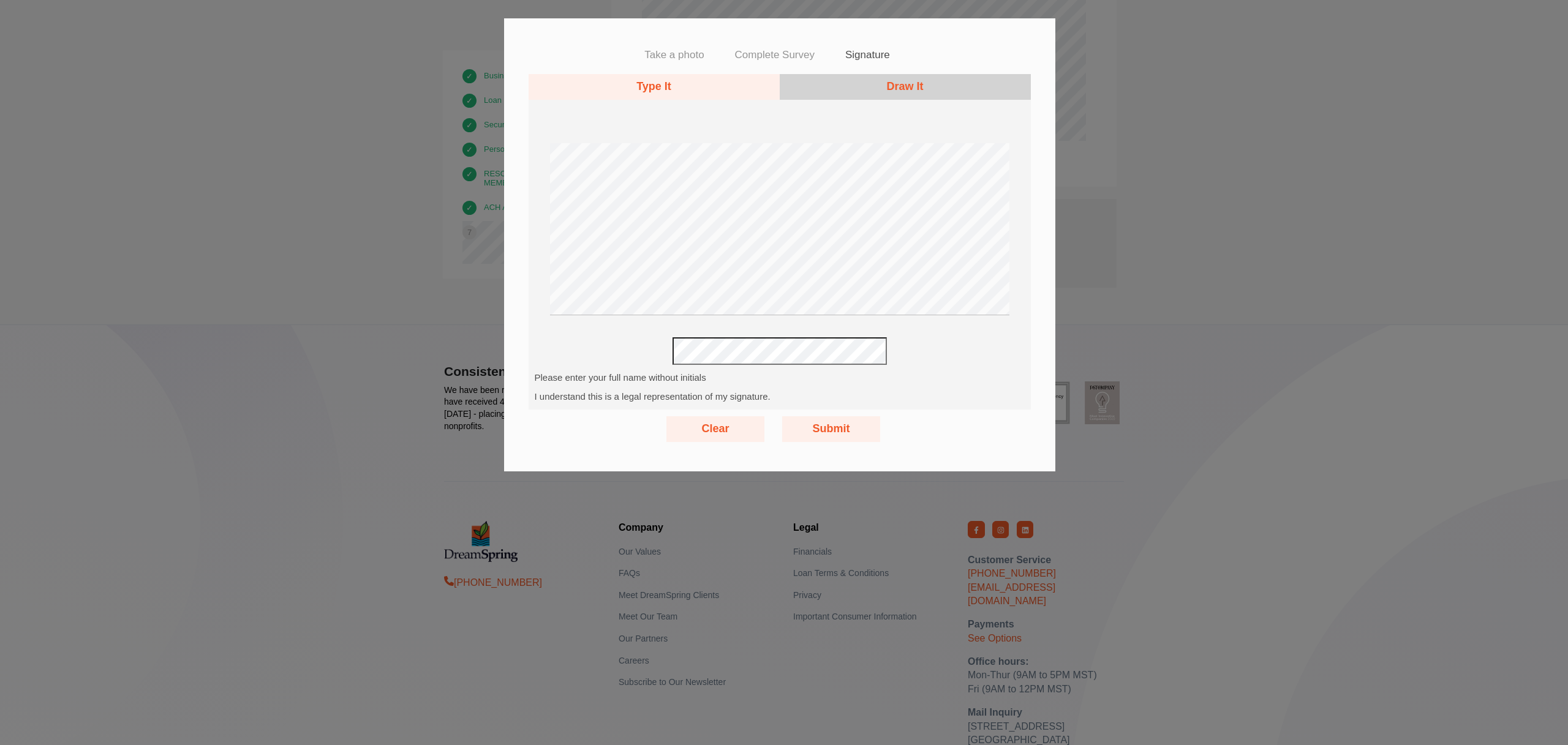
click at [837, 422] on button "Submit" at bounding box center [830, 429] width 98 height 26
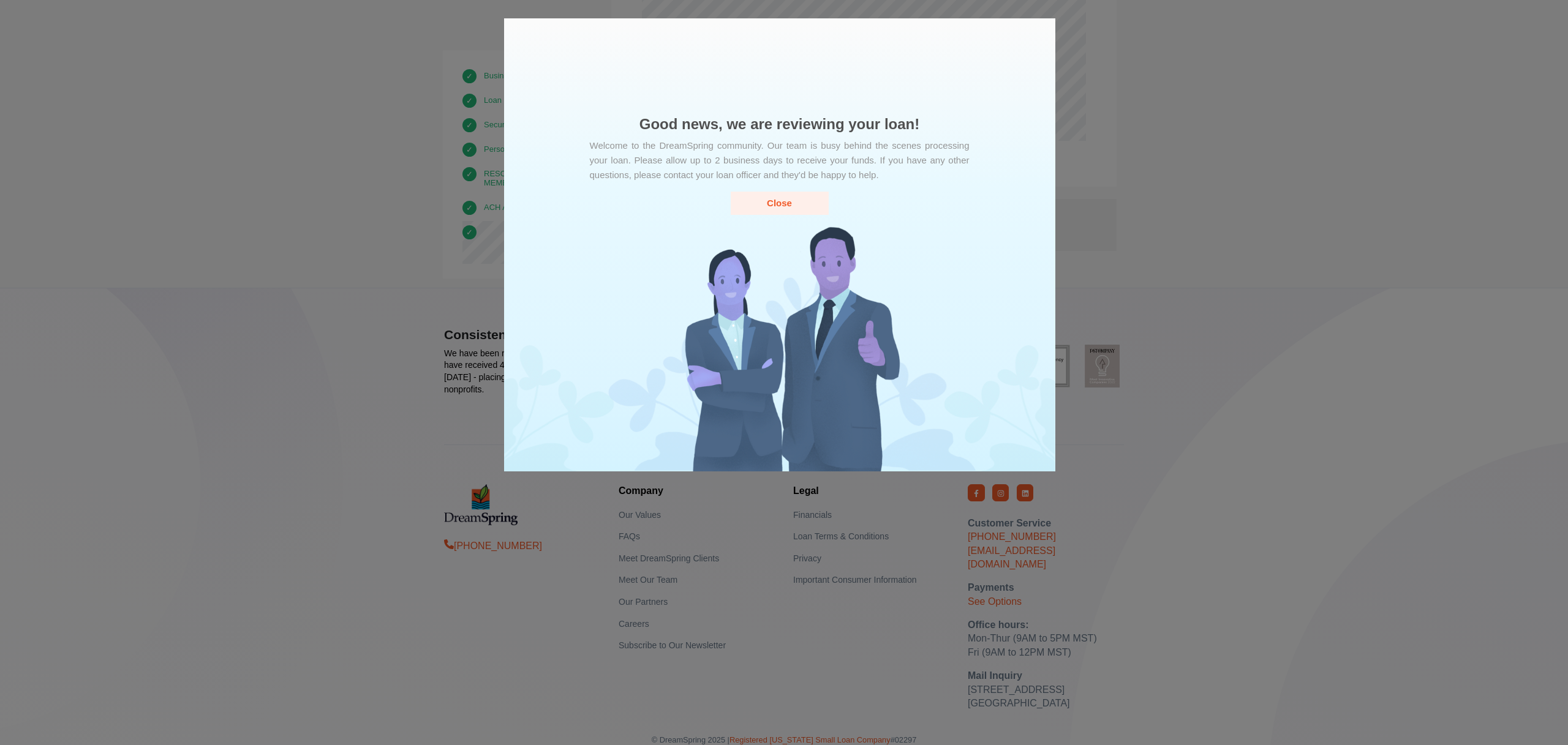
click at [790, 201] on button "Close" at bounding box center [779, 203] width 98 height 23
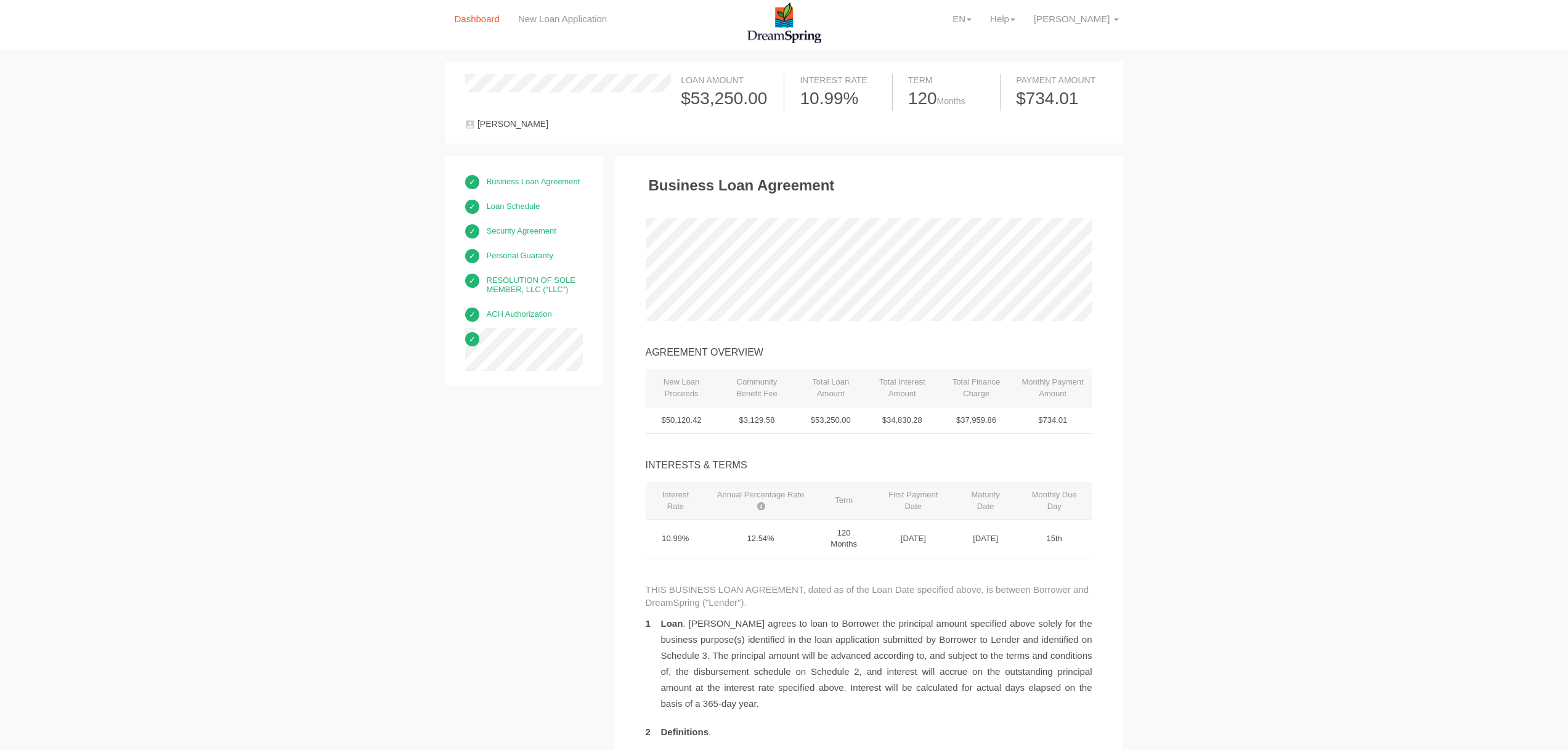
click at [497, 25] on link "Dashboard" at bounding box center [476, 19] width 63 height 39
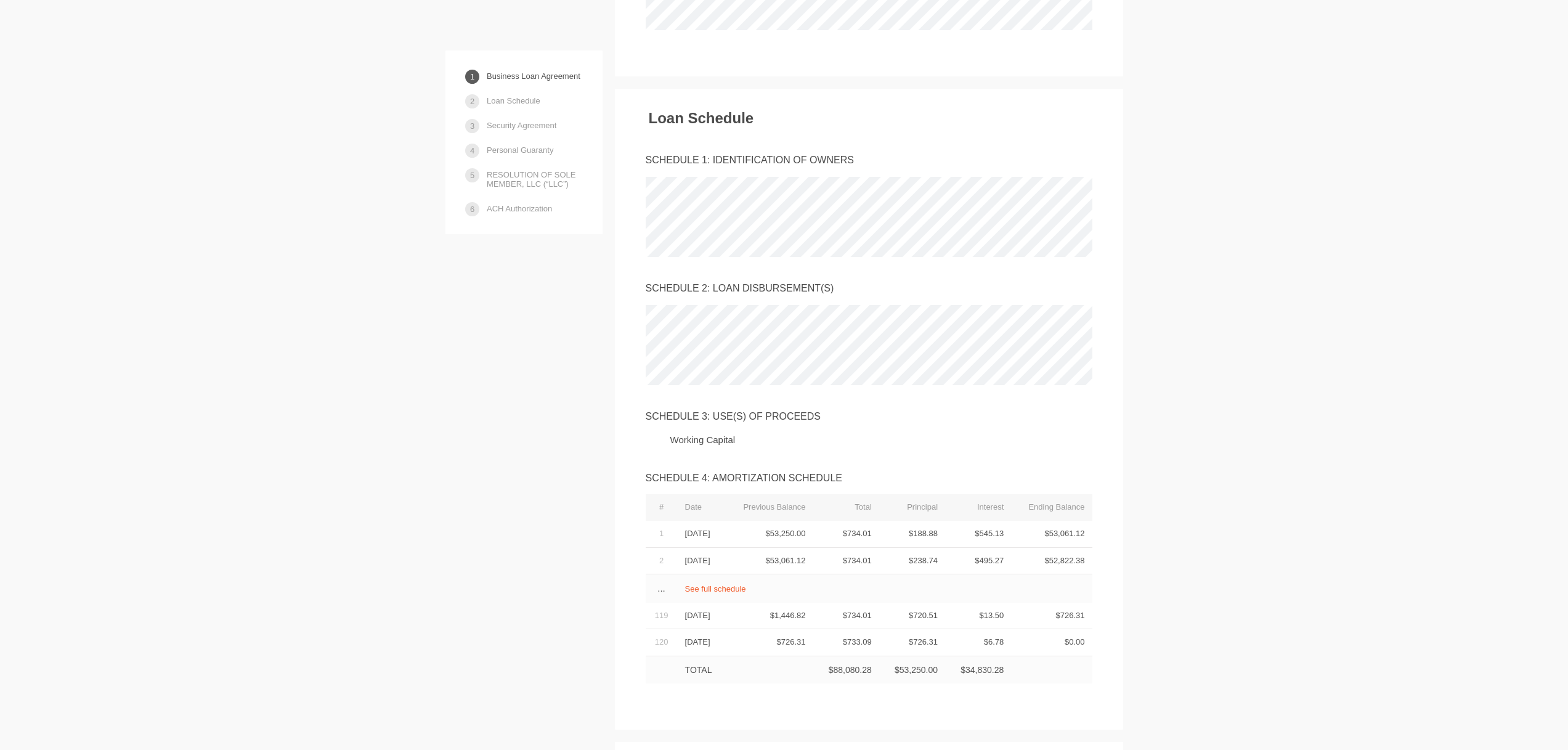
scroll to position [3080, 0]
